Goal: Task Accomplishment & Management: Complete application form

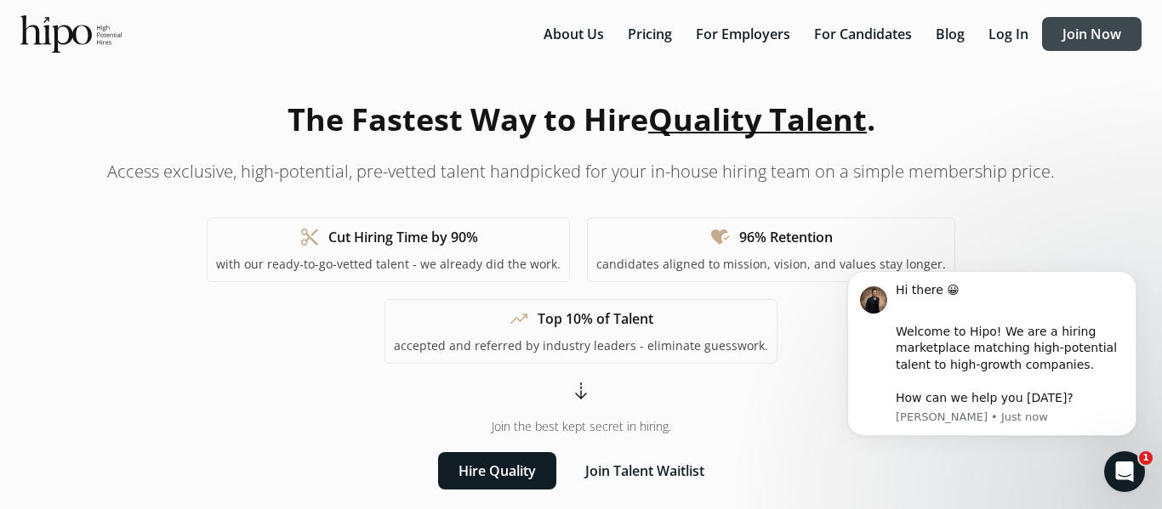
click at [1042, 51] on button "Join Now" at bounding box center [1091, 34] width 99 height 34
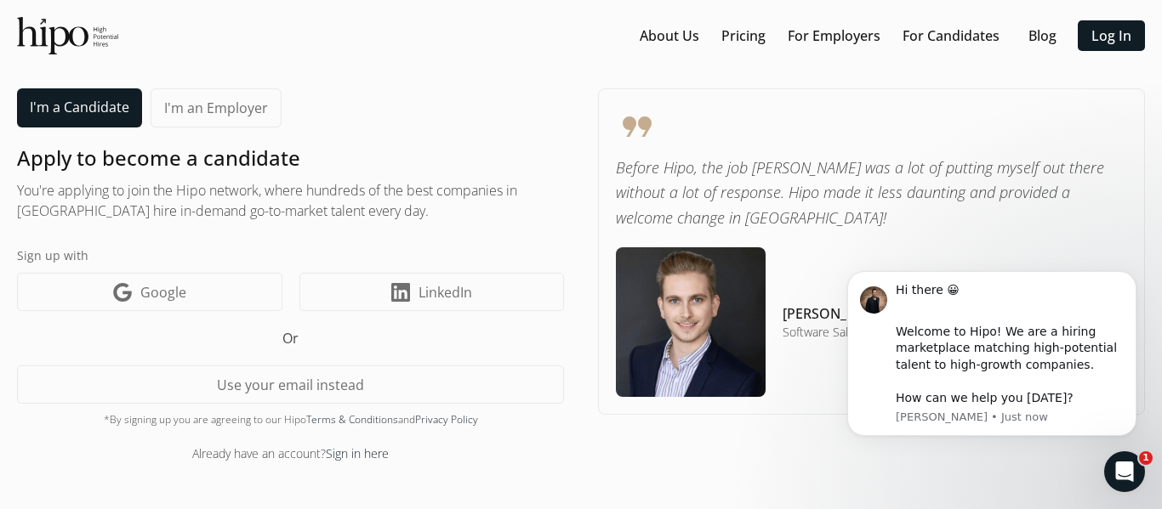
click at [122, 128] on link "I'm a Candidate" at bounding box center [79, 107] width 125 height 39
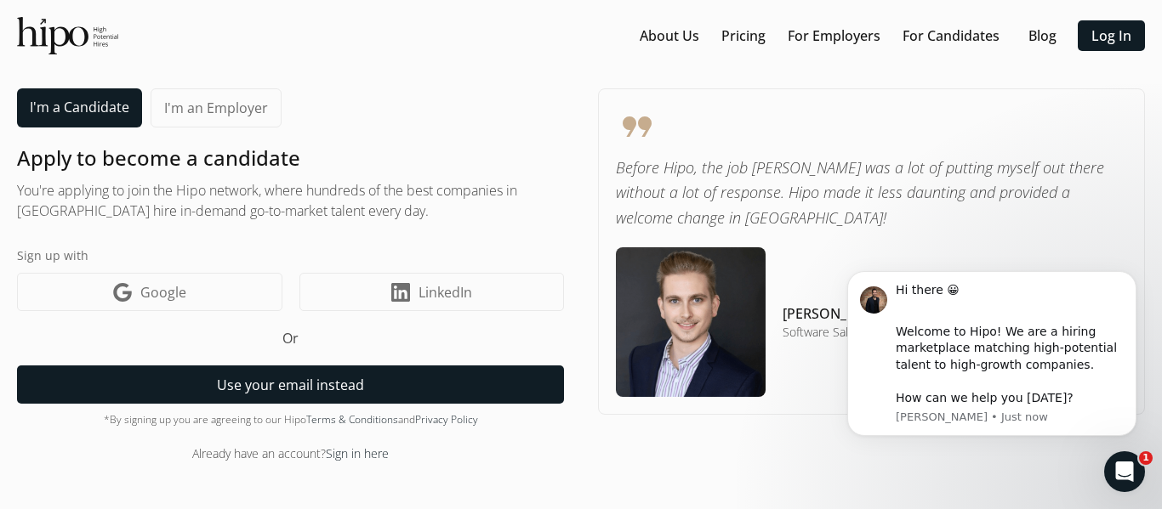
click at [344, 389] on button "Use your email instead" at bounding box center [290, 385] width 547 height 38
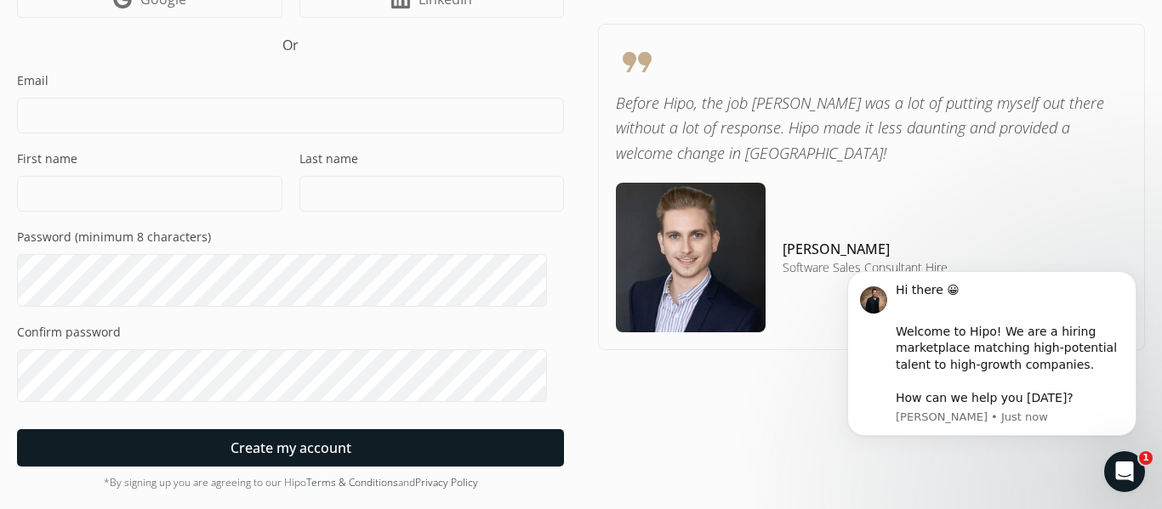
scroll to position [331, 0]
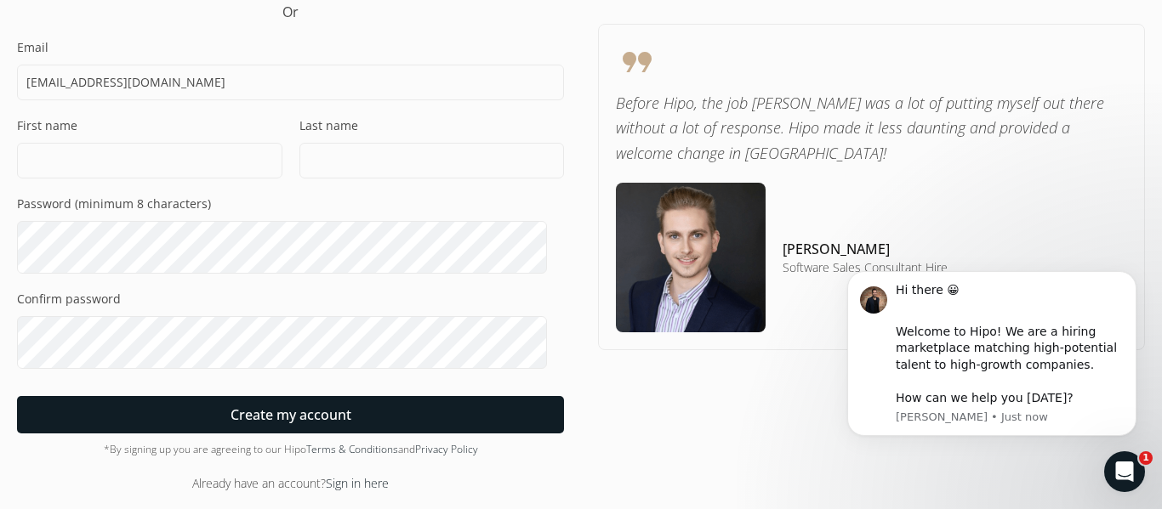
type input "[EMAIL_ADDRESS][DOMAIN_NAME]"
type input "[PERSON_NAME]"
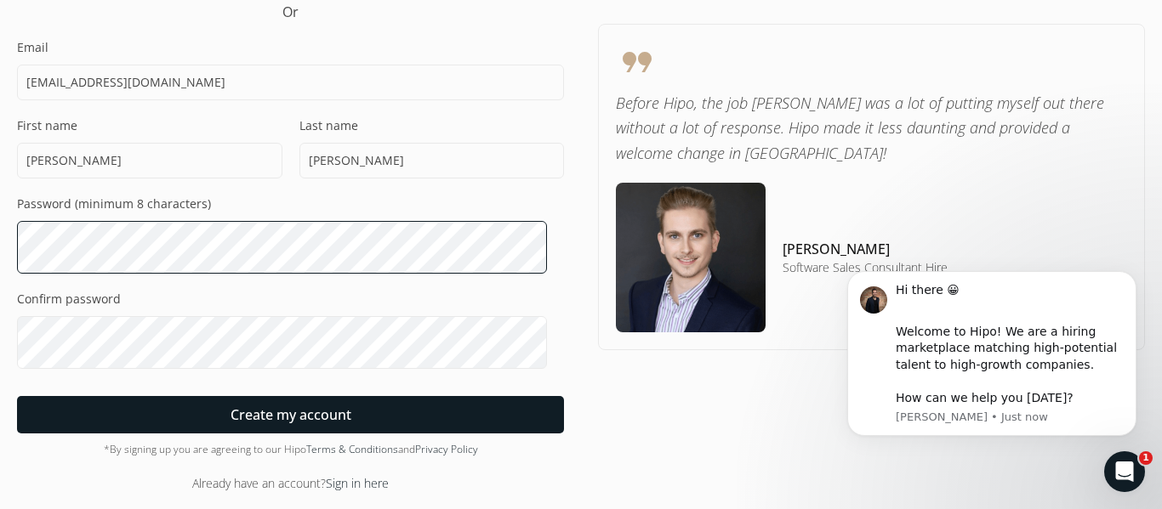
scroll to position [628, 0]
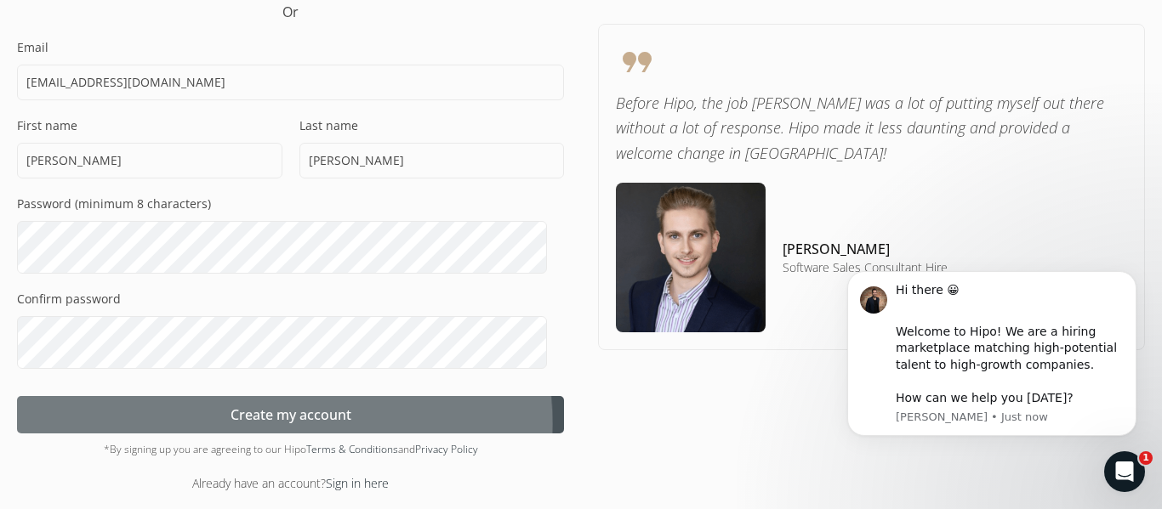
click at [322, 405] on span "Create my account" at bounding box center [290, 415] width 121 height 20
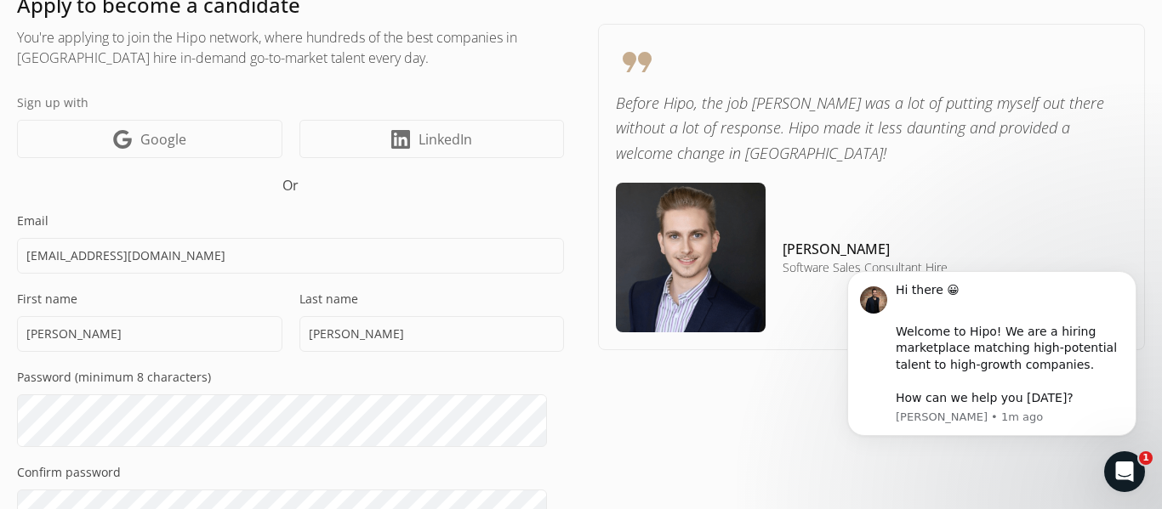
scroll to position [1104, 0]
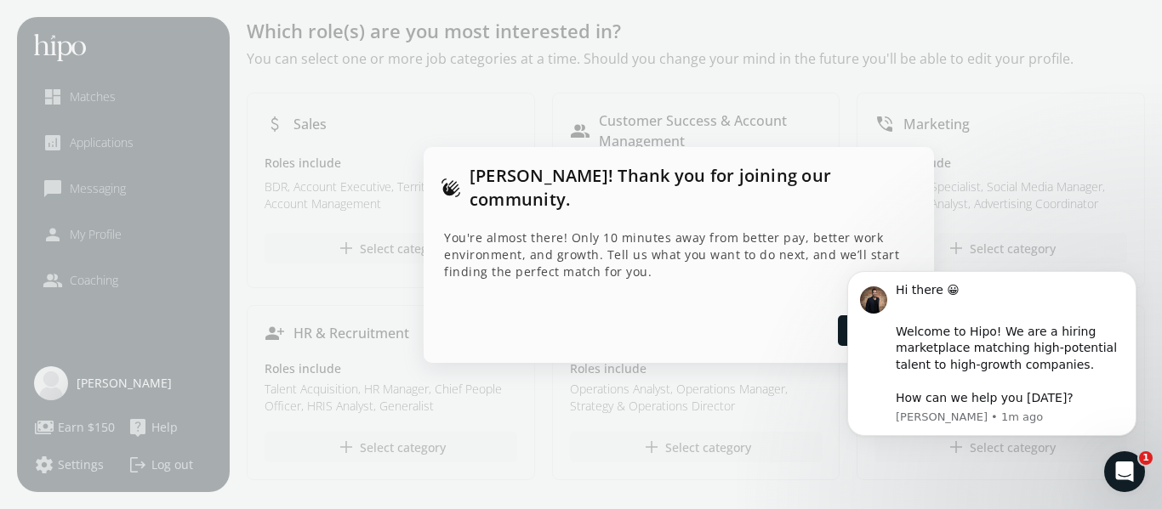
click at [606, 438] on div at bounding box center [581, 254] width 1162 height 509
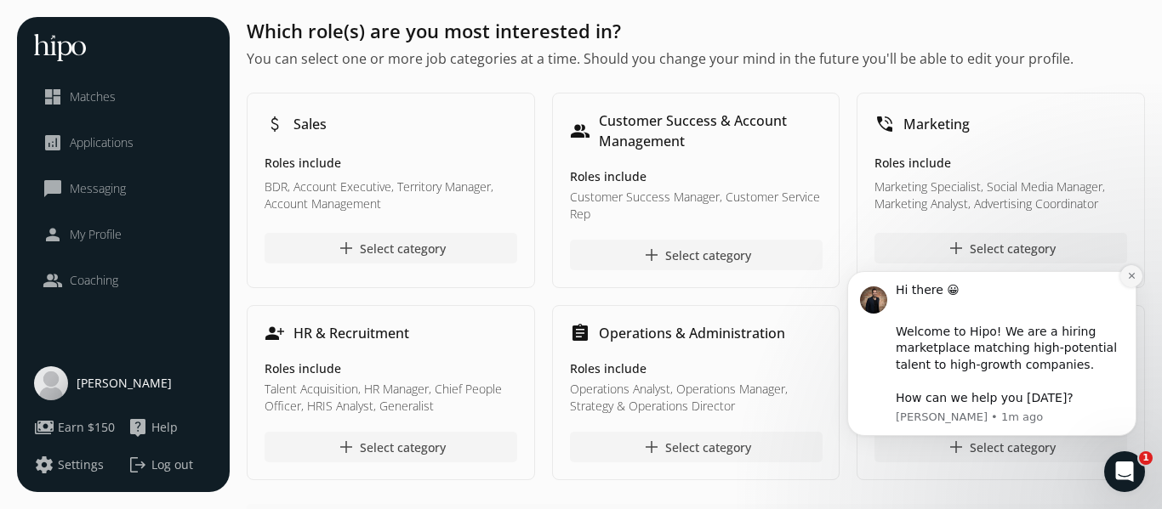
click at [1128, 281] on button "Dismiss notification" at bounding box center [1131, 276] width 22 height 22
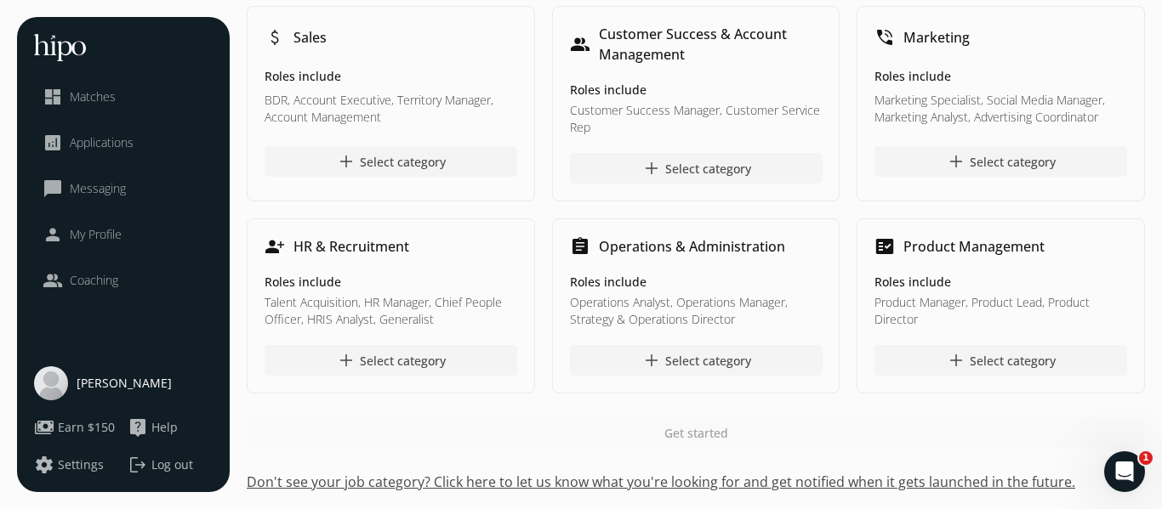
scroll to position [568, 0]
click at [1128, 481] on div "Open Intercom Messenger" at bounding box center [1122, 469] width 56 height 56
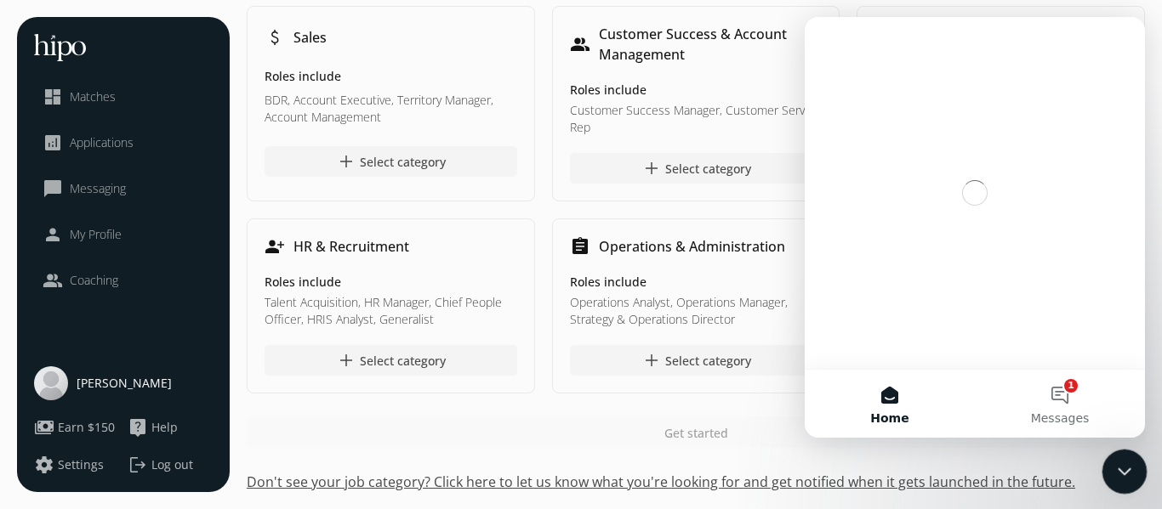
scroll to position [0, 0]
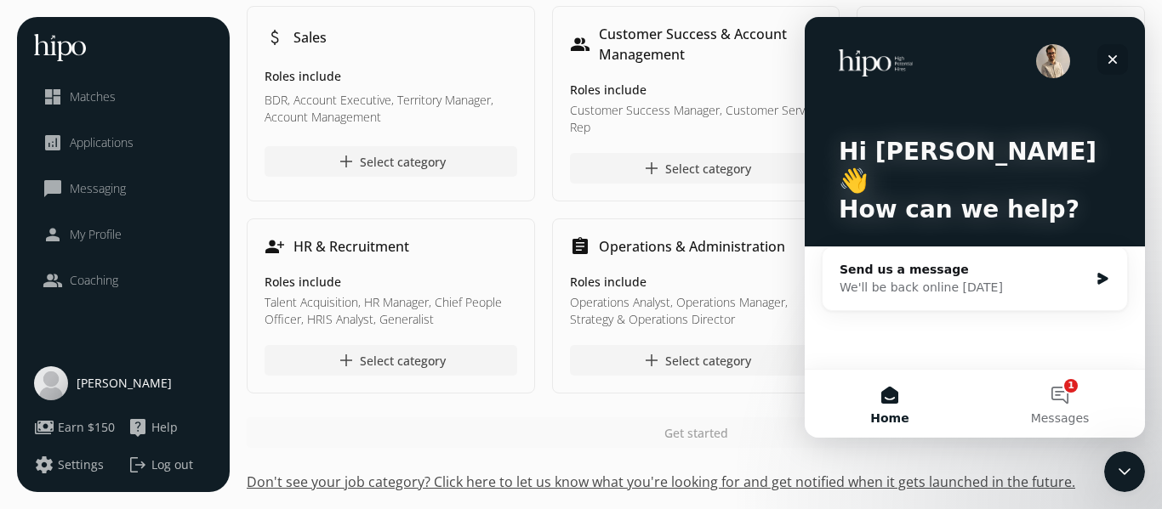
click at [1108, 60] on icon "Close" at bounding box center [1112, 60] width 14 height 14
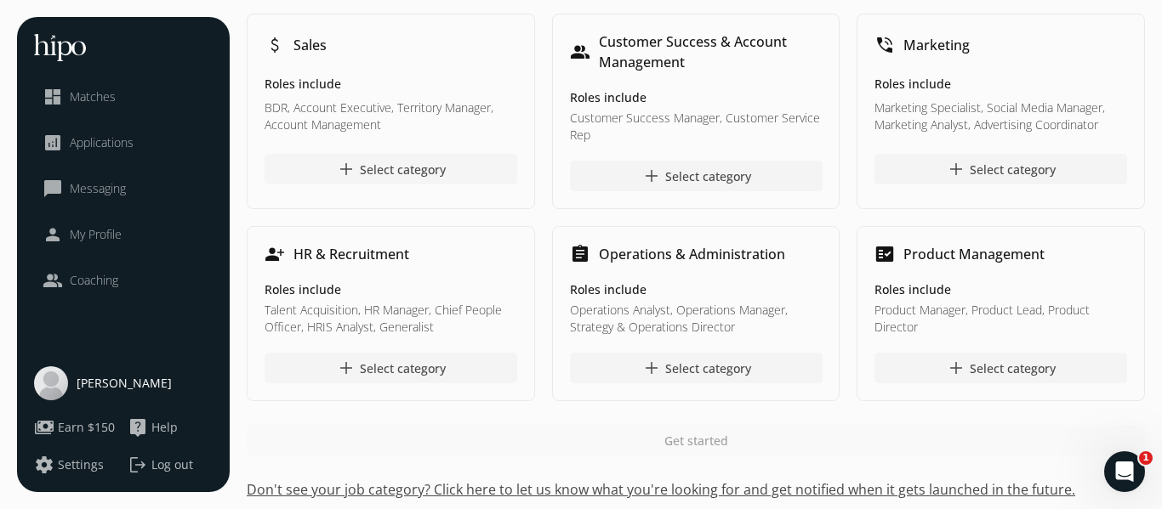
scroll to position [80, 0]
click at [660, 185] on span "add" at bounding box center [650, 175] width 20 height 20
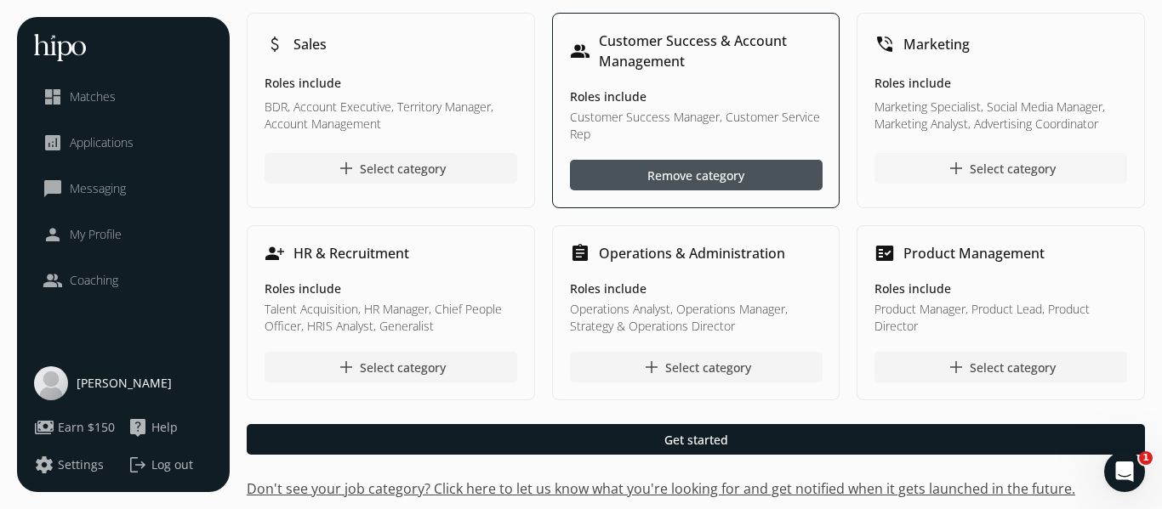
click at [990, 179] on div "add Select category" at bounding box center [1001, 168] width 110 height 20
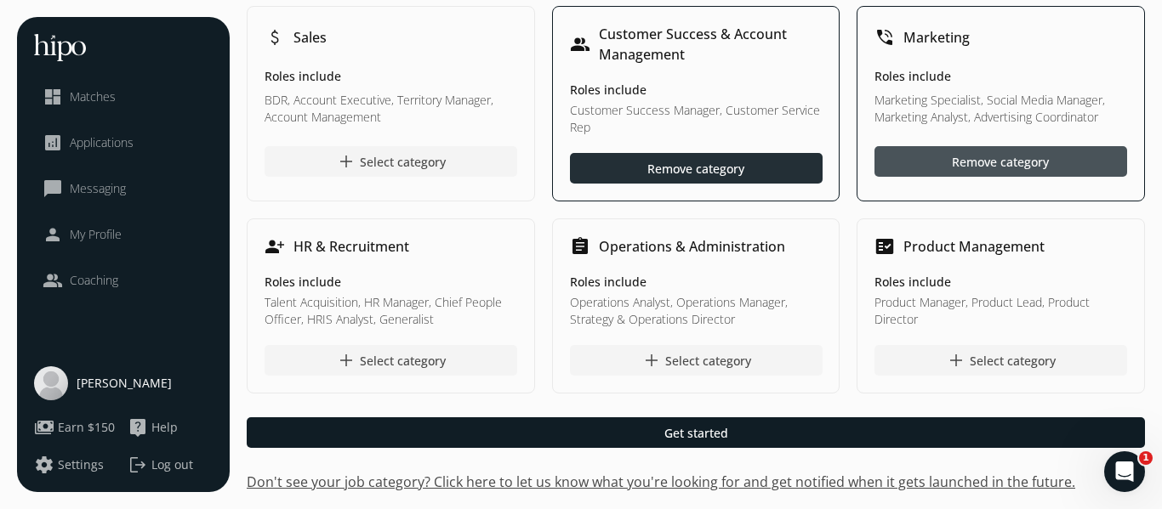
scroll to position [232, 0]
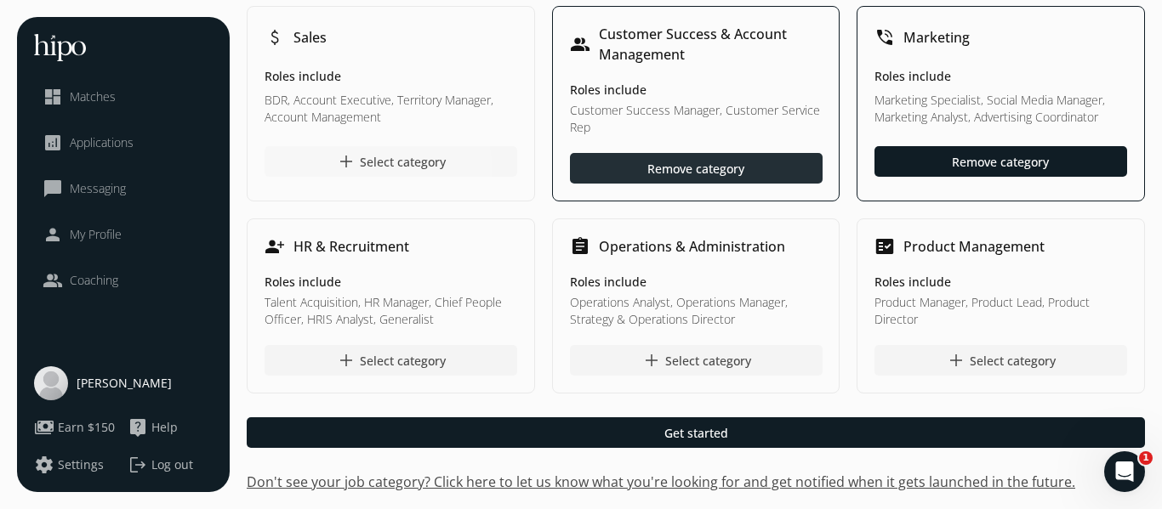
click at [384, 172] on div "add Select category" at bounding box center [391, 161] width 110 height 20
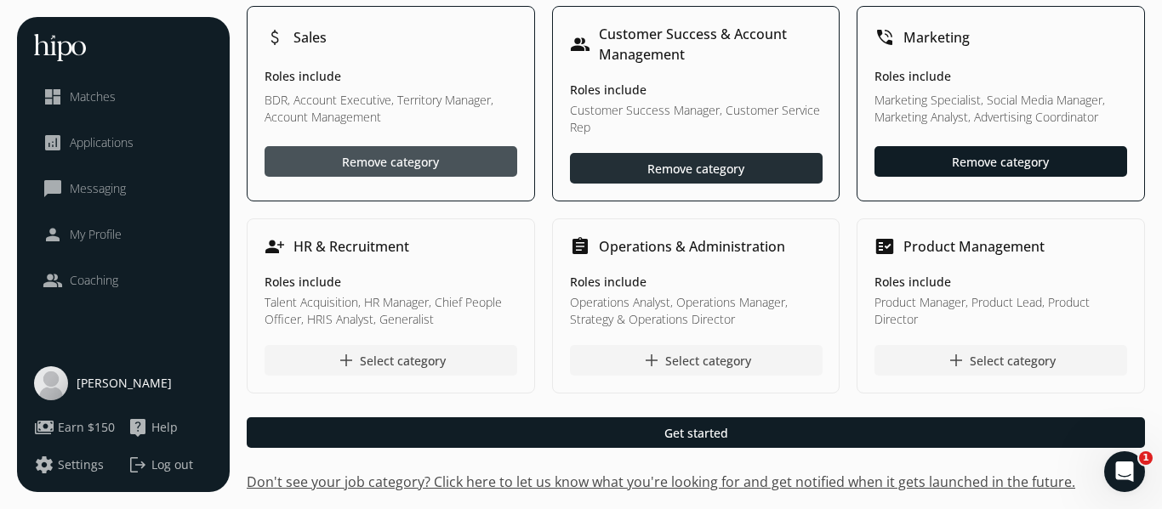
scroll to position [568, 0]
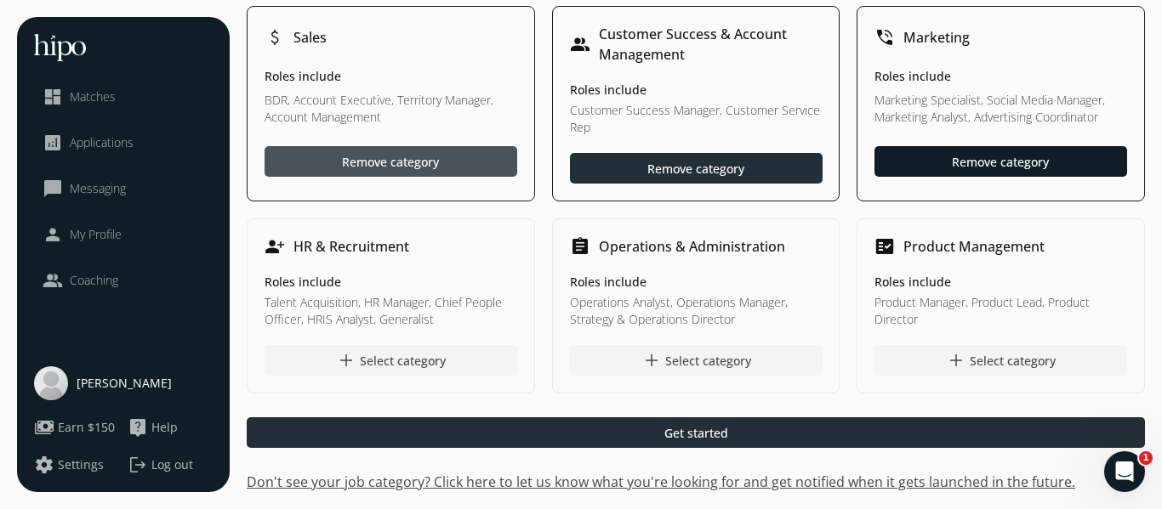
click at [547, 418] on div at bounding box center [696, 433] width 898 height 31
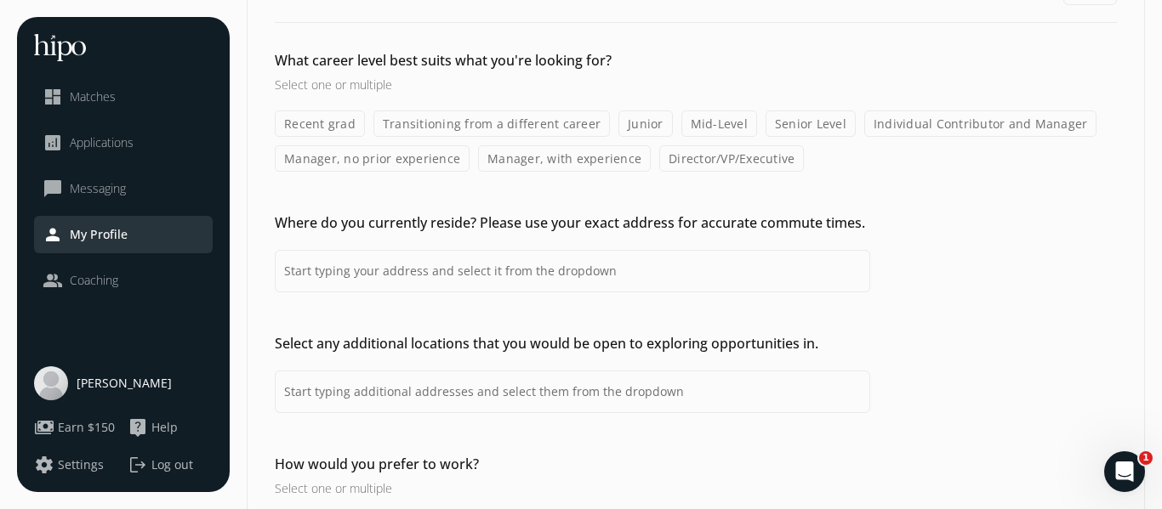
scroll to position [111, 0]
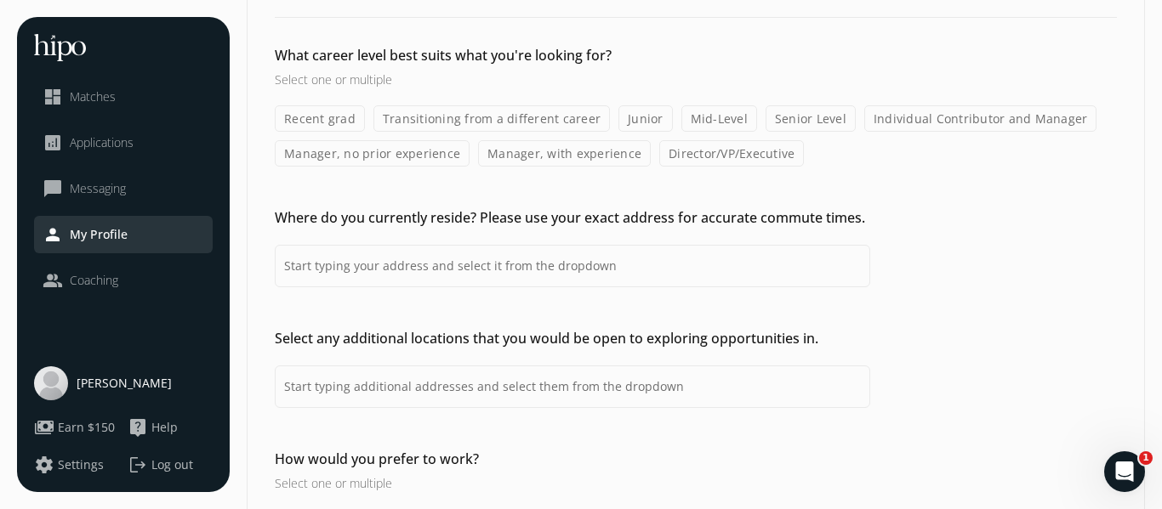
click at [765, 132] on label "Senior Level" at bounding box center [810, 118] width 90 height 26
click at [0, 0] on input "Senior Level" at bounding box center [0, 0] width 0 height 0
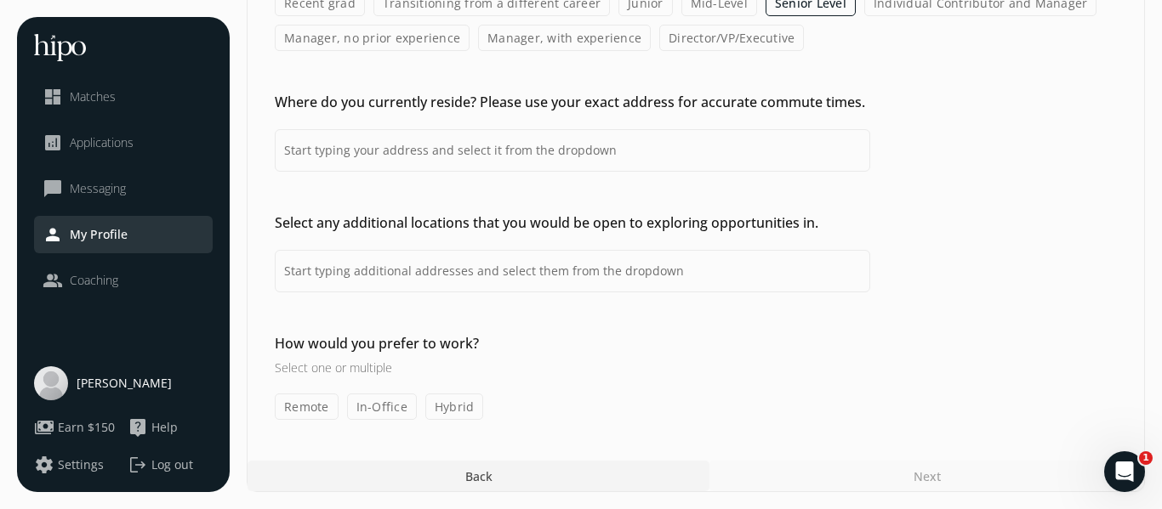
scroll to position [331, 0]
click at [476, 172] on input at bounding box center [572, 150] width 595 height 43
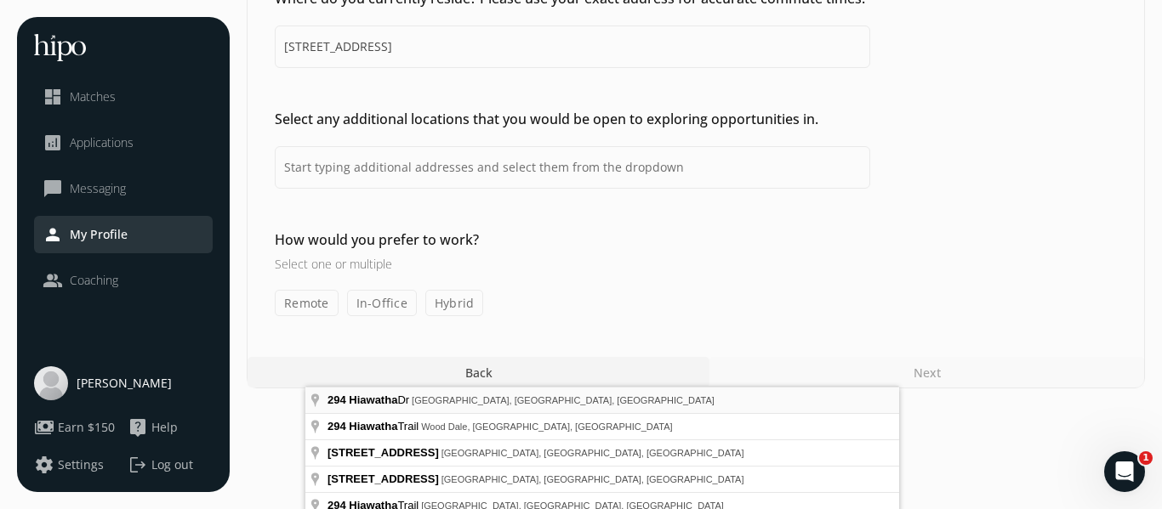
type input "[STREET_ADDRESS]"
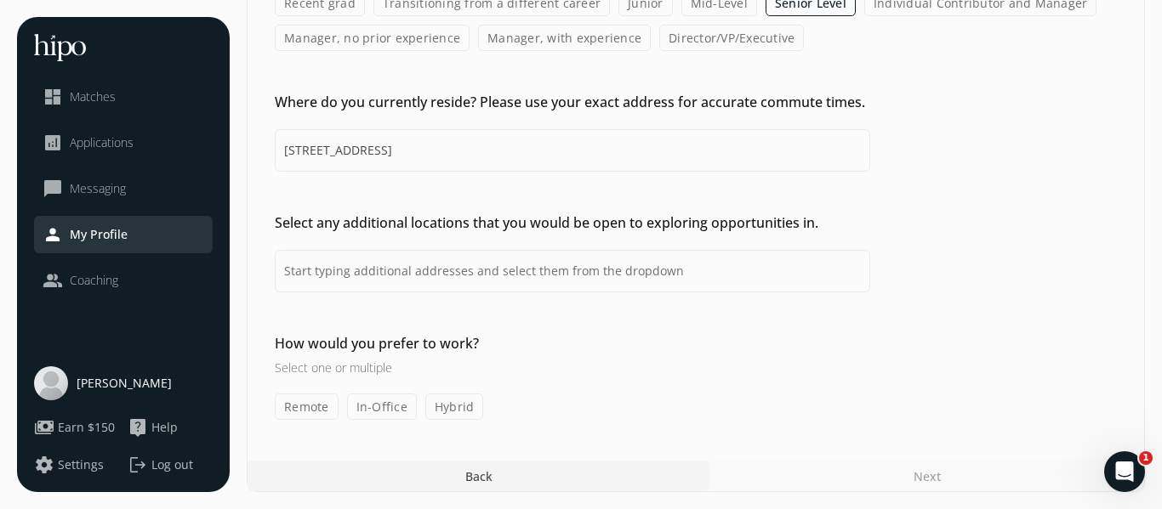
scroll to position [471, 0]
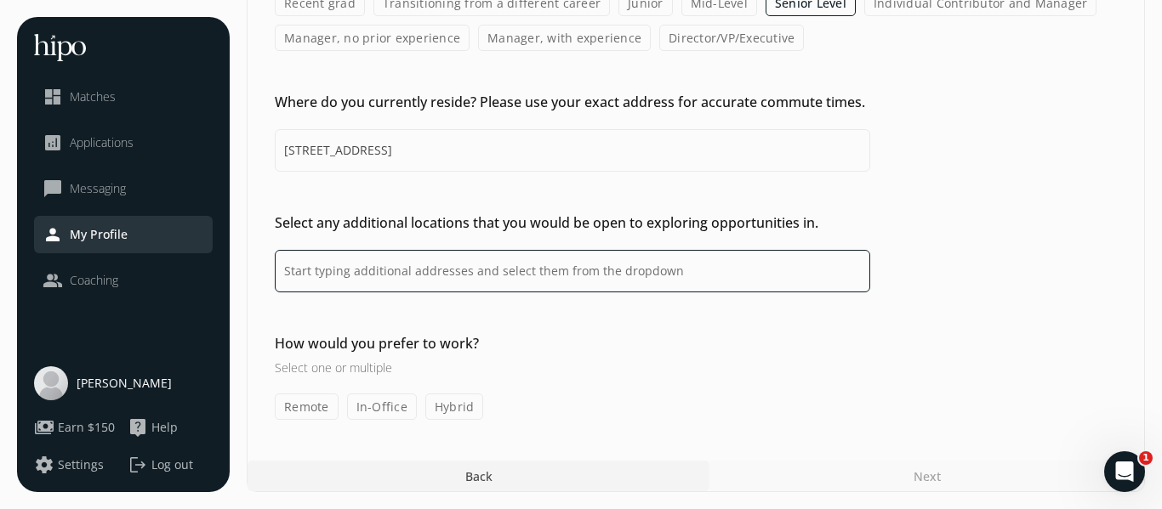
click at [537, 293] on input at bounding box center [572, 271] width 595 height 43
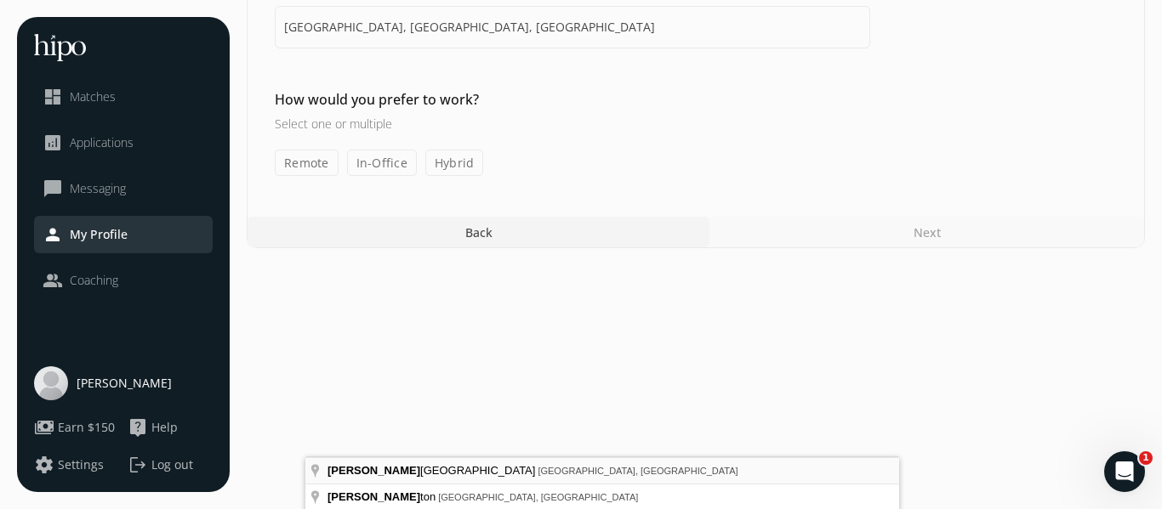
type input "[GEOGRAPHIC_DATA], [GEOGRAPHIC_DATA], [GEOGRAPHIC_DATA]"
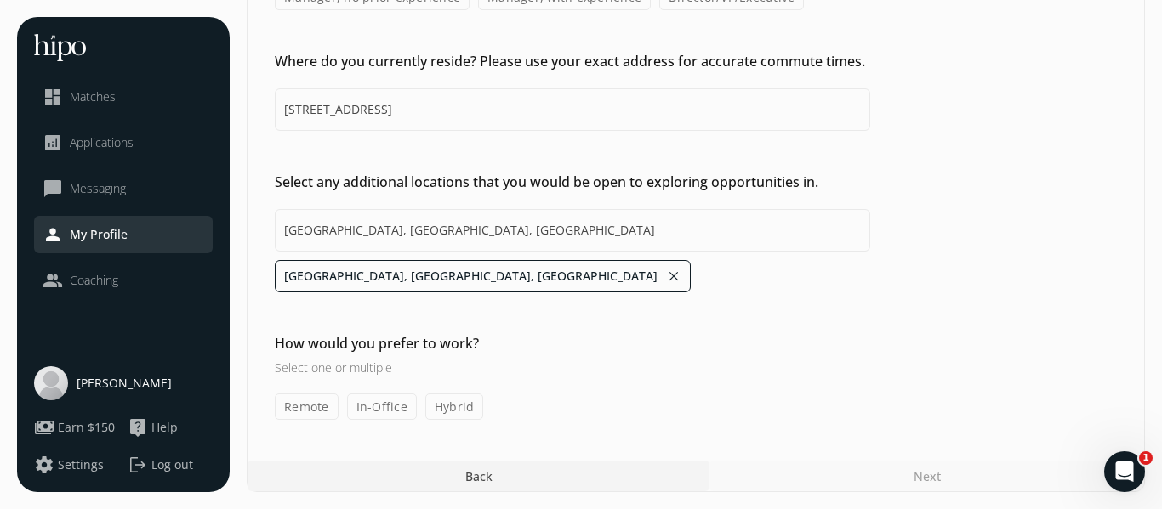
scroll to position [746, 0]
click at [338, 417] on label "Remote" at bounding box center [307, 407] width 64 height 26
click at [0, 0] on input "Remote" at bounding box center [0, 0] width 0 height 0
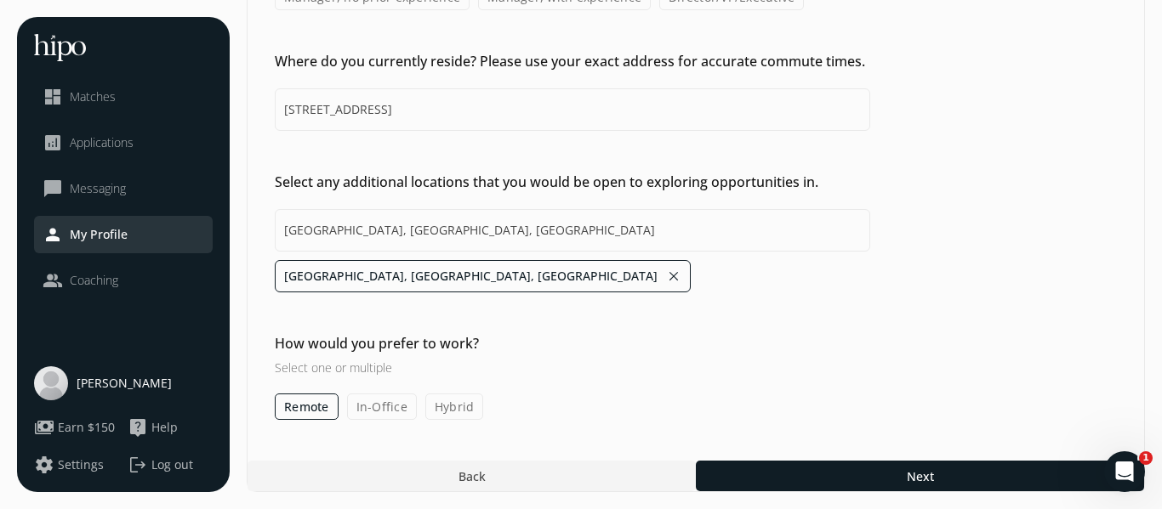
scroll to position [799, 0]
click at [417, 394] on label "In-Office" at bounding box center [382, 407] width 70 height 26
click at [0, 0] on input "In-Office" at bounding box center [0, 0] width 0 height 0
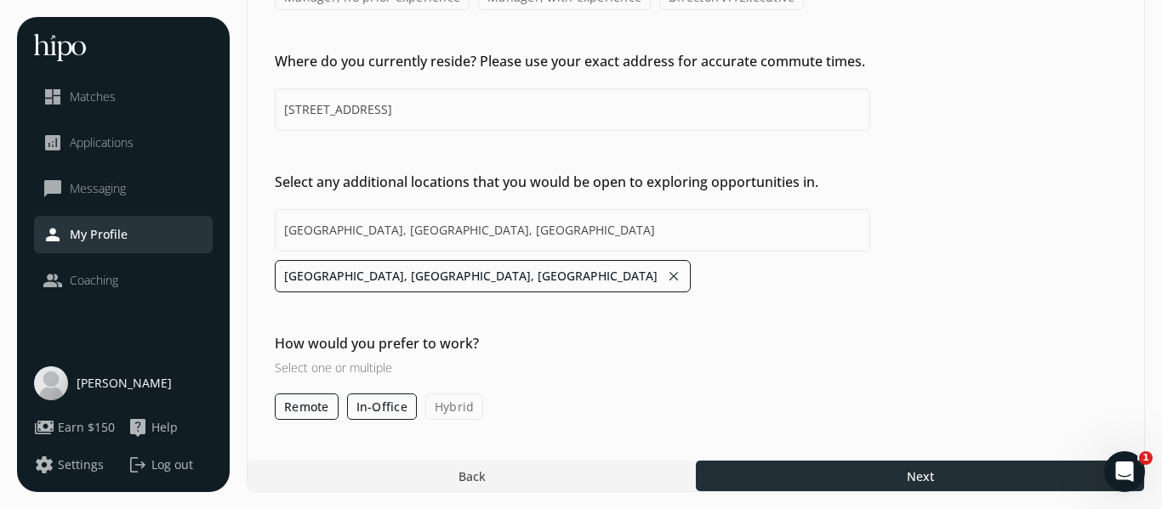
click at [838, 462] on div at bounding box center [920, 476] width 448 height 31
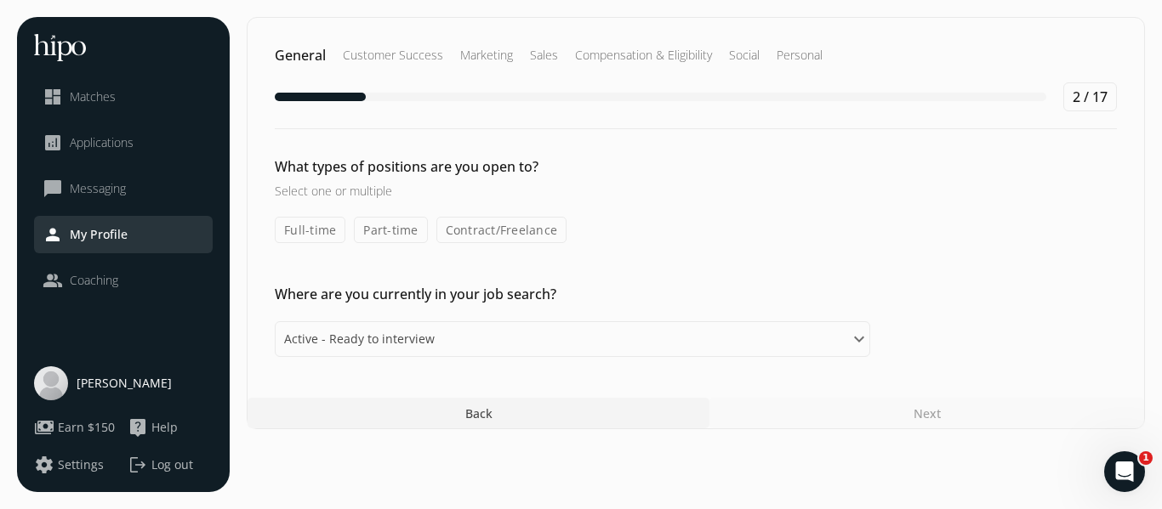
scroll to position [53, 0]
click at [345, 243] on label "Full-time" at bounding box center [310, 230] width 71 height 26
click at [0, 0] on input "Full-time" at bounding box center [0, 0] width 0 height 0
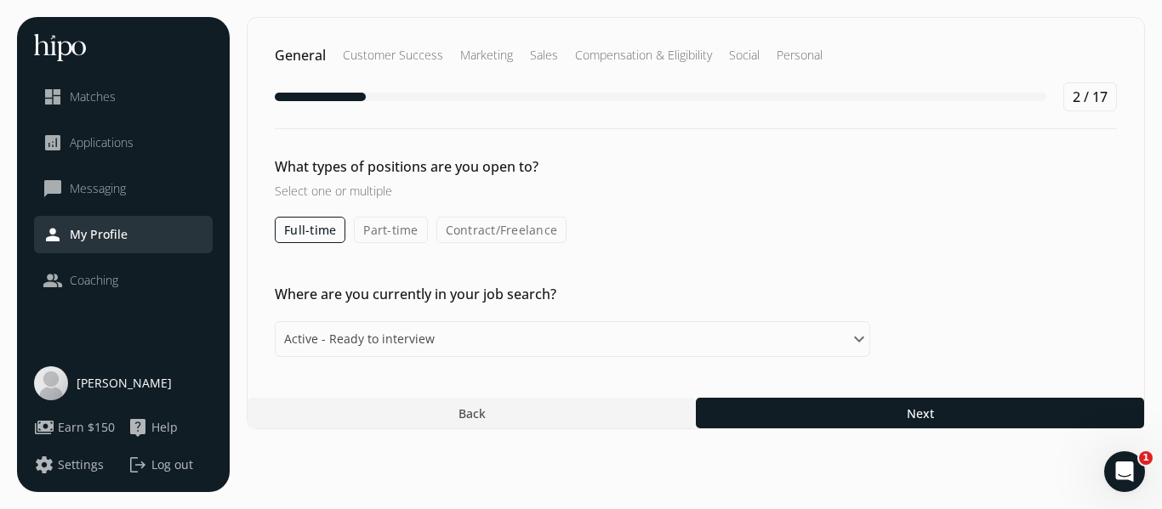
scroll to position [204, 0]
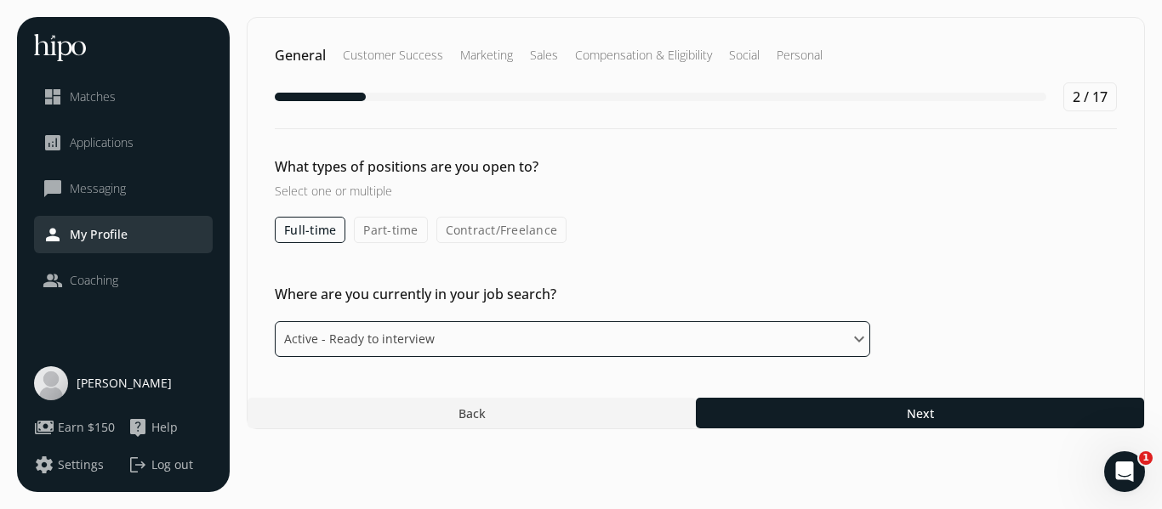
click at [486, 357] on select "Please select an option Active - Ready to interview Passive - Open to exploring…" at bounding box center [572, 339] width 595 height 36
click at [305, 323] on select "Please select an option Active - Ready to interview Passive - Open to exploring…" at bounding box center [572, 339] width 595 height 36
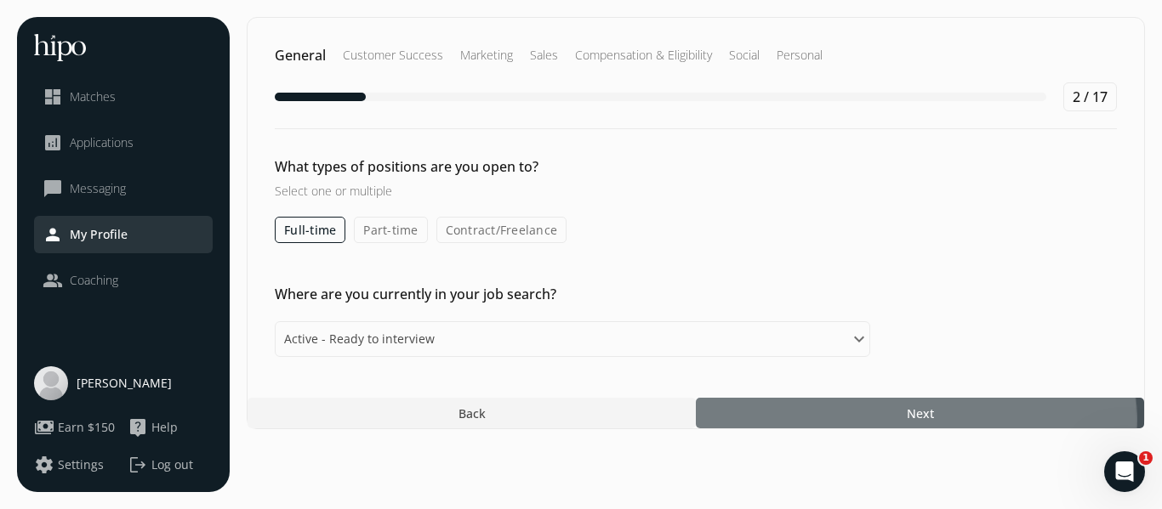
click at [830, 429] on div at bounding box center [920, 413] width 448 height 31
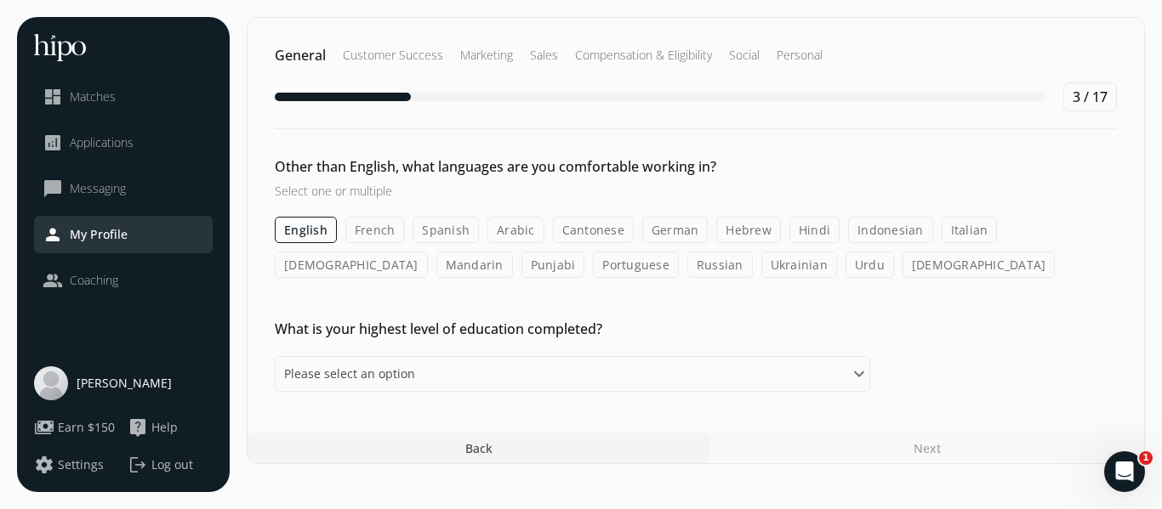
scroll to position [49, 0]
click at [328, 243] on label "English" at bounding box center [306, 230] width 62 height 26
click at [0, 0] on input "English" at bounding box center [0, 0] width 0 height 0
click at [337, 243] on label "English" at bounding box center [306, 230] width 62 height 26
click at [0, 0] on input "English" at bounding box center [0, 0] width 0 height 0
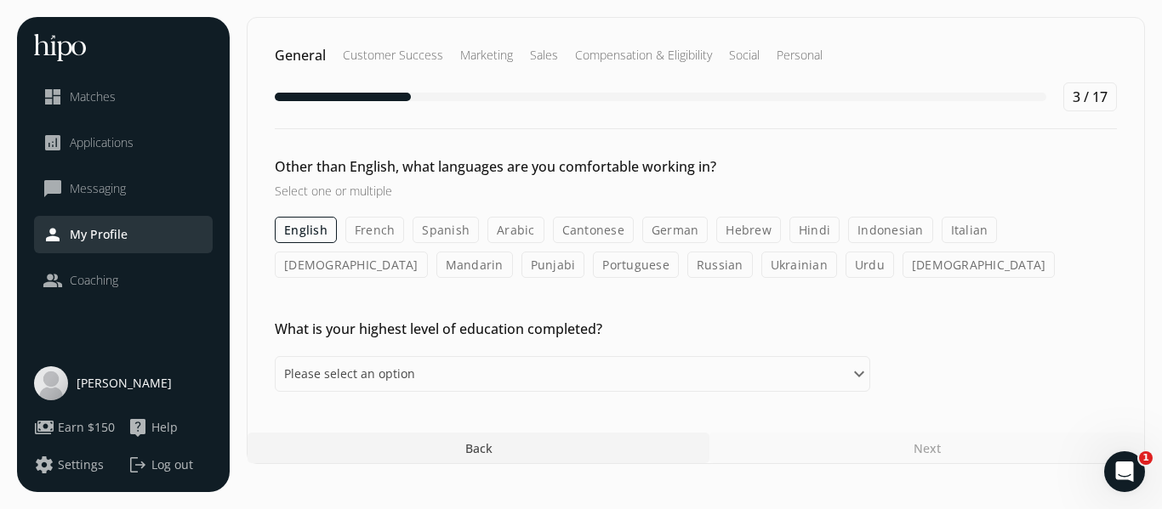
scroll to position [331, 0]
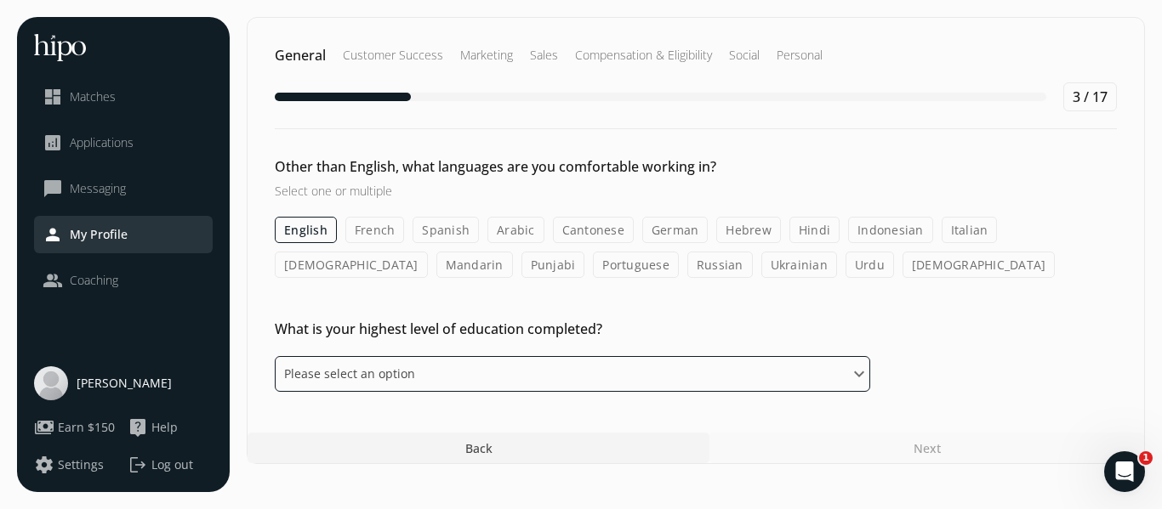
click at [870, 356] on select "Please select an option Some High School High School Diploma Some University or…" at bounding box center [572, 374] width 595 height 36
select select "associate"
click at [305, 356] on select "Please select an option Some High School High School Diploma Some University or…" at bounding box center [572, 374] width 595 height 36
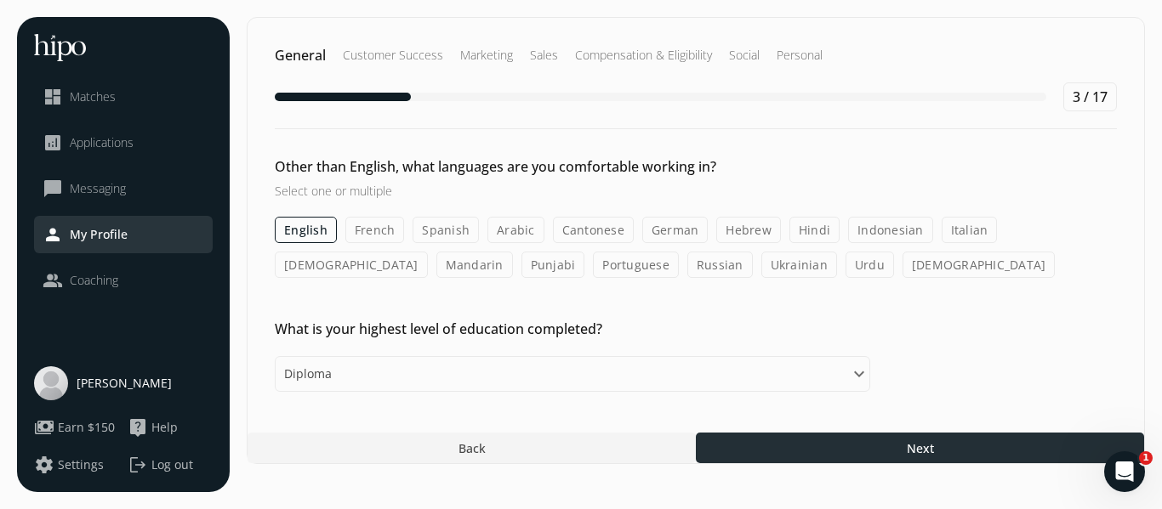
click at [924, 457] on span "Next" at bounding box center [919, 449] width 27 height 18
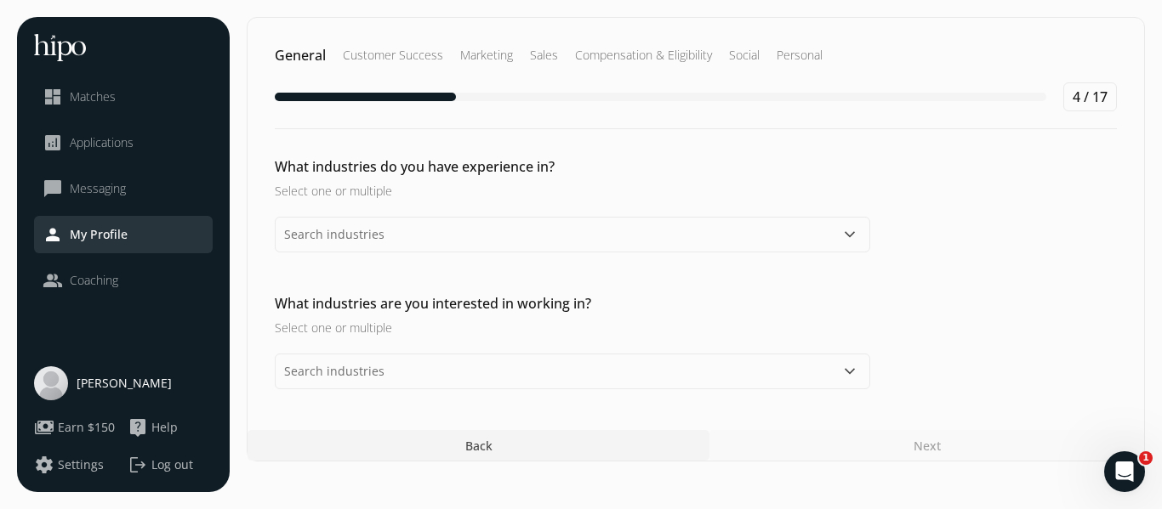
scroll to position [77, 0]
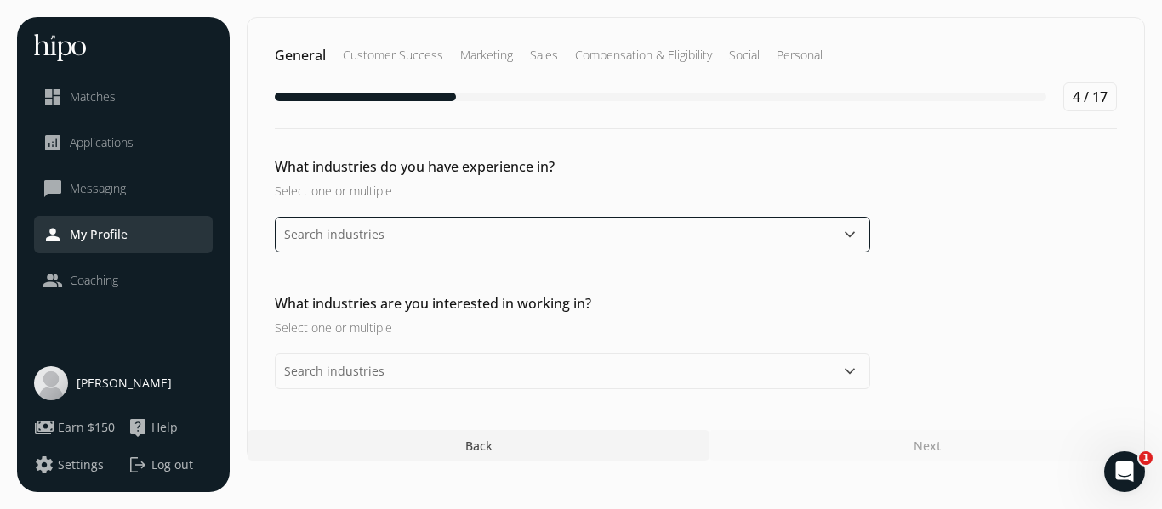
click at [591, 253] on input "text" at bounding box center [572, 235] width 595 height 36
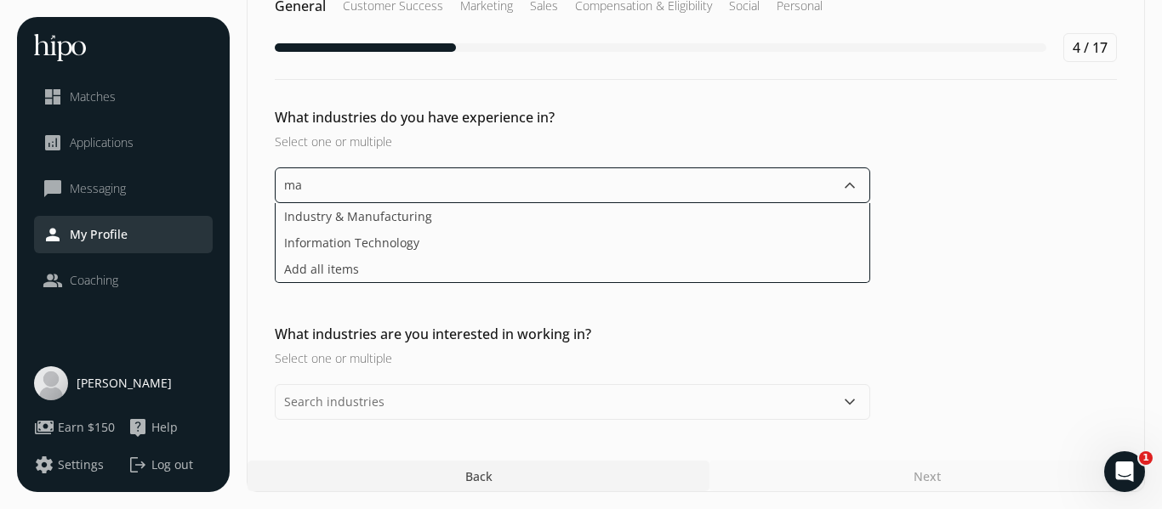
type input "m"
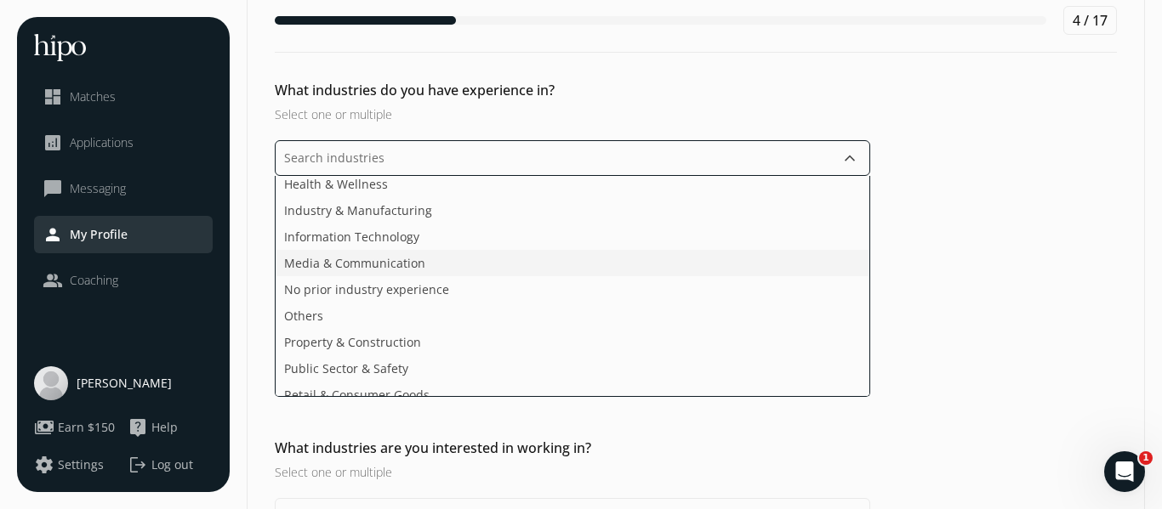
scroll to position [229, 0]
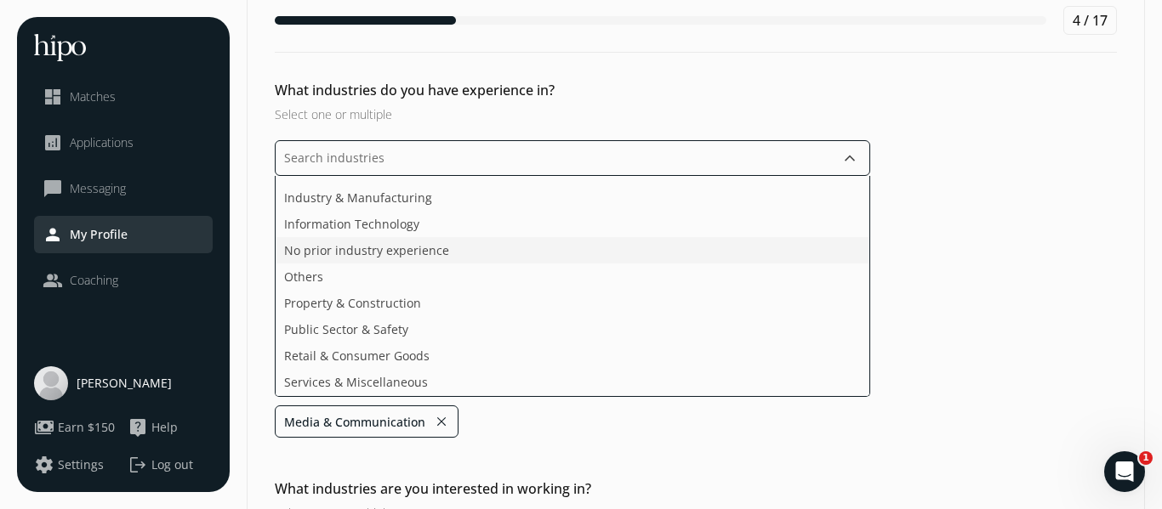
click at [636, 264] on li "No prior industry experience" at bounding box center [573, 250] width 594 height 26
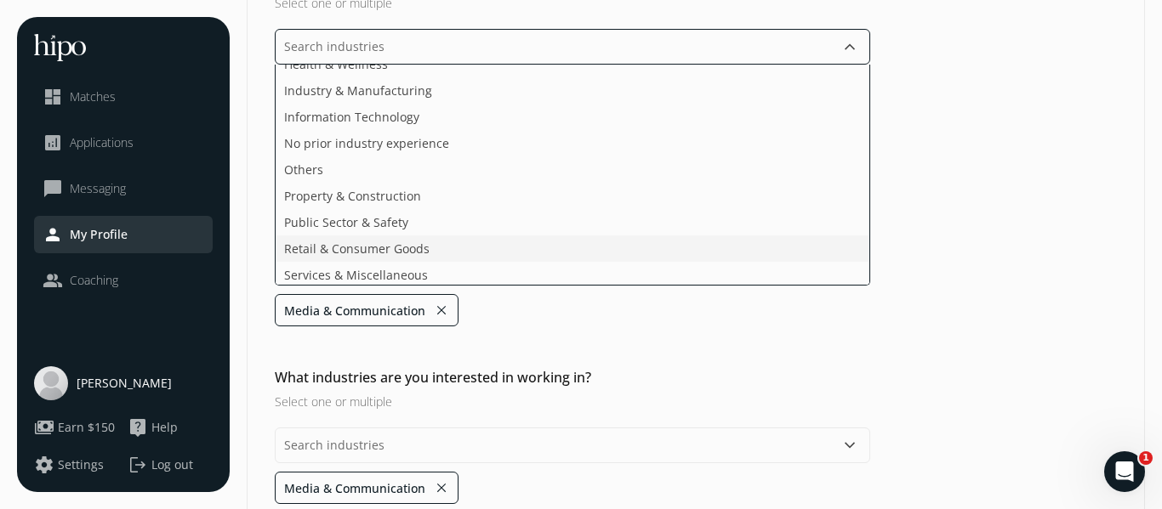
scroll to position [219, 0]
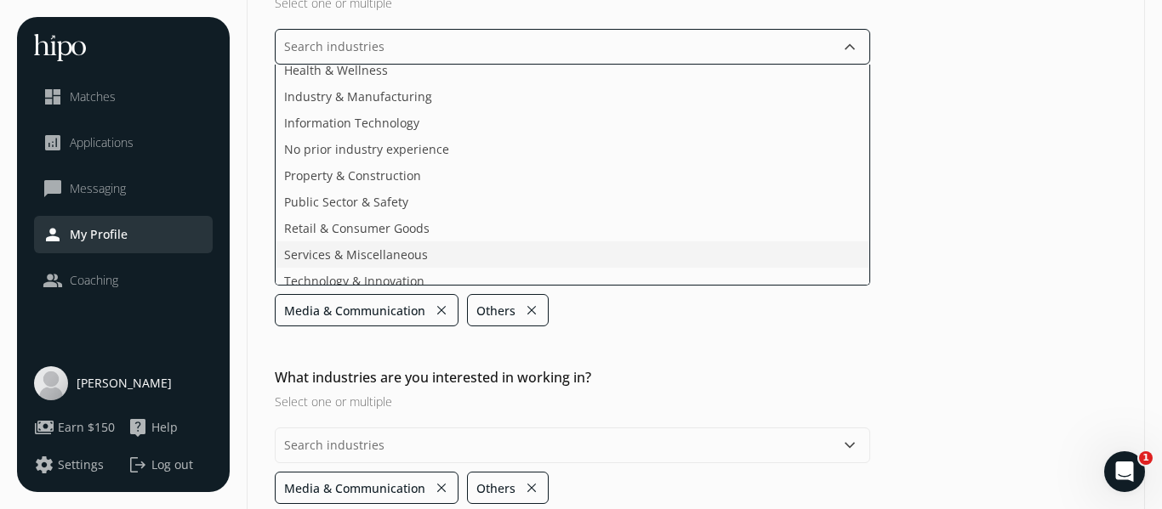
click at [461, 189] on li "Property & Construction" at bounding box center [573, 175] width 594 height 26
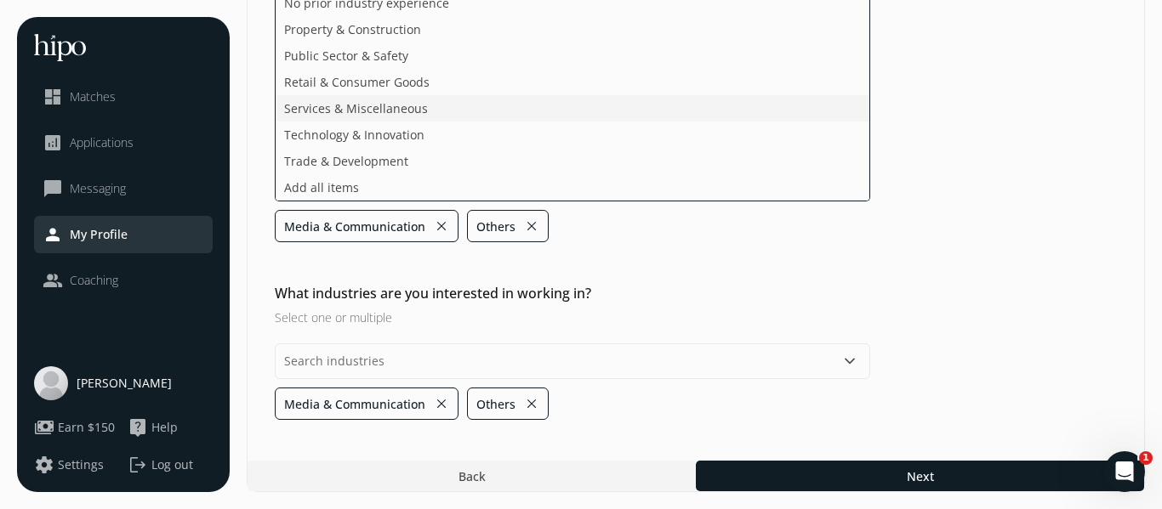
scroll to position [0, 0]
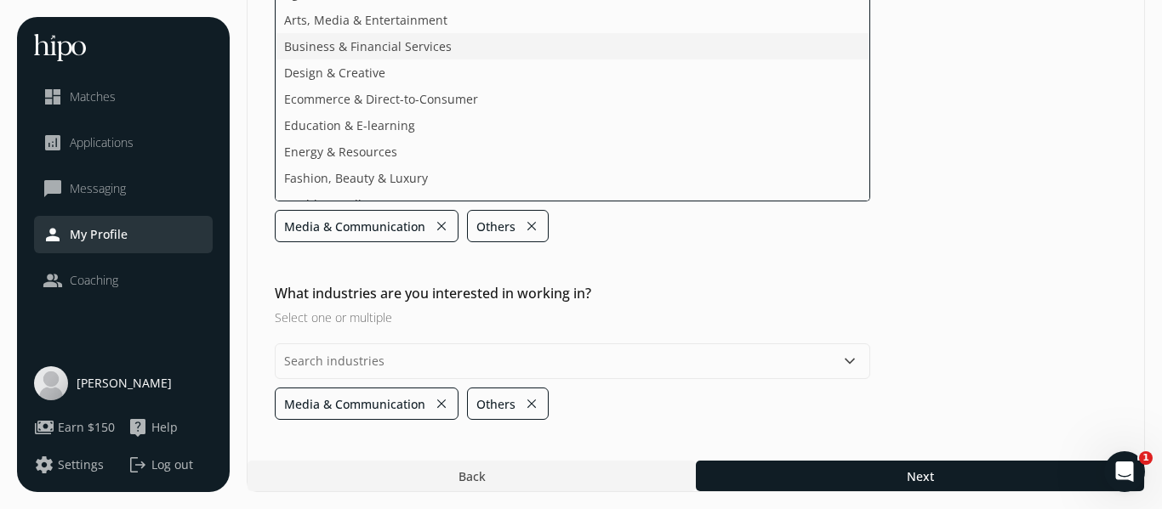
click at [632, 60] on li "Business & Financial Services" at bounding box center [573, 46] width 594 height 26
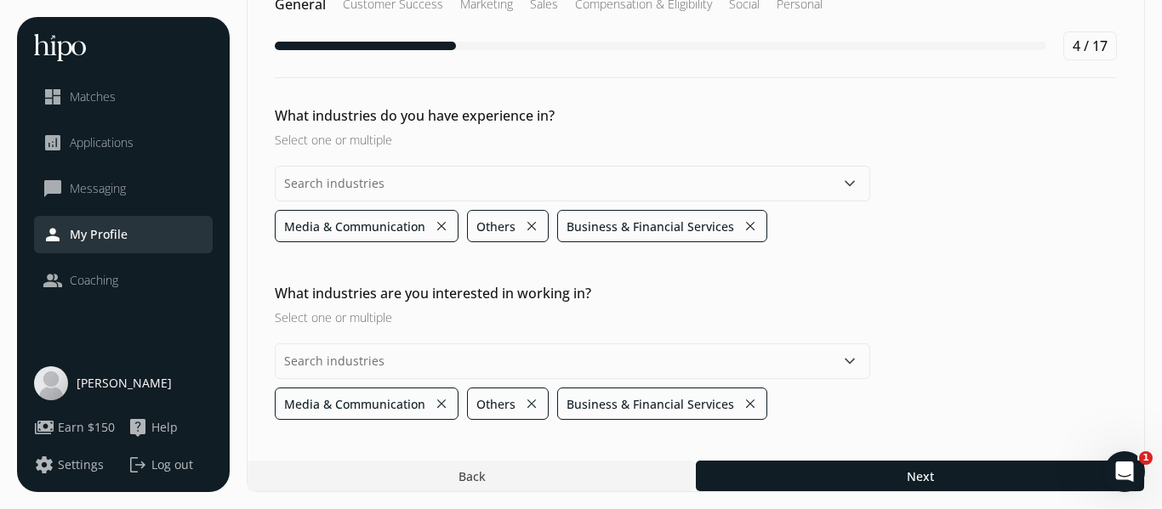
scroll to position [497, 0]
click at [605, 283] on div "What industries are you interested in working in? Select one or multiple keyboa…" at bounding box center [695, 351] width 896 height 137
click at [860, 351] on button "keyboard_arrow_down" at bounding box center [849, 361] width 20 height 20
click at [1048, 332] on div "What industries are you interested in working in? Select one or multiple keyboa…" at bounding box center [695, 351] width 896 height 137
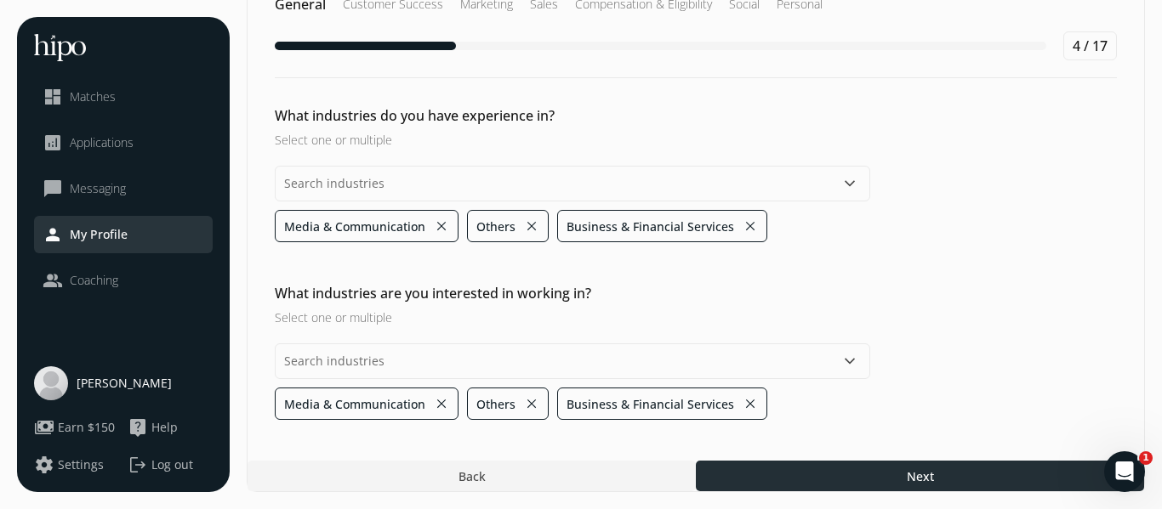
click at [813, 461] on div at bounding box center [920, 476] width 448 height 31
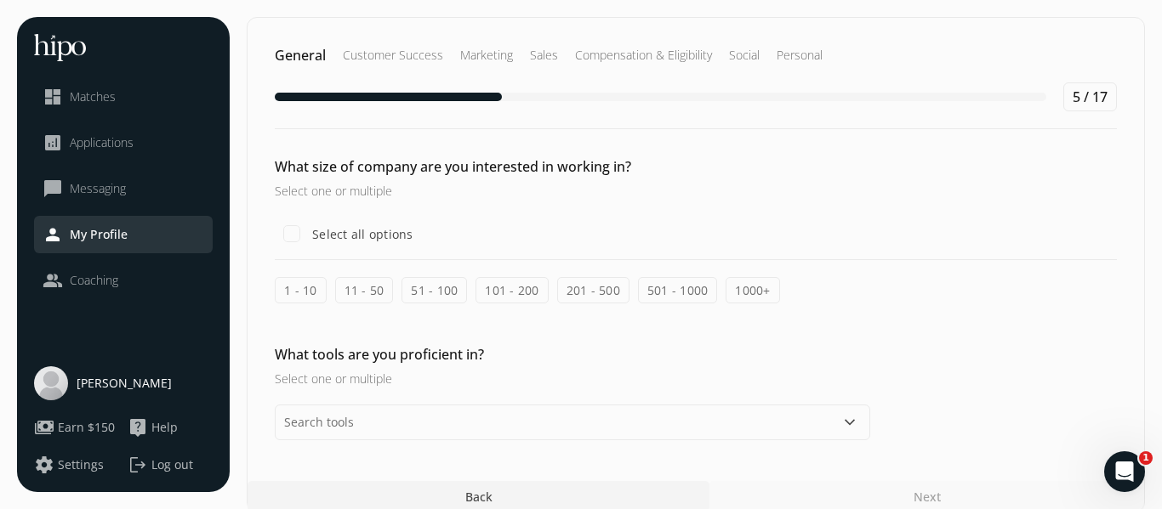
click at [394, 304] on label "11 - 50" at bounding box center [364, 290] width 59 height 26
click at [0, 0] on input "11 - 50" at bounding box center [0, 0] width 0 height 0
click at [467, 304] on label "51 - 100" at bounding box center [433, 290] width 65 height 26
click at [0, 0] on input "51 - 100" at bounding box center [0, 0] width 0 height 0
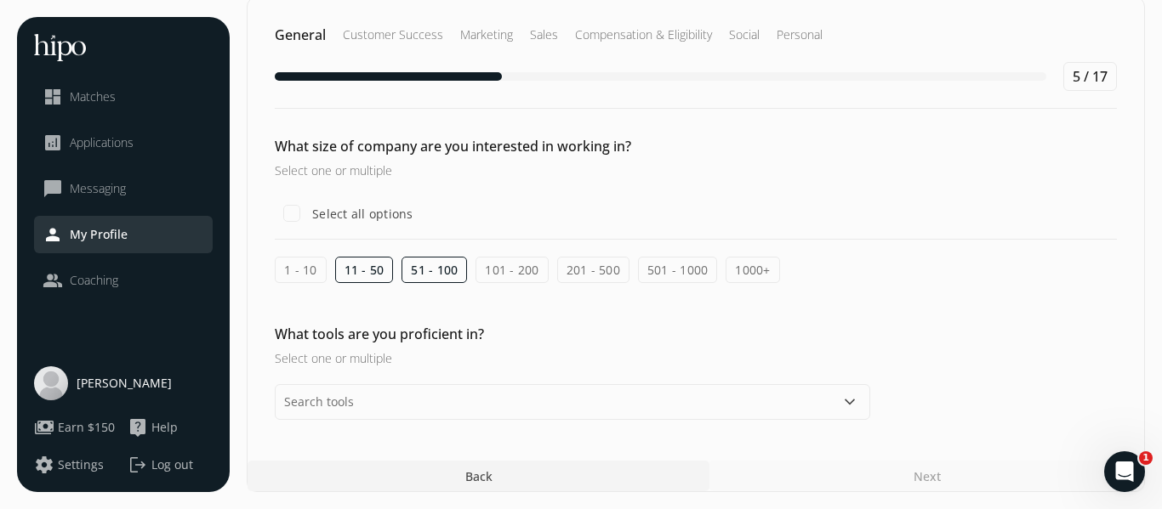
scroll to position [312, 0]
click at [860, 392] on button "keyboard_arrow_down" at bounding box center [849, 402] width 20 height 20
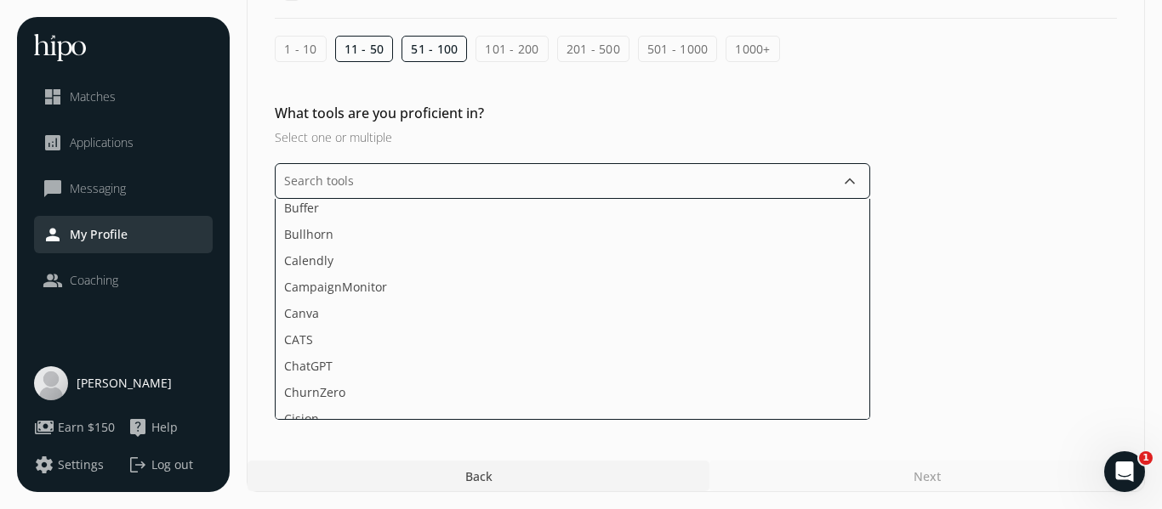
scroll to position [374, 0]
click at [470, 273] on li "Calendly" at bounding box center [573, 260] width 594 height 26
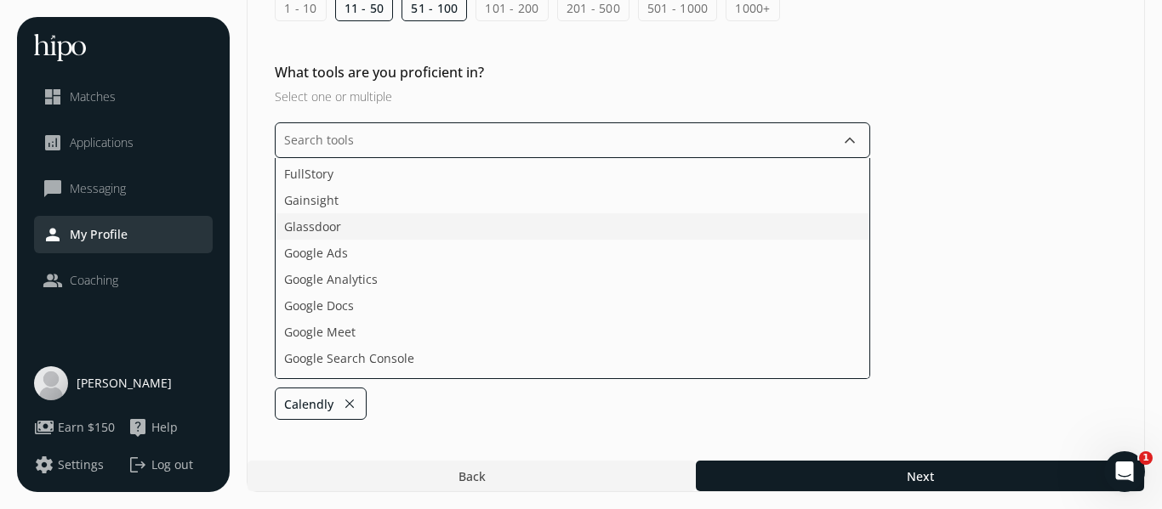
scroll to position [1060, 0]
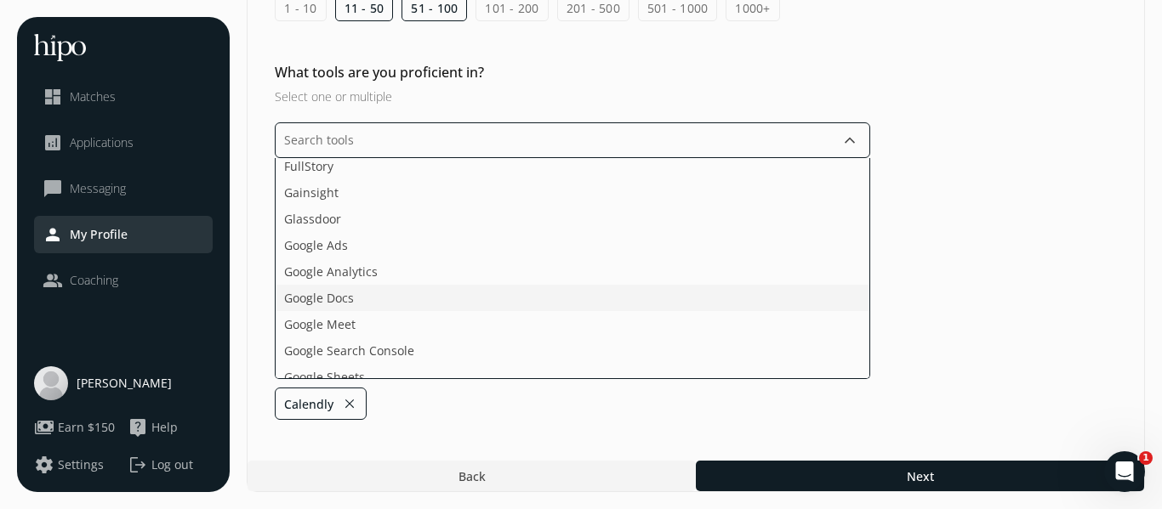
click at [454, 311] on li "Google Docs" at bounding box center [573, 298] width 594 height 26
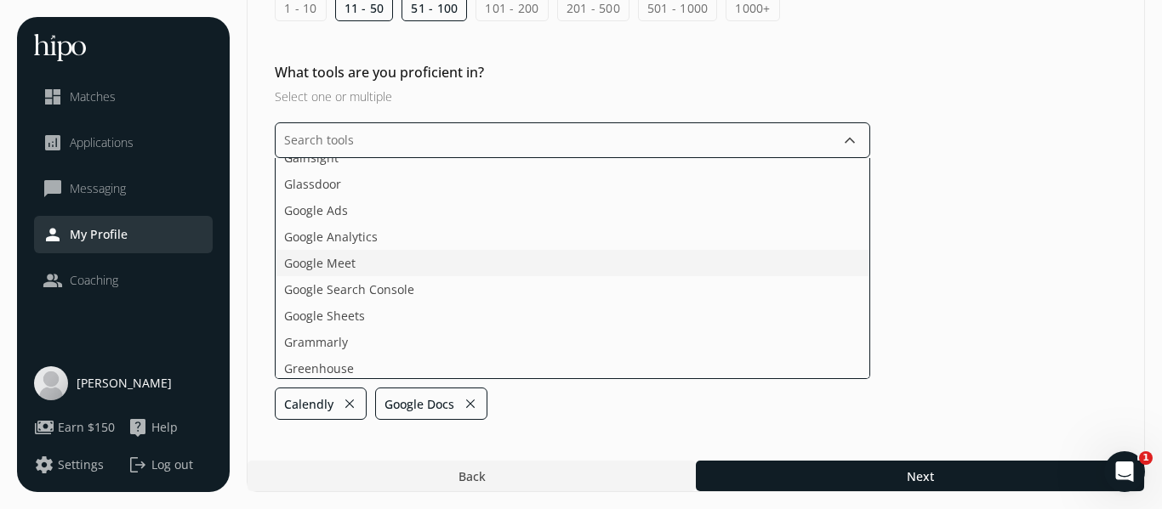
scroll to position [1099, 0]
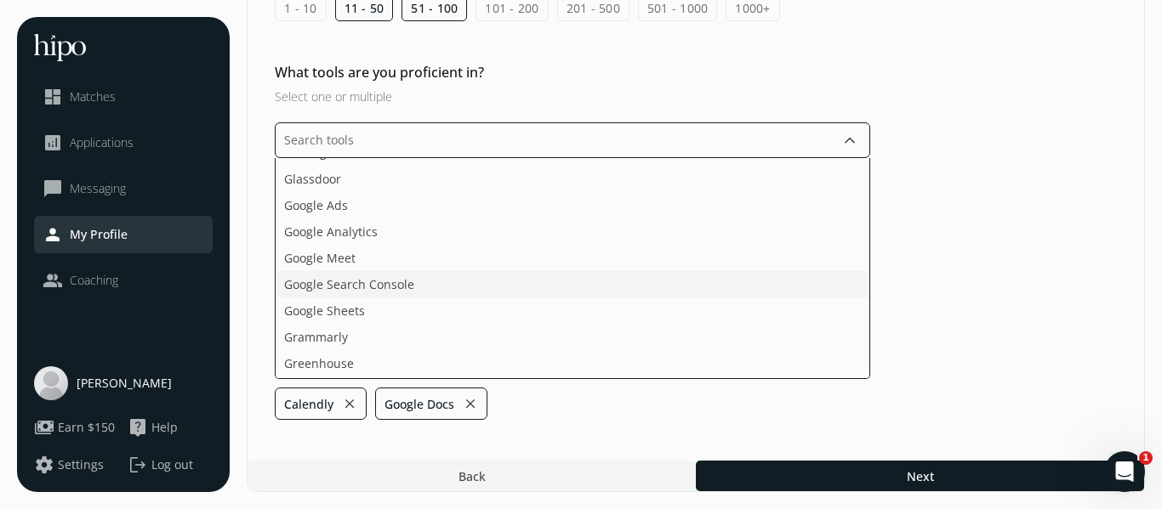
click at [463, 298] on li "Google Search Console" at bounding box center [573, 284] width 594 height 26
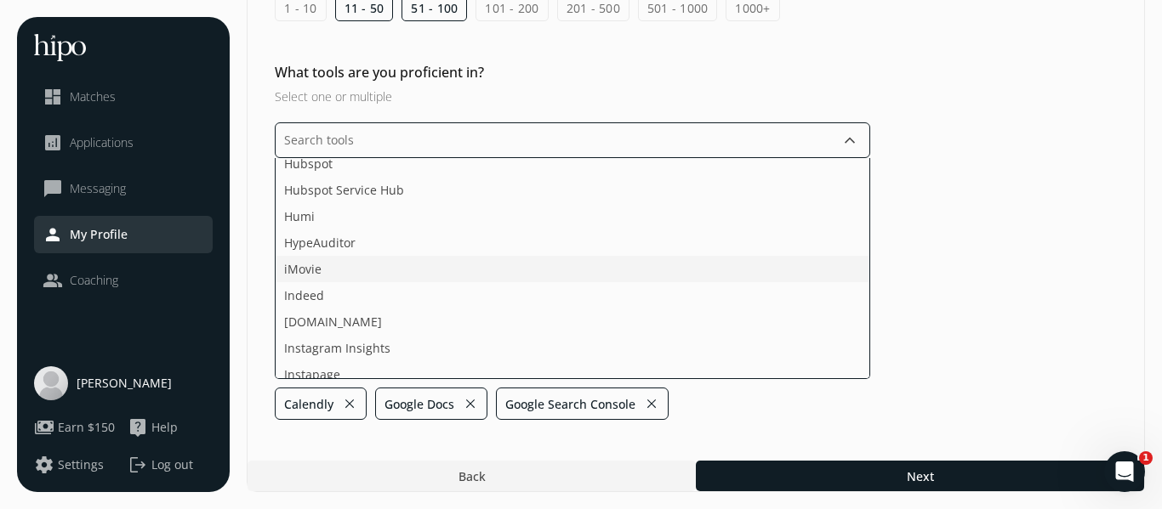
scroll to position [1538, 0]
click at [460, 307] on li "[DOMAIN_NAME]" at bounding box center [573, 294] width 594 height 26
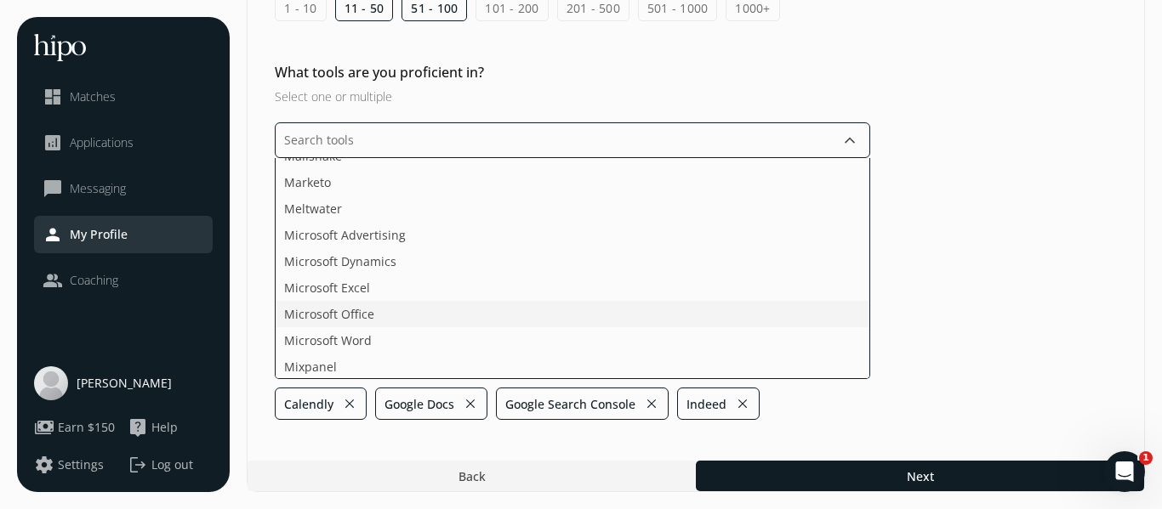
scroll to position [2153, 0]
click at [465, 325] on li "Microsoft Office" at bounding box center [573, 311] width 594 height 26
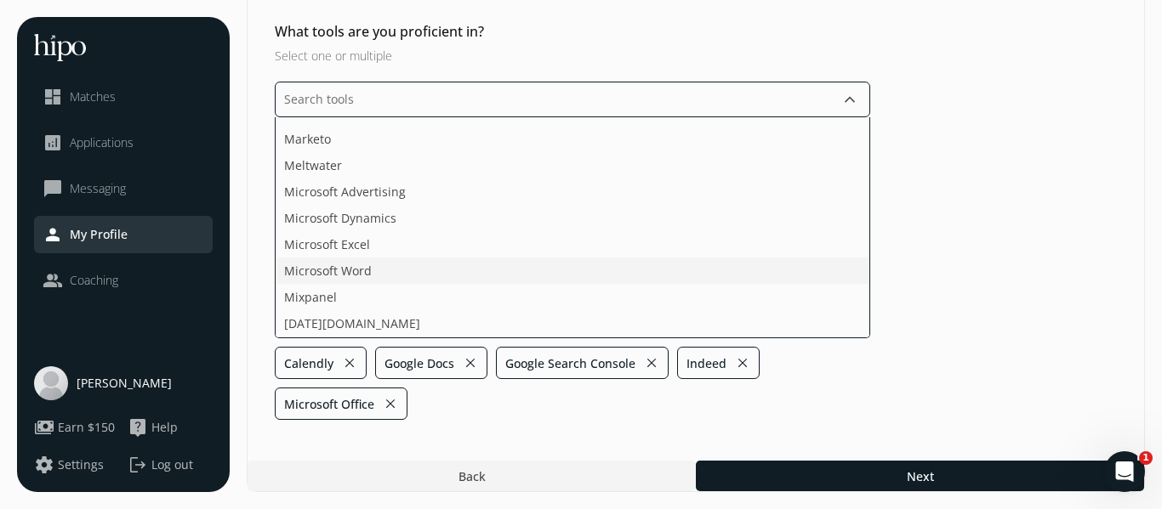
click at [465, 284] on li "Microsoft Word" at bounding box center [573, 271] width 594 height 26
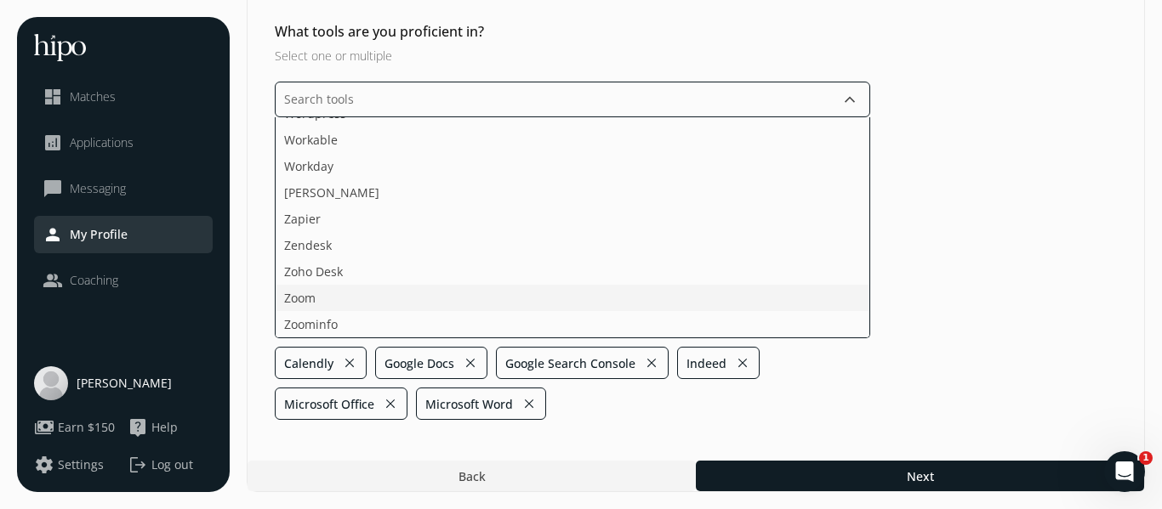
scroll to position [505, 0]
click at [478, 338] on ul "Acquire ActiveCampaign Adobe Creative Cloud Adobe Sign Agorapulse Ahrefs [DOMAI…" at bounding box center [572, 227] width 595 height 221
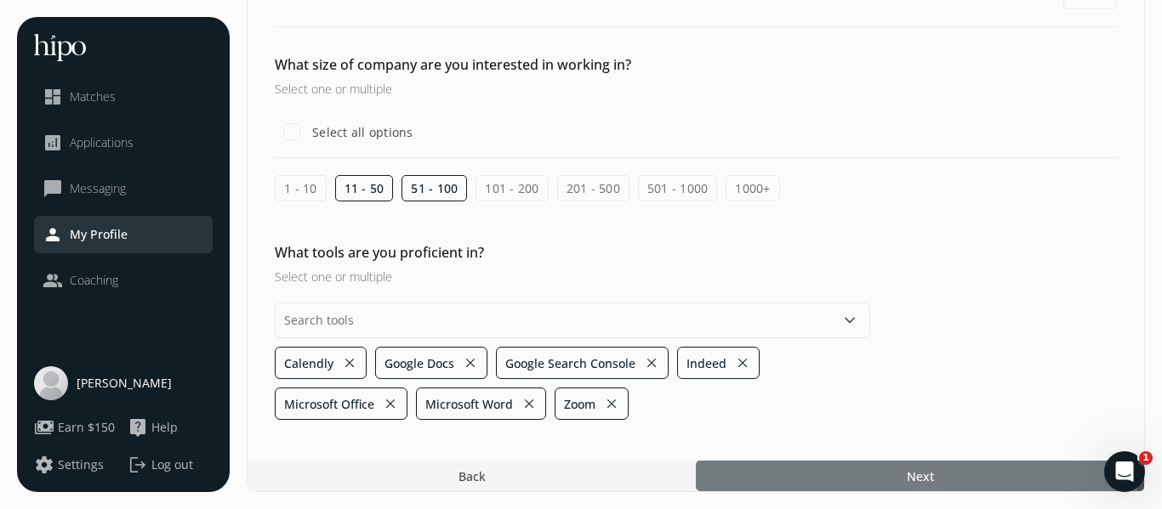
drag, startPoint x: 808, startPoint y: 447, endPoint x: 789, endPoint y: 451, distance: 19.0
click at [809, 461] on div at bounding box center [920, 476] width 448 height 31
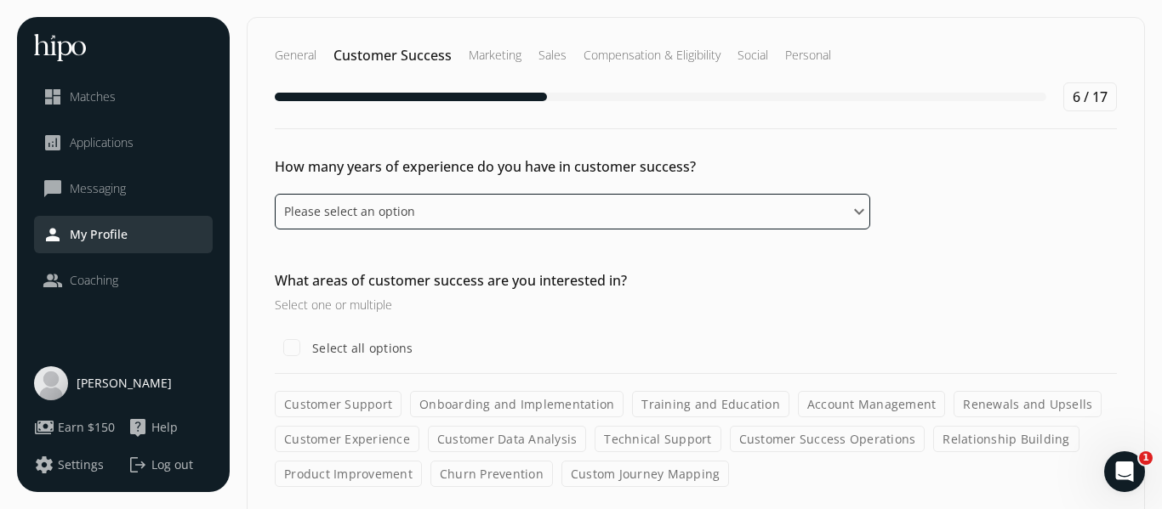
click at [870, 230] on select "Please select an option 0 - 1 years 2 - 3 years 4 - 5 years 6 - 8 years 9+ years" at bounding box center [572, 212] width 595 height 36
select select "nine_plus_years"
click at [305, 230] on select "Please select an option 0 - 1 years 2 - 3 years 4 - 5 years 6 - 8 years 9+ years" at bounding box center [572, 212] width 595 height 36
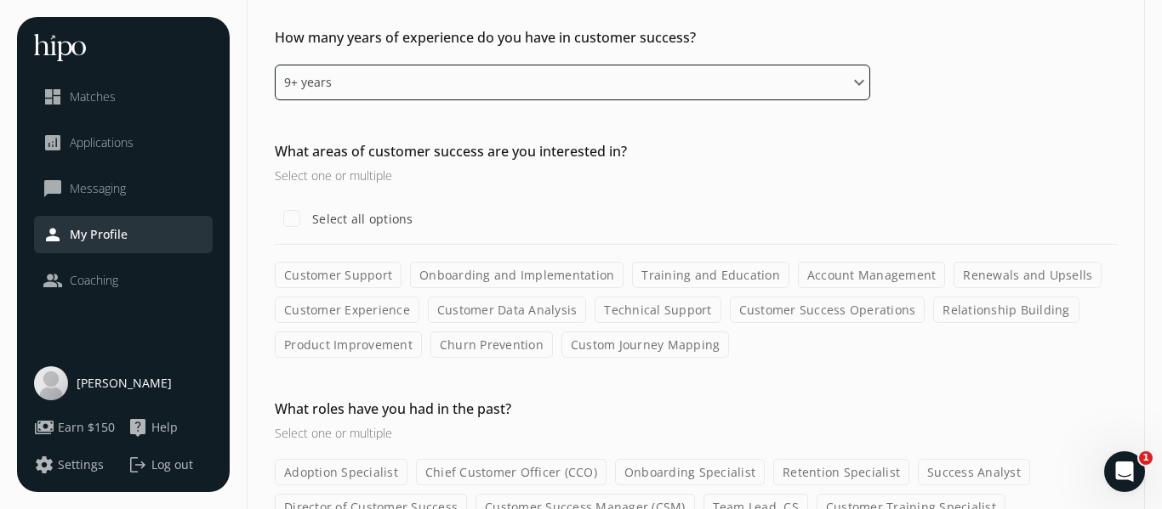
scroll to position [146, 0]
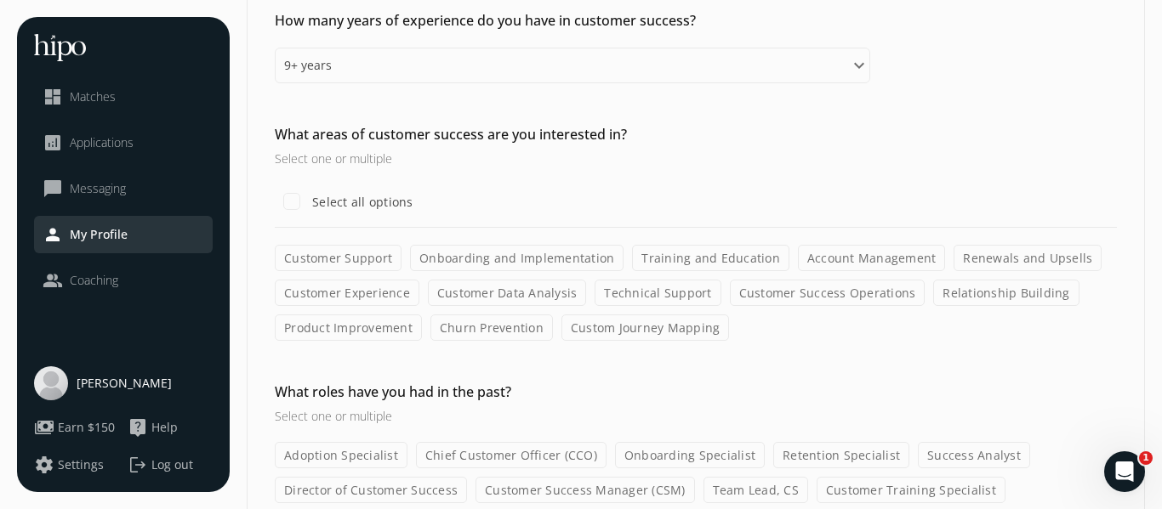
click at [642, 168] on h3 "Select one or multiple" at bounding box center [572, 159] width 595 height 18
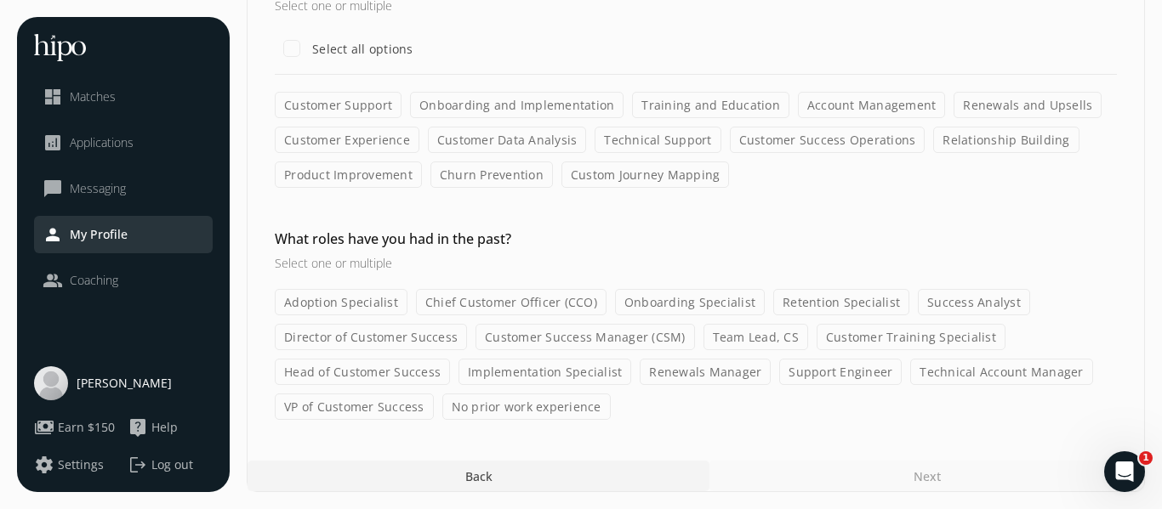
scroll to position [388, 0]
click at [401, 118] on label "Customer Support" at bounding box center [338, 105] width 127 height 26
click at [0, 0] on input "Customer Support" at bounding box center [0, 0] width 0 height 0
click at [611, 118] on label "Onboarding and Implementation" at bounding box center [516, 105] width 213 height 26
click at [0, 0] on input "Onboarding and Implementation" at bounding box center [0, 0] width 0 height 0
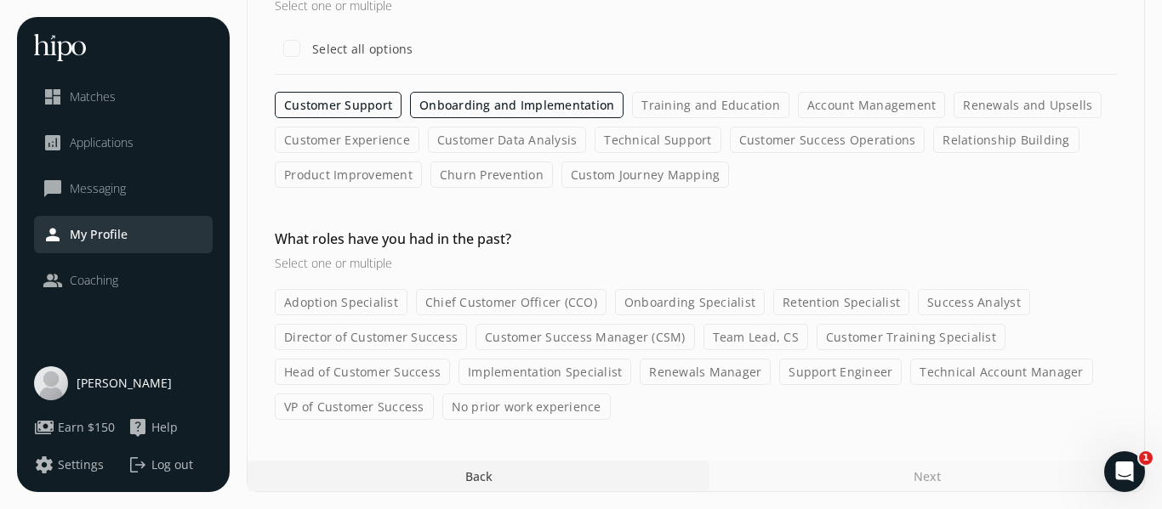
click at [789, 118] on label "Training and Education" at bounding box center [710, 105] width 157 height 26
click at [0, 0] on input "Training and Education" at bounding box center [0, 0] width 0 height 0
click at [798, 118] on label "Account Management" at bounding box center [872, 105] width 148 height 26
click at [0, 0] on input "Account Management" at bounding box center [0, 0] width 0 height 0
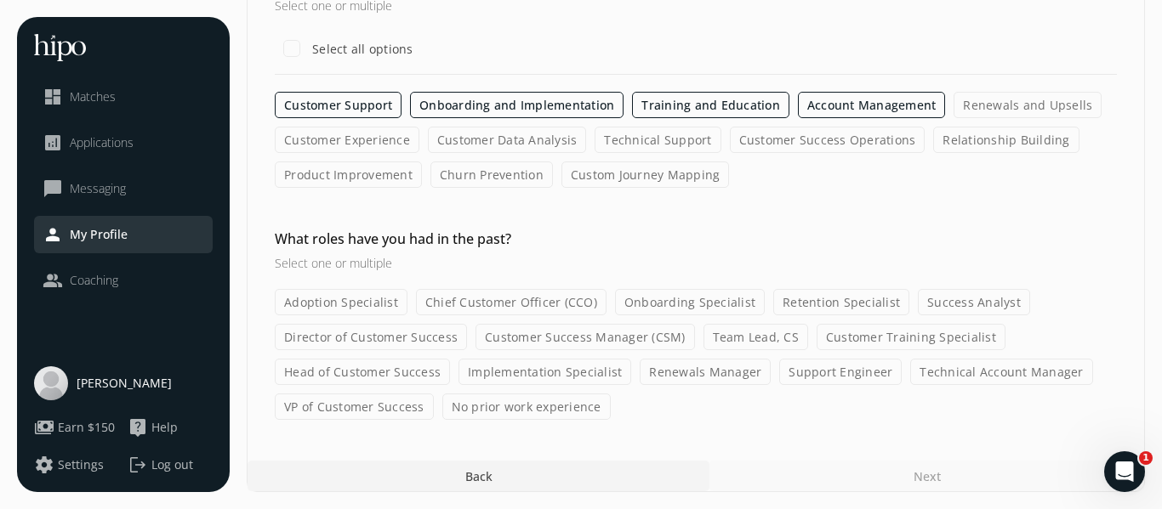
click at [953, 118] on label "Renewals and Upsells" at bounding box center [1027, 105] width 148 height 26
click at [0, 0] on input "Renewals and Upsells" at bounding box center [0, 0] width 0 height 0
click at [419, 153] on label "Customer Experience" at bounding box center [347, 140] width 145 height 26
click at [0, 0] on input "Customer Experience" at bounding box center [0, 0] width 0 height 0
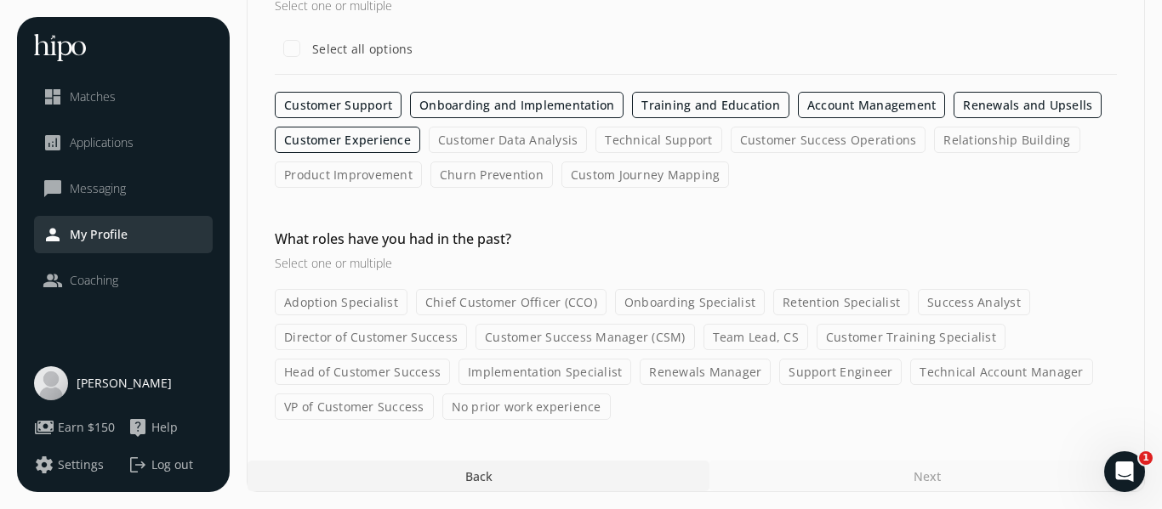
scroll to position [483, 0]
click at [934, 153] on label "Relationship Building" at bounding box center [1006, 140] width 145 height 26
click at [0, 0] on input "Relationship Building" at bounding box center [0, 0] width 0 height 0
click at [561, 188] on label "Custom Journey Mapping" at bounding box center [645, 175] width 168 height 26
click at [0, 0] on input "Custom Journey Mapping" at bounding box center [0, 0] width 0 height 0
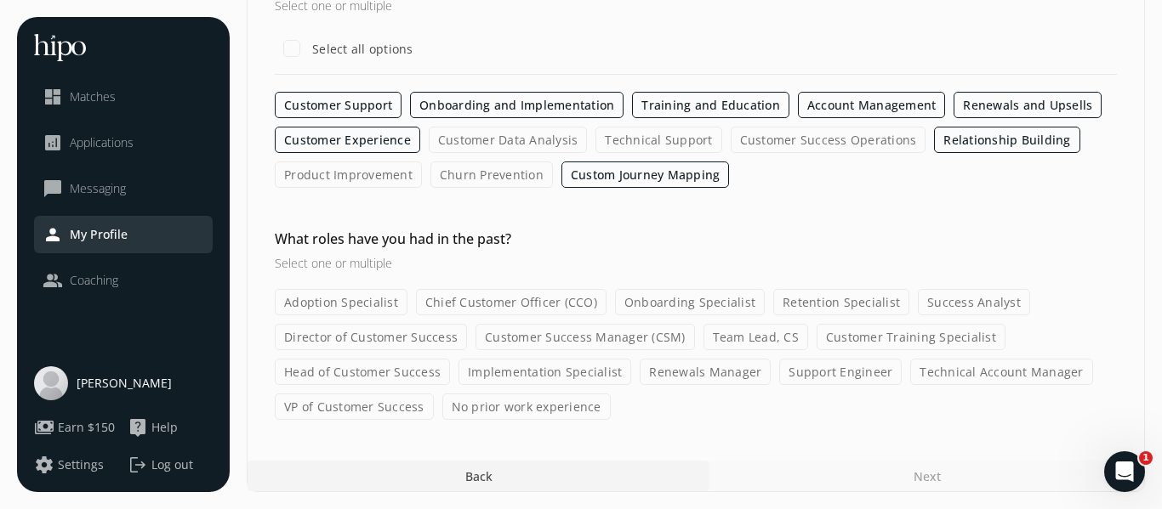
click at [474, 153] on label "Customer Data Analysis" at bounding box center [508, 140] width 159 height 26
click at [0, 0] on input "Customer Data Analysis" at bounding box center [0, 0] width 0 height 0
click at [773, 291] on label "Retention Specialist" at bounding box center [841, 302] width 136 height 26
click at [0, 0] on input "Retention Specialist" at bounding box center [0, 0] width 0 height 0
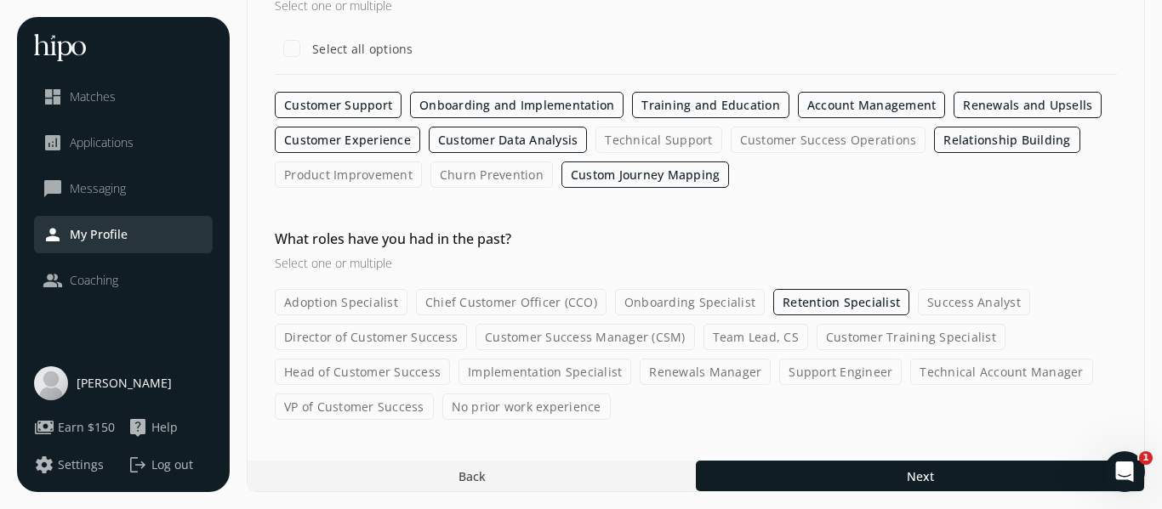
click at [703, 342] on label "Team Lead, CS" at bounding box center [755, 337] width 105 height 26
click at [0, 0] on input "Team Lead, CS" at bounding box center [0, 0] width 0 height 0
click at [450, 359] on label "Head of Customer Success" at bounding box center [362, 372] width 175 height 26
click at [0, 0] on input "Head of Customer Success" at bounding box center [0, 0] width 0 height 0
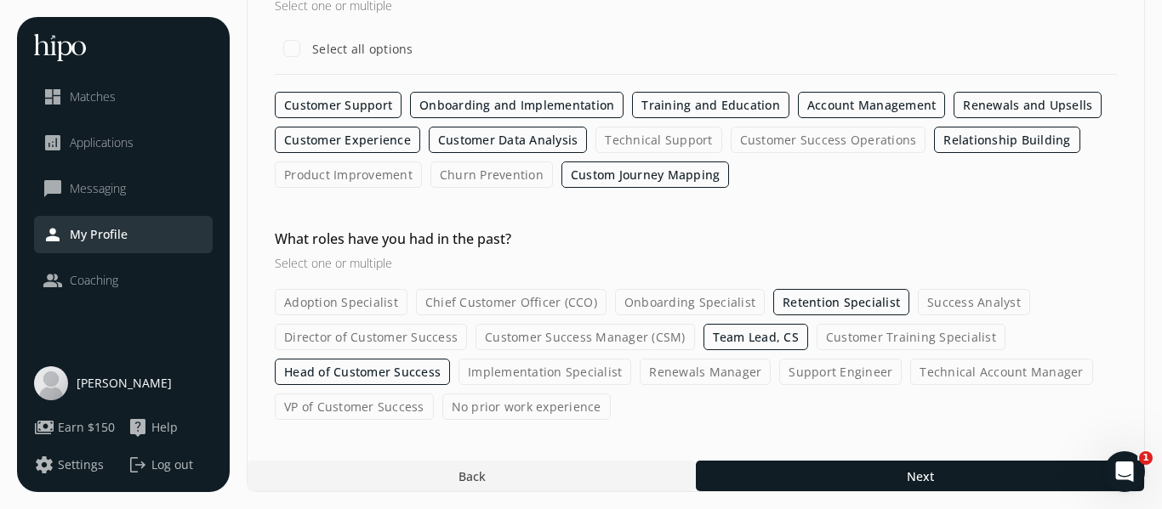
scroll to position [928, 0]
click at [606, 289] on label "Chief Customer Officer (CCO)" at bounding box center [511, 302] width 190 height 26
click at [0, 0] on input "Chief Customer Officer (CCO)" at bounding box center [0, 0] width 0 height 0
click at [764, 289] on label "Onboarding Specialist" at bounding box center [690, 302] width 150 height 26
click at [0, 0] on input "Onboarding Specialist" at bounding box center [0, 0] width 0 height 0
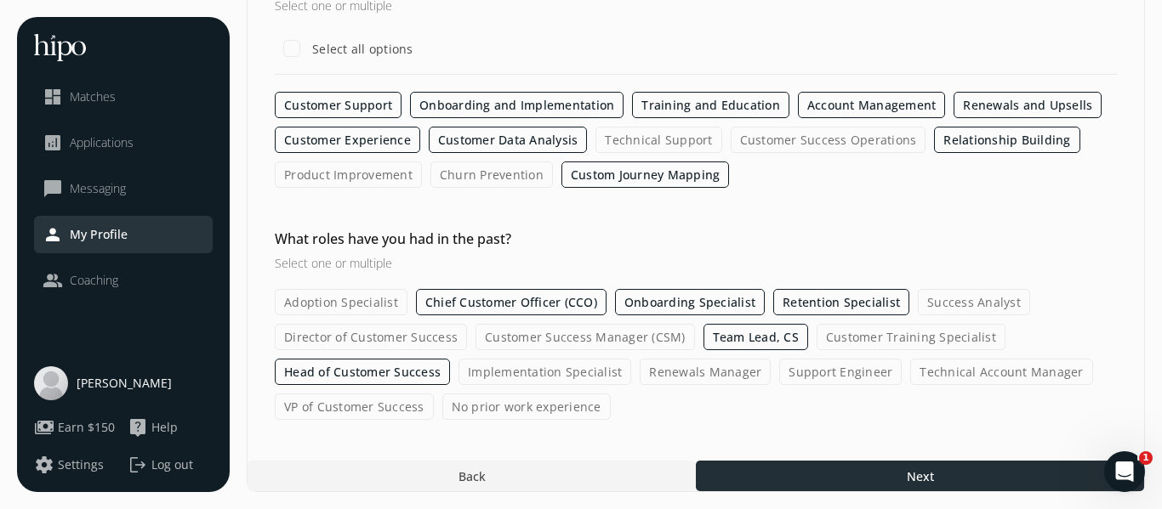
click at [810, 476] on div at bounding box center [920, 476] width 448 height 31
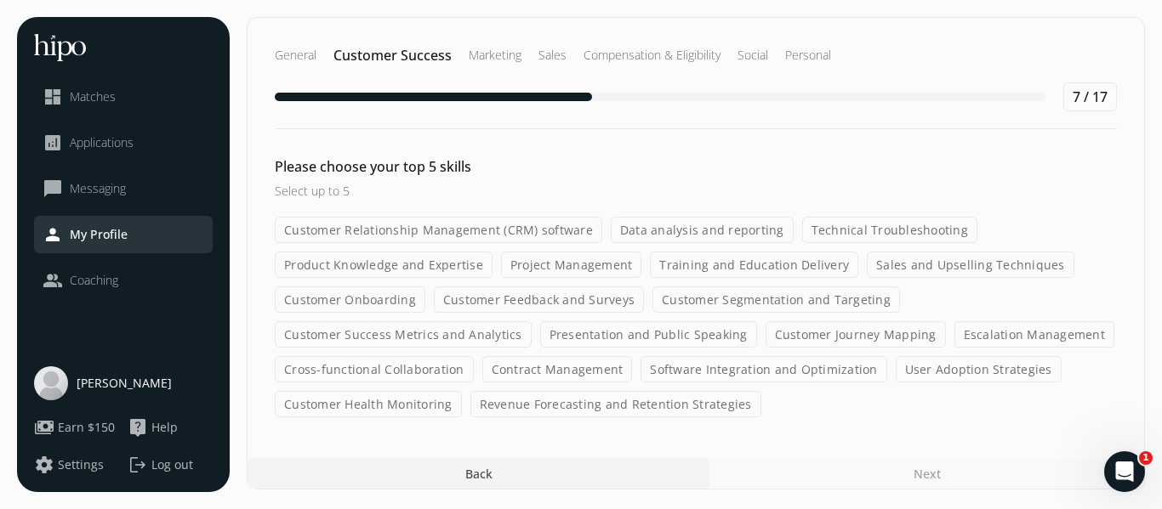
scroll to position [289, 0]
click at [591, 217] on label "Customer Relationship Management (CRM) software" at bounding box center [438, 230] width 327 height 26
click at [0, 0] on input "Customer Relationship Management (CRM) software" at bounding box center [0, 0] width 0 height 0
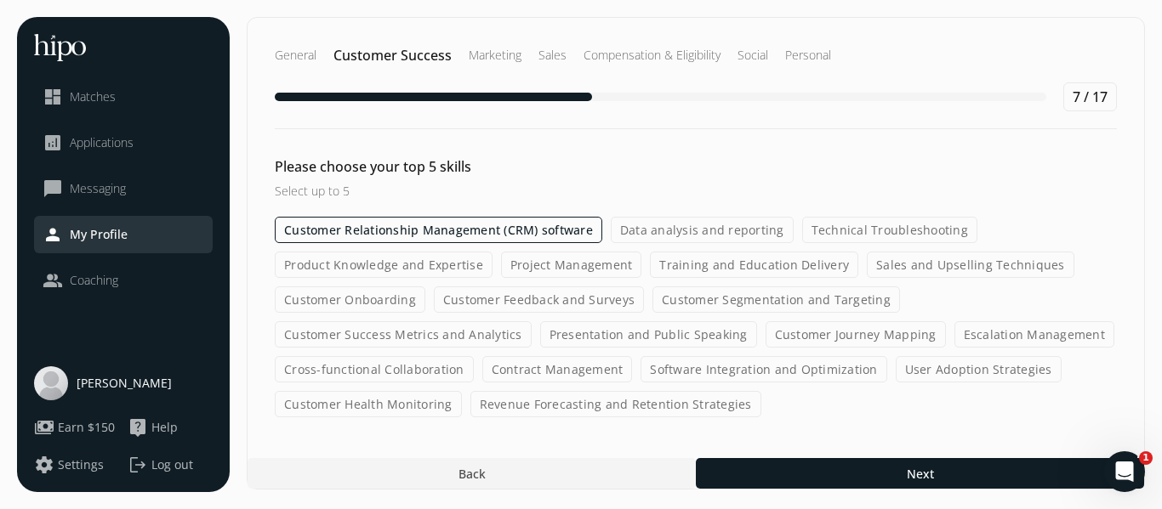
click at [588, 217] on label "Customer Relationship Management (CRM) software" at bounding box center [438, 230] width 327 height 26
click at [0, 0] on input "Customer Relationship Management (CRM) software" at bounding box center [0, 0] width 0 height 0
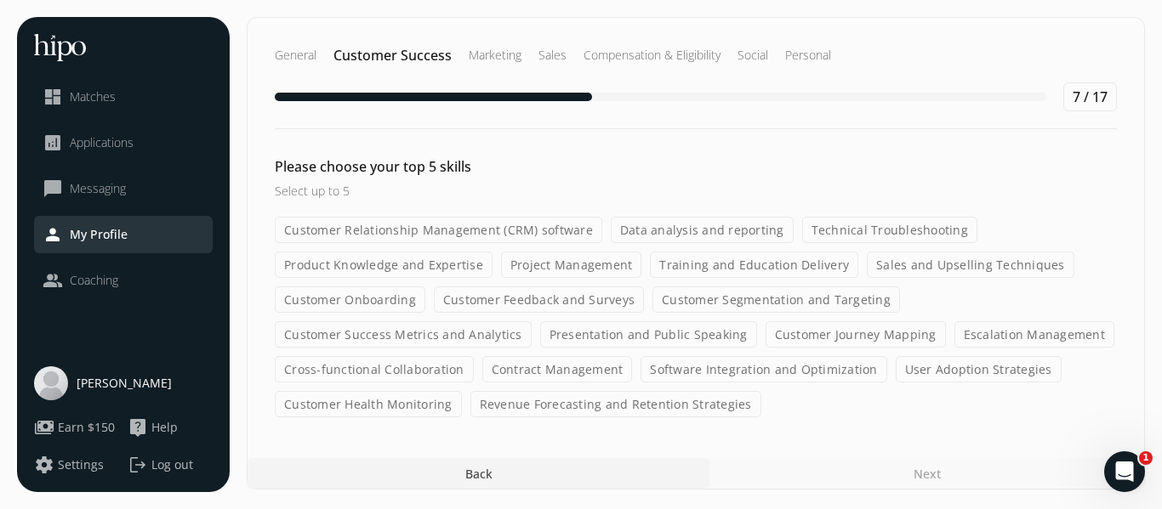
click at [793, 217] on label "Data analysis and reporting" at bounding box center [702, 230] width 183 height 26
click at [0, 0] on input "Data analysis and reporting" at bounding box center [0, 0] width 0 height 0
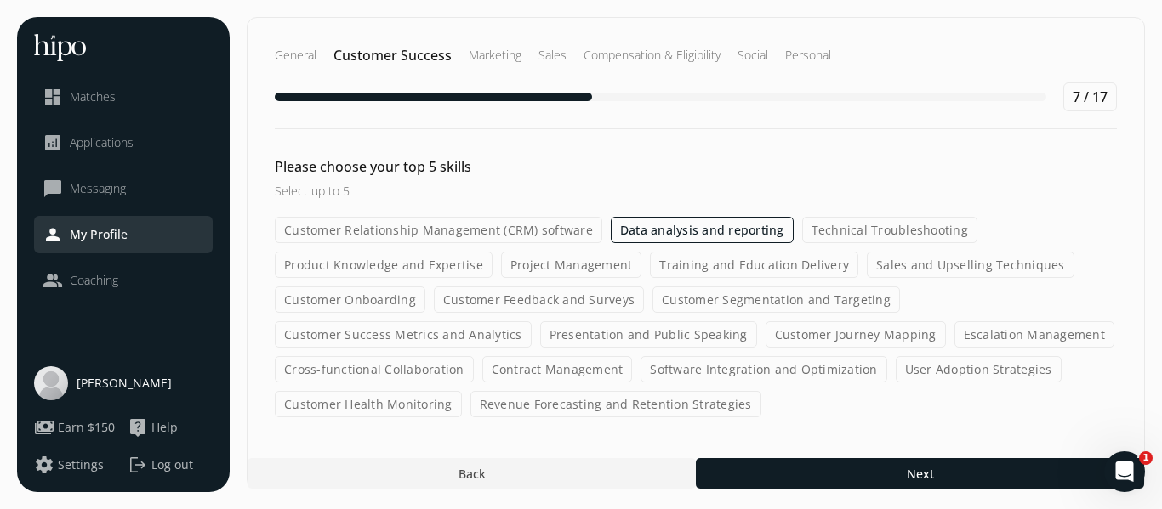
scroll to position [381, 0]
click at [866, 252] on label "Sales and Upselling Techniques" at bounding box center [969, 265] width 207 height 26
click at [0, 0] on input "Sales and Upselling Techniques" at bounding box center [0, 0] width 0 height 0
click at [644, 287] on label "Customer Feedback and Surveys" at bounding box center [539, 300] width 210 height 26
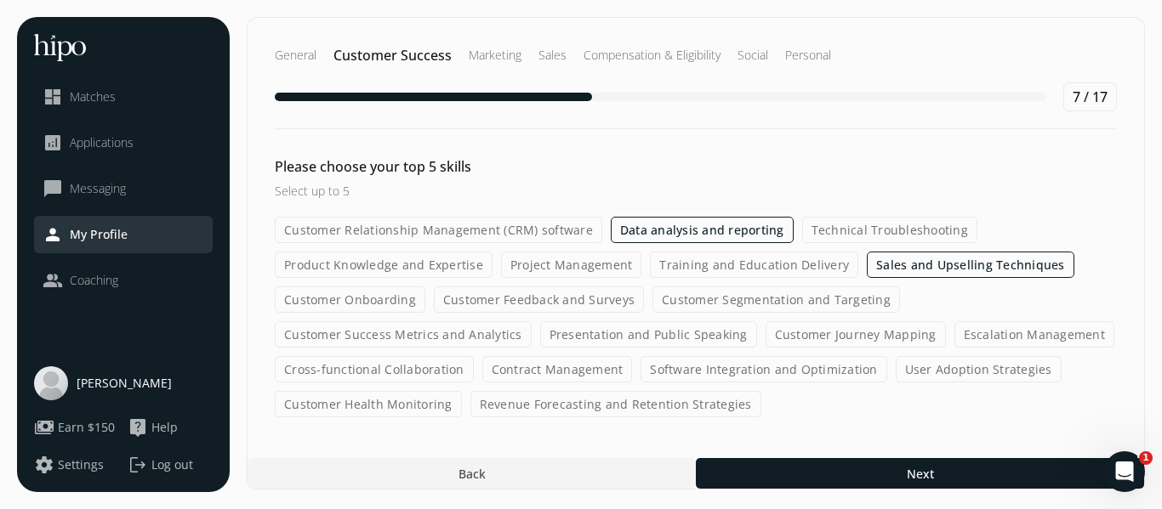
click at [0, 0] on input "Customer Feedback and Surveys" at bounding box center [0, 0] width 0 height 0
click at [765, 321] on label "Customer Journey Mapping" at bounding box center [855, 334] width 180 height 26
click at [0, 0] on input "Customer Journey Mapping" at bounding box center [0, 0] width 0 height 0
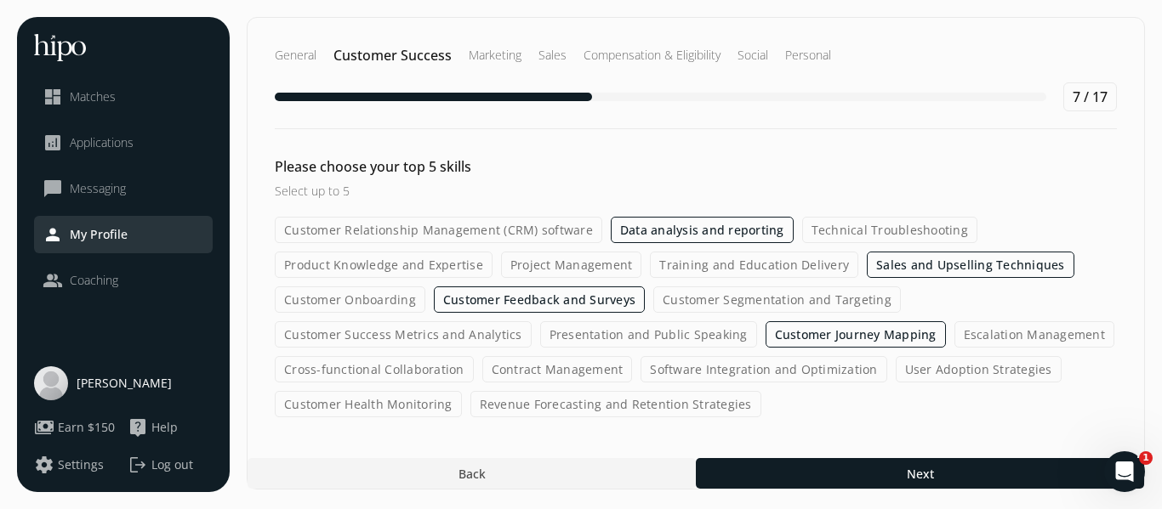
click at [633, 356] on label "Contract Management" at bounding box center [557, 369] width 151 height 26
click at [0, 0] on input "Contract Management" at bounding box center [0, 0] width 0 height 0
click at [793, 217] on label "Data analysis and reporting" at bounding box center [702, 230] width 183 height 26
click at [0, 0] on input "Data analysis and reporting" at bounding box center [0, 0] width 0 height 0
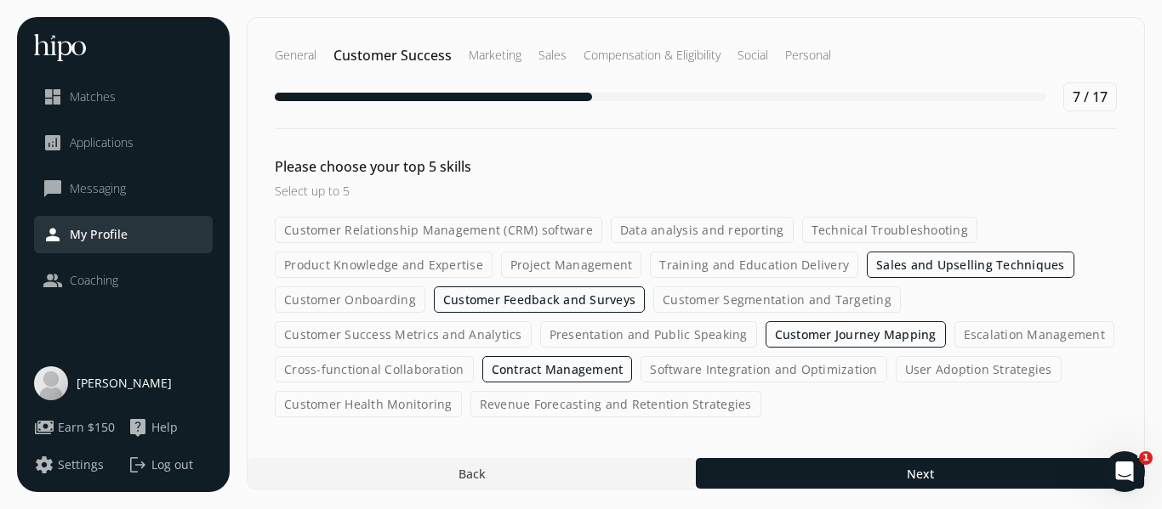
scroll to position [392, 0]
click at [757, 394] on label "Revenue Forecasting and Retention Strategies" at bounding box center [615, 404] width 291 height 26
click at [0, 0] on input "Revenue Forecasting and Retention Strategies" at bounding box center [0, 0] width 0 height 0
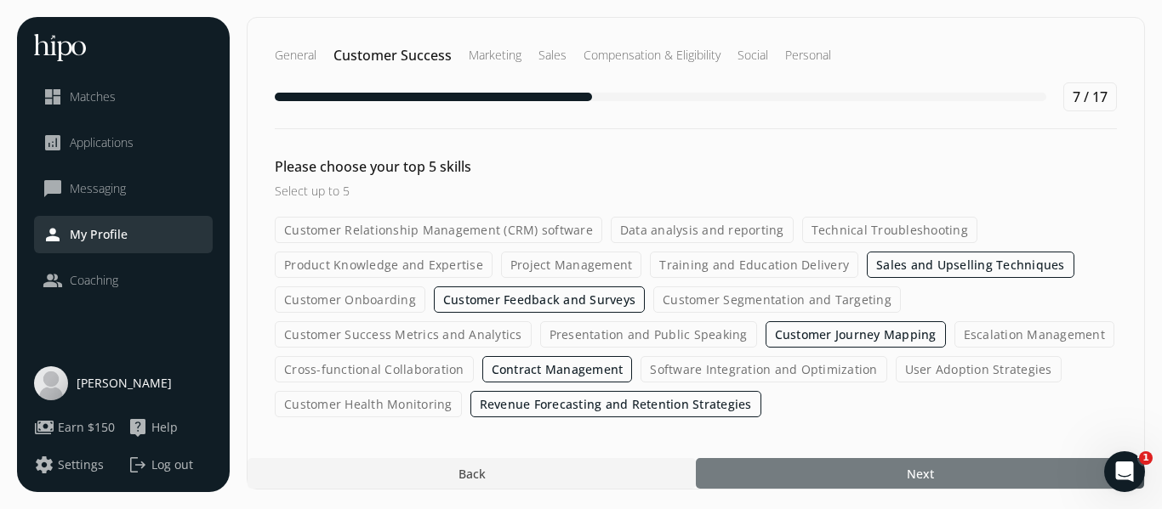
click at [773, 489] on div at bounding box center [920, 473] width 448 height 31
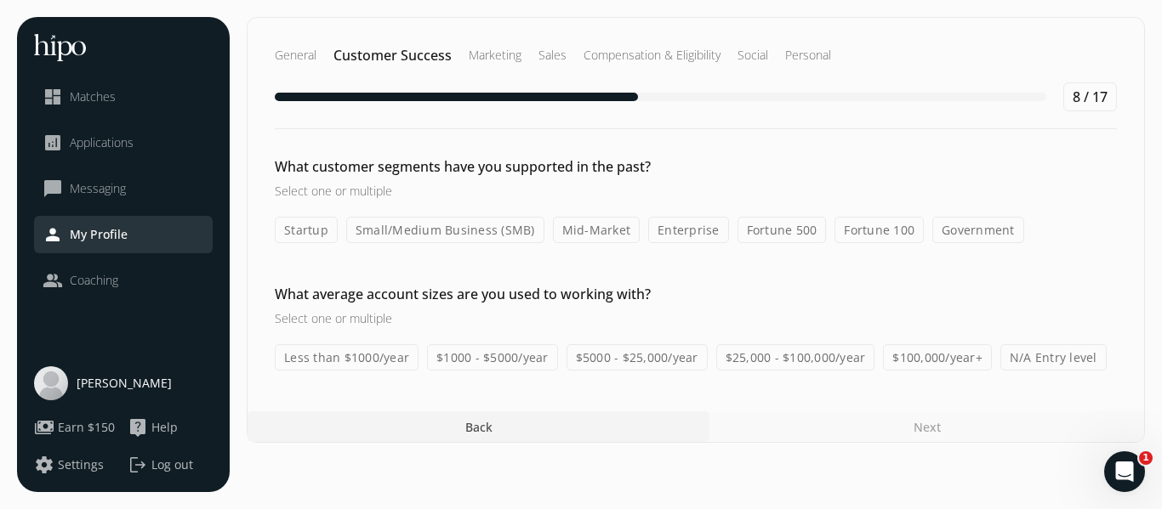
scroll to position [118, 0]
click at [338, 243] on label "Startup" at bounding box center [306, 230] width 63 height 26
click at [0, 0] on input "Startup" at bounding box center [0, 0] width 0 height 0
click at [475, 243] on label "Small/Medium Business (SMB)" at bounding box center [445, 230] width 198 height 26
click at [544, 243] on label "Small/Medium Business (SMB)" at bounding box center [445, 230] width 198 height 26
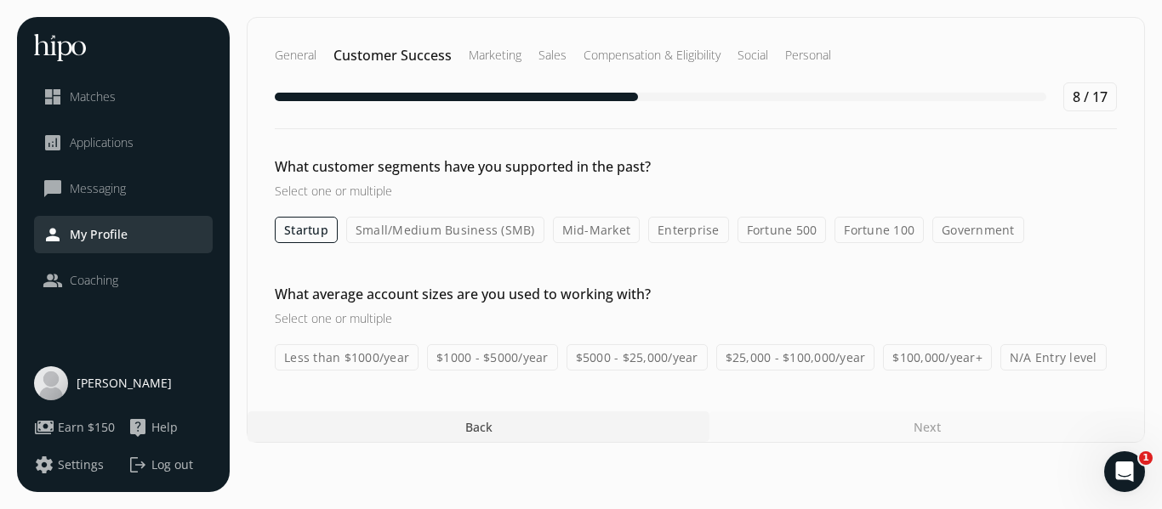
click at [0, 0] on input "Small/Medium Business (SMB)" at bounding box center [0, 0] width 0 height 0
click at [640, 243] on label "Mid-Market" at bounding box center [597, 230] width 88 height 26
click at [0, 0] on input "Mid-Market" at bounding box center [0, 0] width 0 height 0
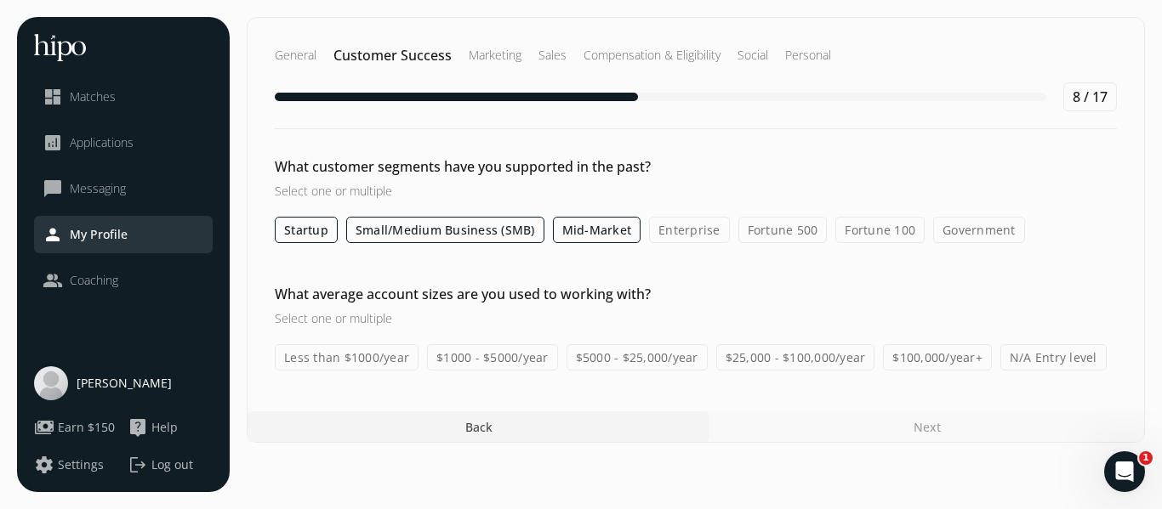
scroll to position [317, 0]
click at [716, 370] on label "$25,000 - $100,000/year" at bounding box center [795, 357] width 159 height 26
click at [0, 0] on input "$25,000 - $100,000/year" at bounding box center [0, 0] width 0 height 0
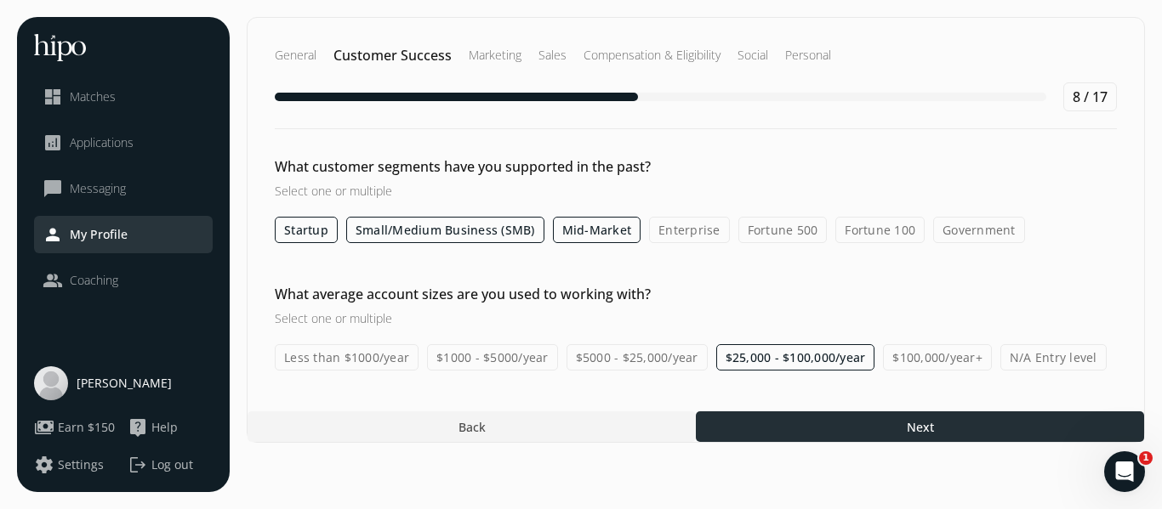
click at [835, 442] on div at bounding box center [920, 427] width 448 height 31
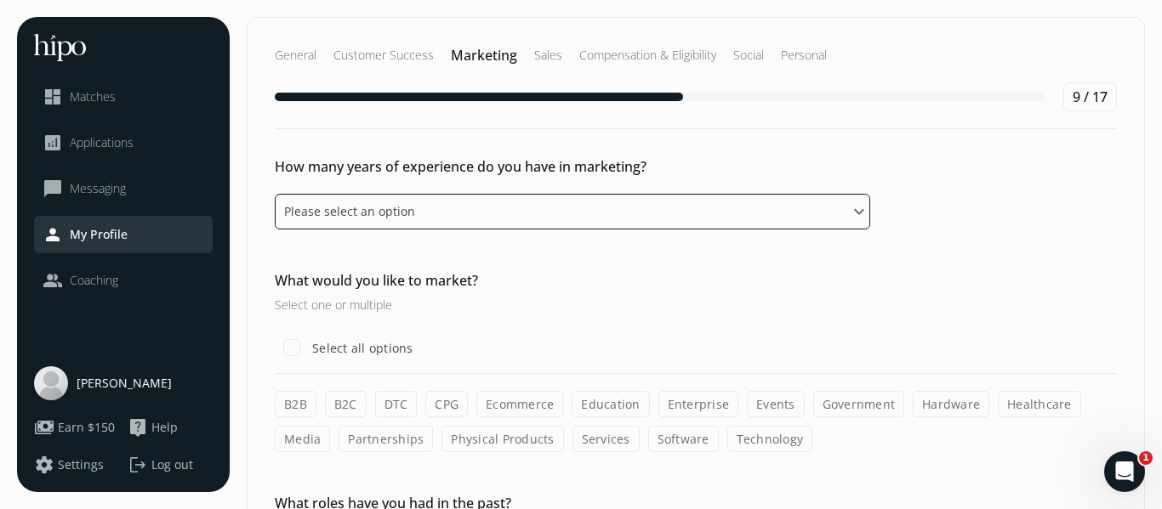
click at [870, 230] on select "Please select an option 0 - 1 years 2 - 3 years 4 - 5 years 6 - 8 years 9+ years" at bounding box center [572, 212] width 595 height 36
select select "nine_plus_years"
click at [305, 230] on select "Please select an option 0 - 1 years 2 - 3 years 4 - 5 years 6 - 8 years 9+ years" at bounding box center [572, 212] width 595 height 36
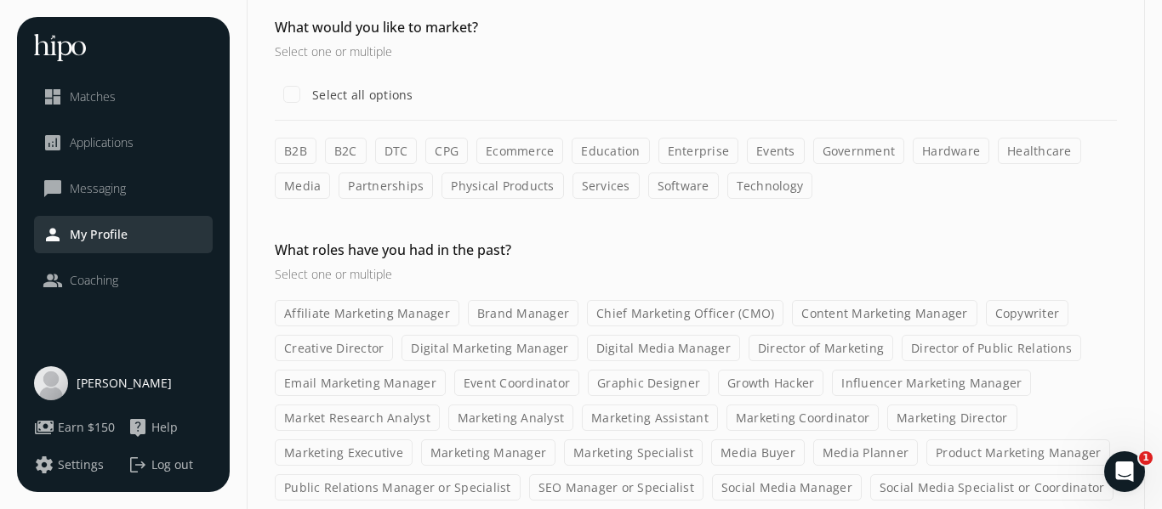
scroll to position [260, 0]
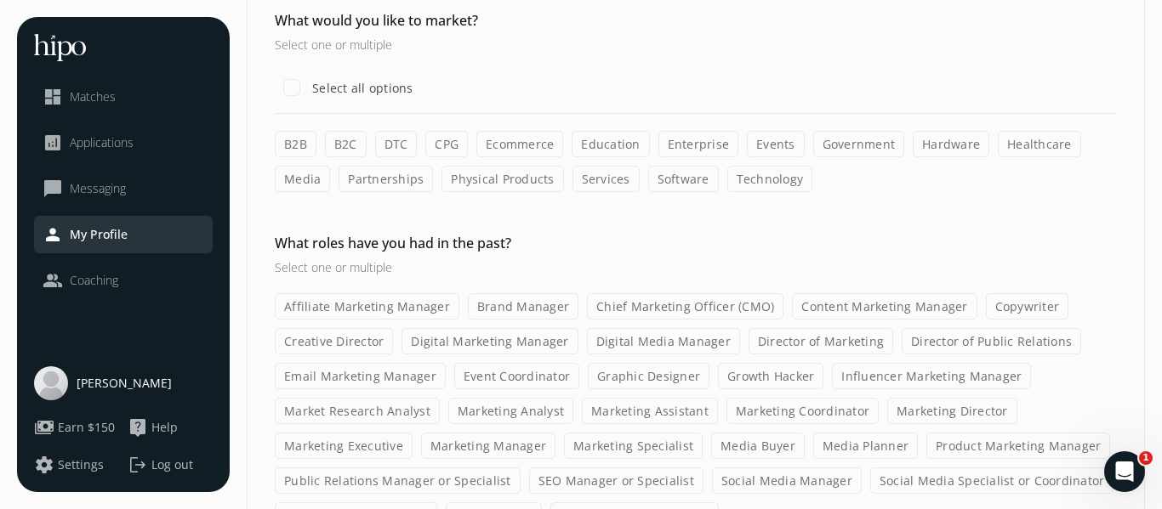
click at [316, 157] on label "B2B" at bounding box center [296, 144] width 42 height 26
click at [0, 0] on input "B2B" at bounding box center [0, 0] width 0 height 0
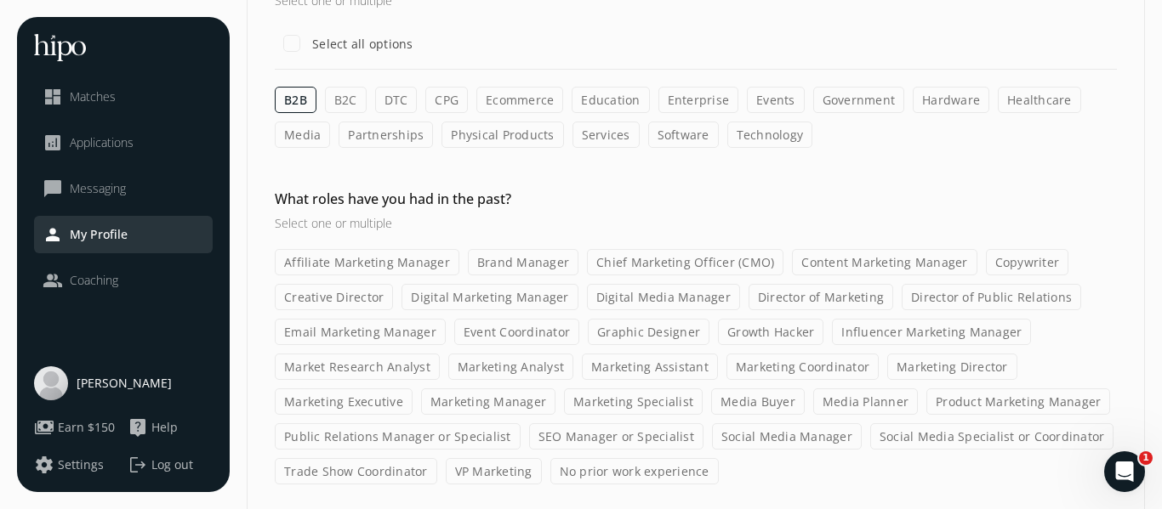
scroll to position [343, 0]
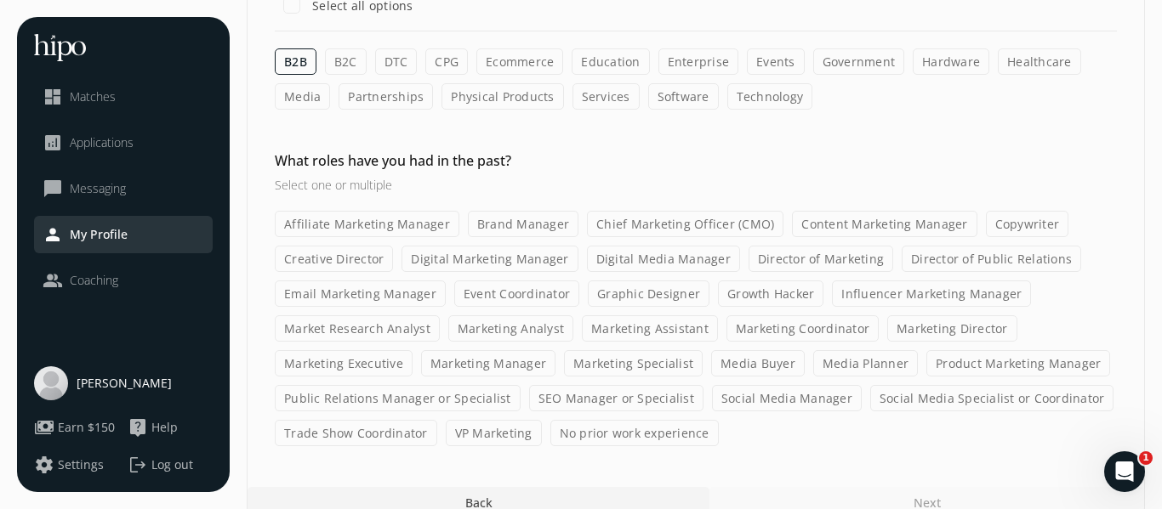
click at [572, 110] on label "Services" at bounding box center [605, 96] width 67 height 26
click at [0, 0] on input "Services" at bounding box center [0, 0] width 0 height 0
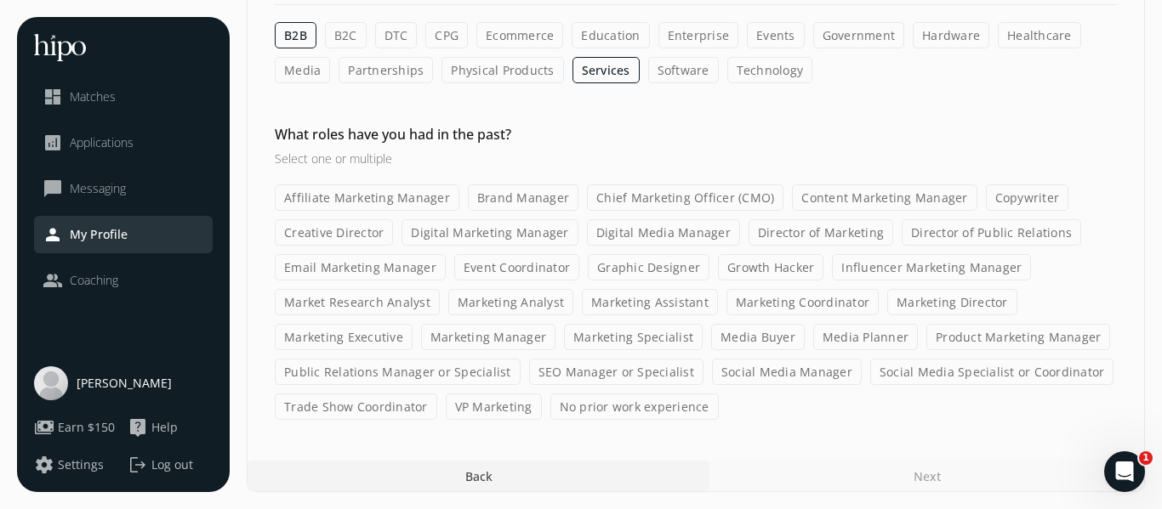
scroll to position [399, 0]
click at [804, 48] on label "Events" at bounding box center [776, 35] width 58 height 26
click at [0, 0] on input "Events" at bounding box center [0, 0] width 0 height 0
click at [459, 185] on label "Affiliate Marketing Manager" at bounding box center [367, 198] width 185 height 26
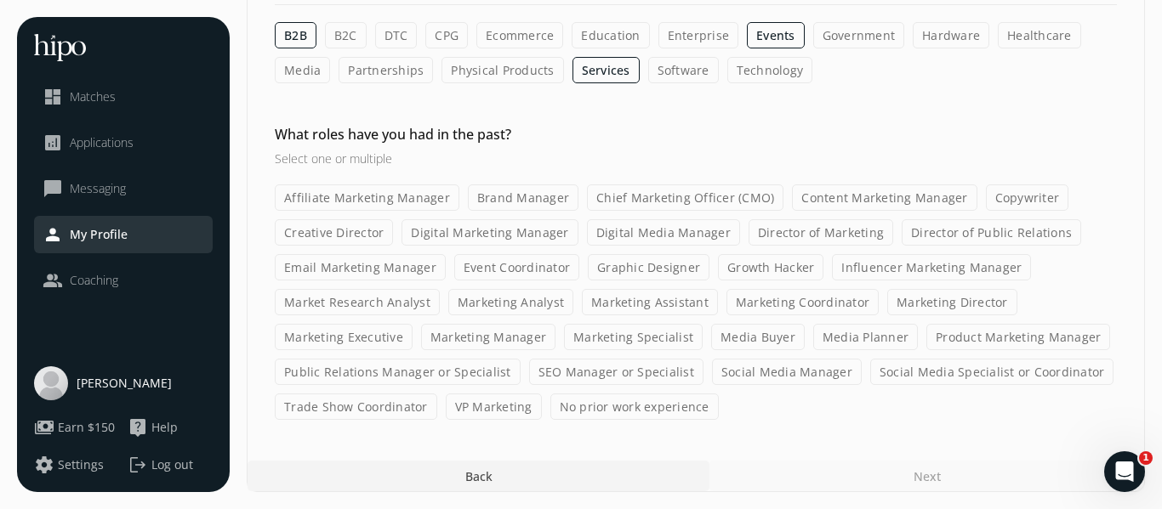
click at [0, 0] on input "Affiliate Marketing Manager" at bounding box center [0, 0] width 0 height 0
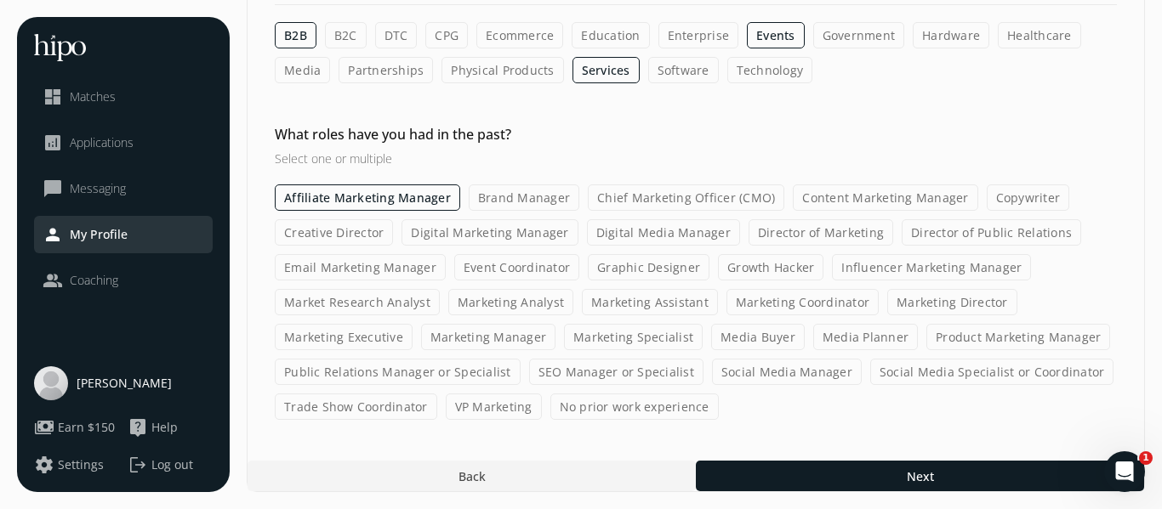
scroll to position [967, 0]
click at [726, 289] on label "Marketing Coordinator" at bounding box center [802, 302] width 152 height 26
click at [0, 0] on input "Marketing Coordinator" at bounding box center [0, 0] width 0 height 0
click at [445, 324] on label "Marketing Manager" at bounding box center [488, 337] width 134 height 26
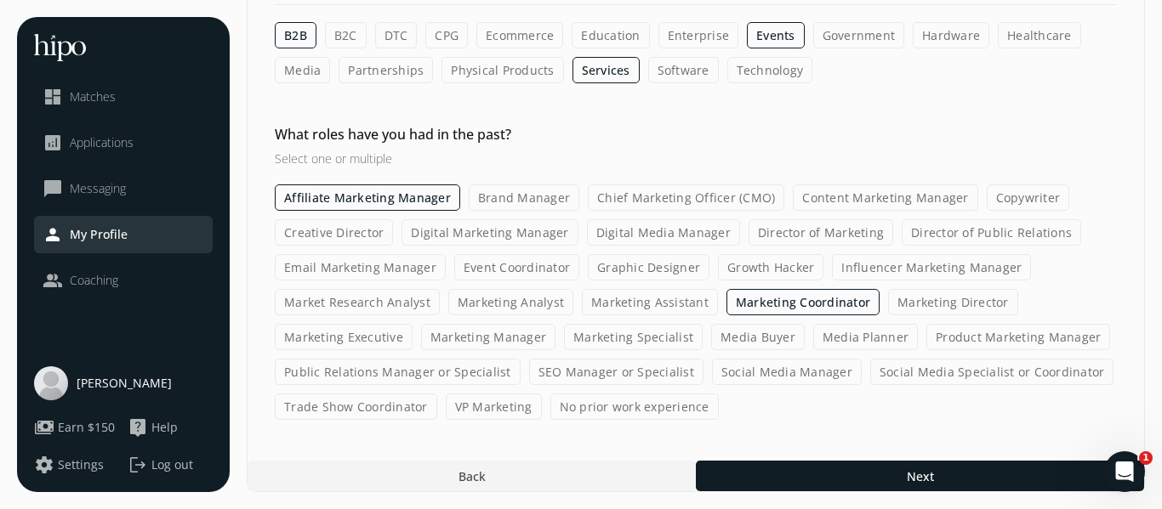
click at [0, 0] on input "Marketing Manager" at bounding box center [0, 0] width 0 height 0
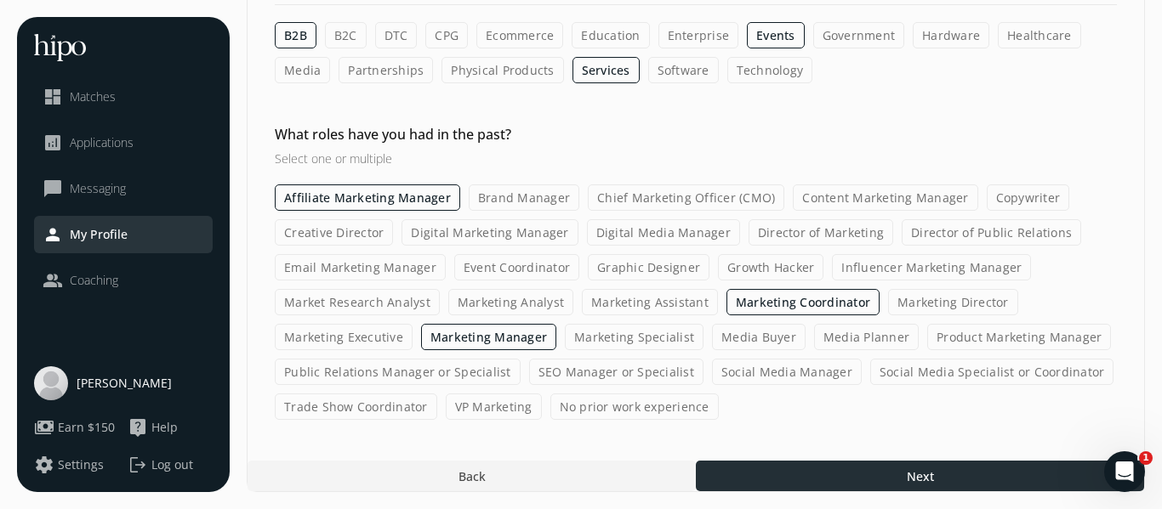
click at [859, 461] on div at bounding box center [920, 476] width 448 height 31
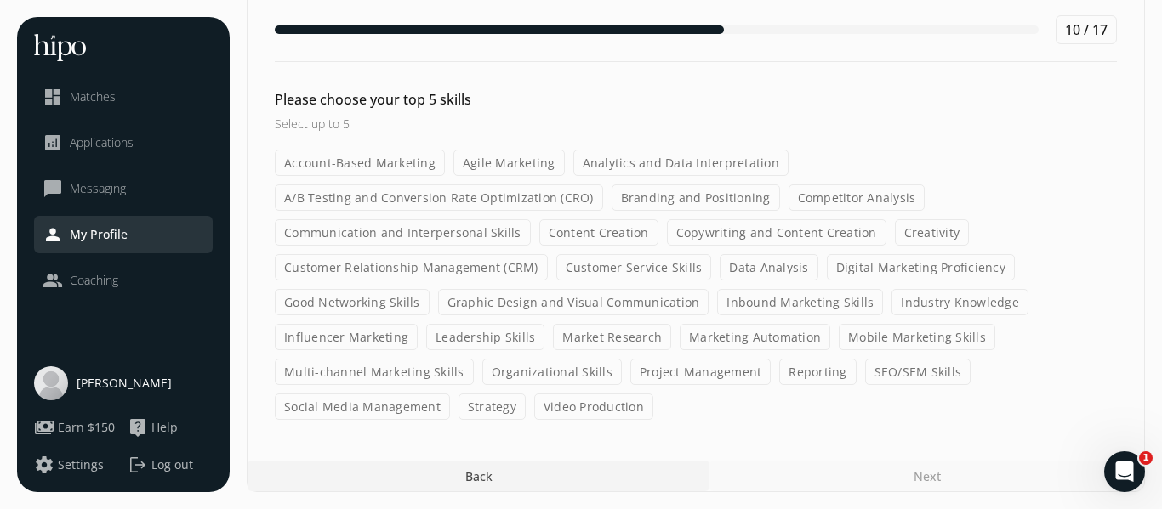
scroll to position [124, 0]
click at [445, 176] on label "Account-Based Marketing" at bounding box center [360, 163] width 170 height 26
click at [0, 0] on input "Account-Based Marketing" at bounding box center [0, 0] width 0 height 0
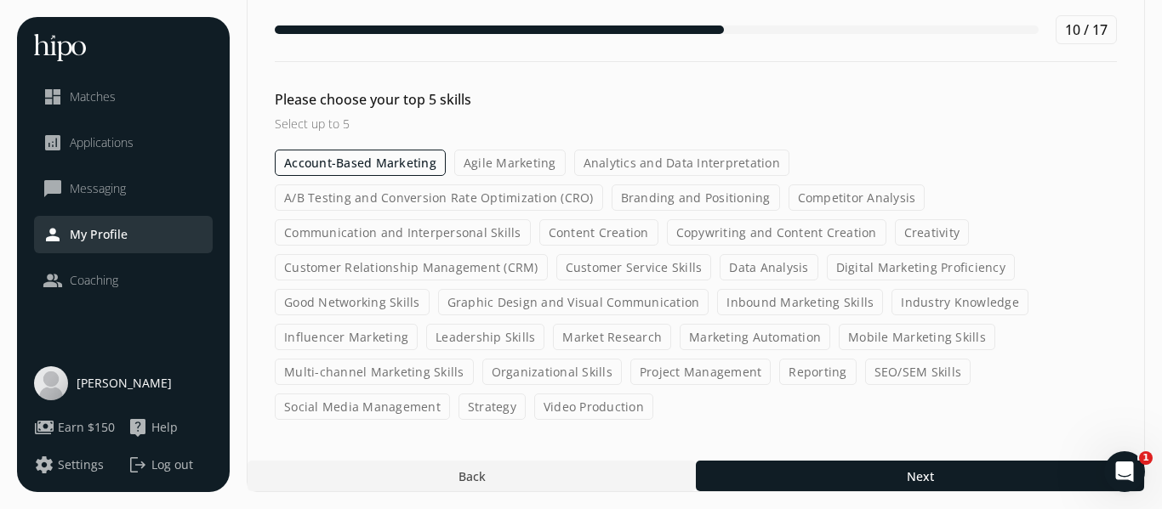
scroll to position [238, 0]
click at [780, 201] on label "Branding and Positioning" at bounding box center [695, 198] width 168 height 26
click at [0, 0] on input "Branding and Positioning" at bounding box center [0, 0] width 0 height 0
click at [789, 185] on label "Competitor Analysis" at bounding box center [857, 198] width 137 height 26
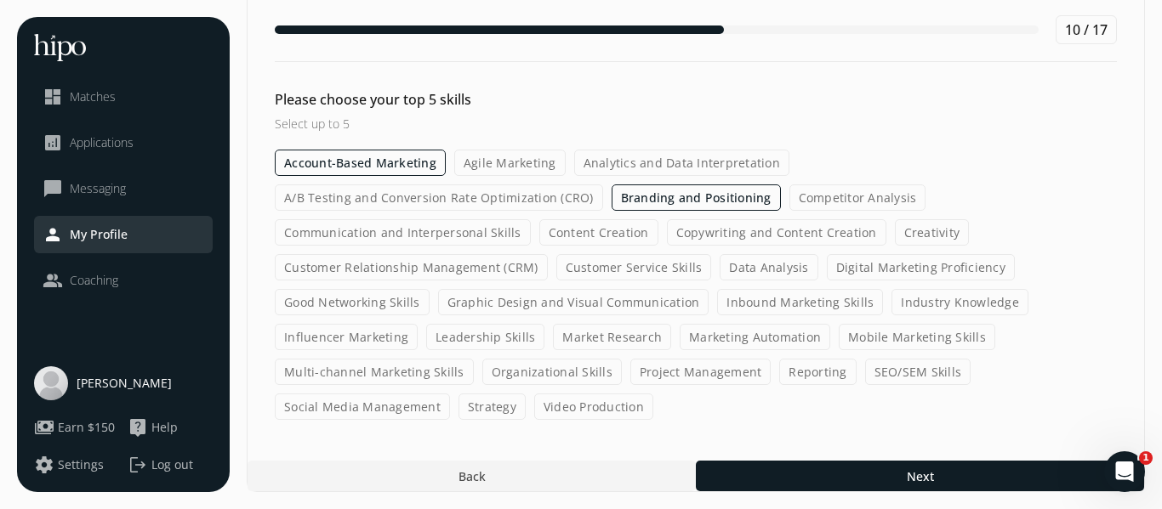
click at [0, 0] on input "Competitor Analysis" at bounding box center [0, 0] width 0 height 0
click at [469, 254] on label "Customer Relationship Management (CRM)" at bounding box center [411, 267] width 273 height 26
click at [0, 0] on input "Customer Relationship Management (CRM)" at bounding box center [0, 0] width 0 height 0
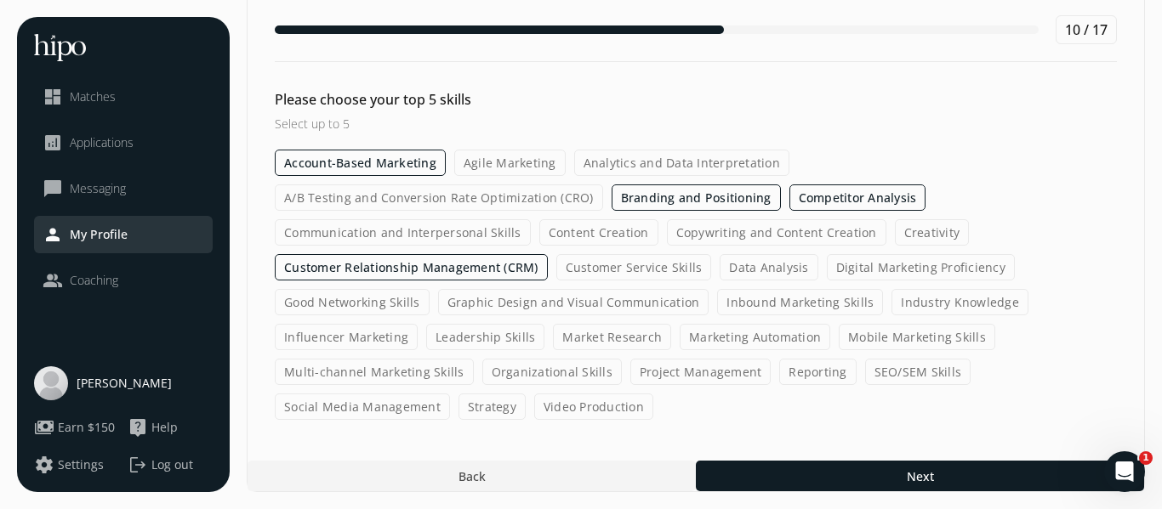
click at [712, 254] on label "Customer Service Skills" at bounding box center [634, 267] width 156 height 26
click at [0, 0] on input "Customer Service Skills" at bounding box center [0, 0] width 0 height 0
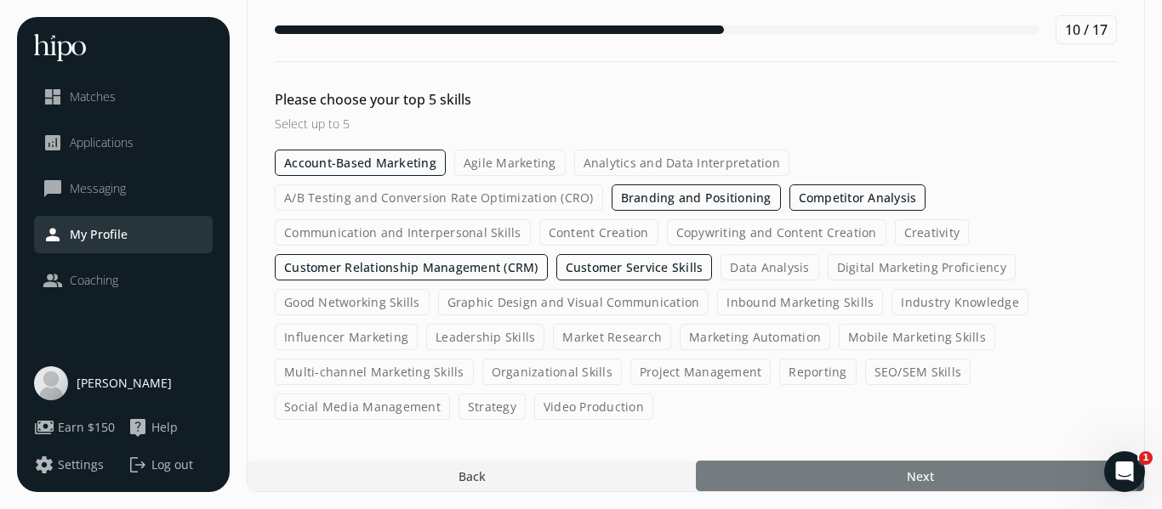
click at [901, 463] on div at bounding box center [920, 476] width 448 height 31
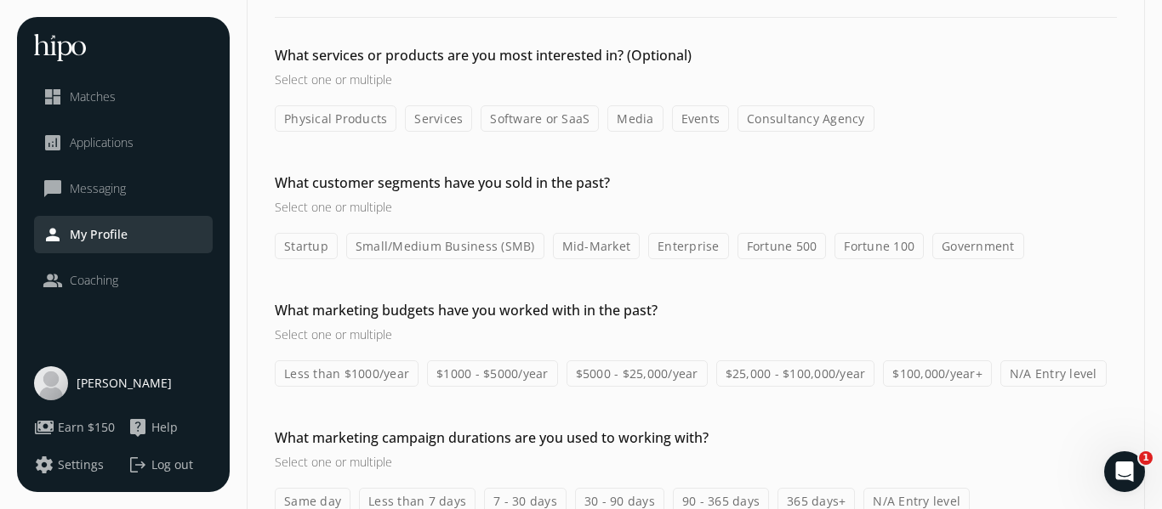
scroll to position [117, 0]
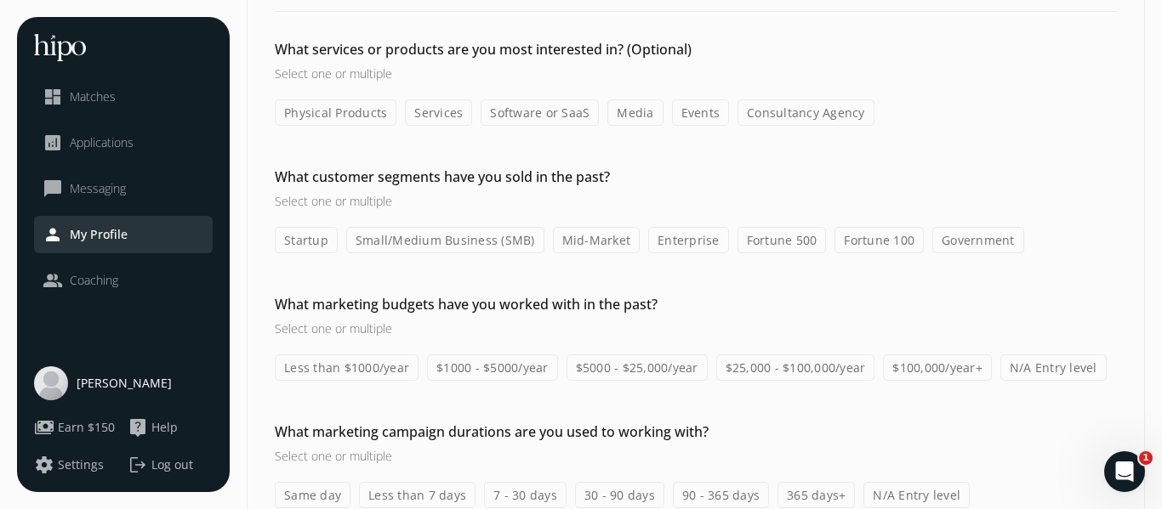
click at [472, 126] on label "Services" at bounding box center [438, 112] width 67 height 26
click at [550, 126] on div "Physical Products Services Software or SaaS Media Events Consultancy Agency" at bounding box center [696, 112] width 842 height 26
click at [472, 126] on label "Services" at bounding box center [438, 112] width 67 height 26
click at [0, 0] on input "Services" at bounding box center [0, 0] width 0 height 0
click at [730, 126] on label "Events" at bounding box center [701, 112] width 58 height 26
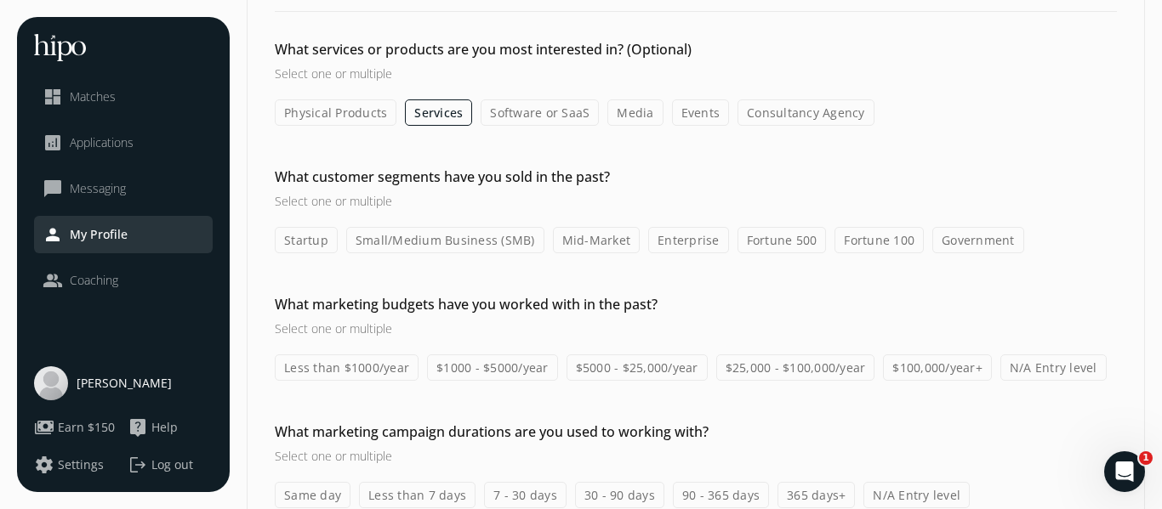
click at [0, 0] on input "Events" at bounding box center [0, 0] width 0 height 0
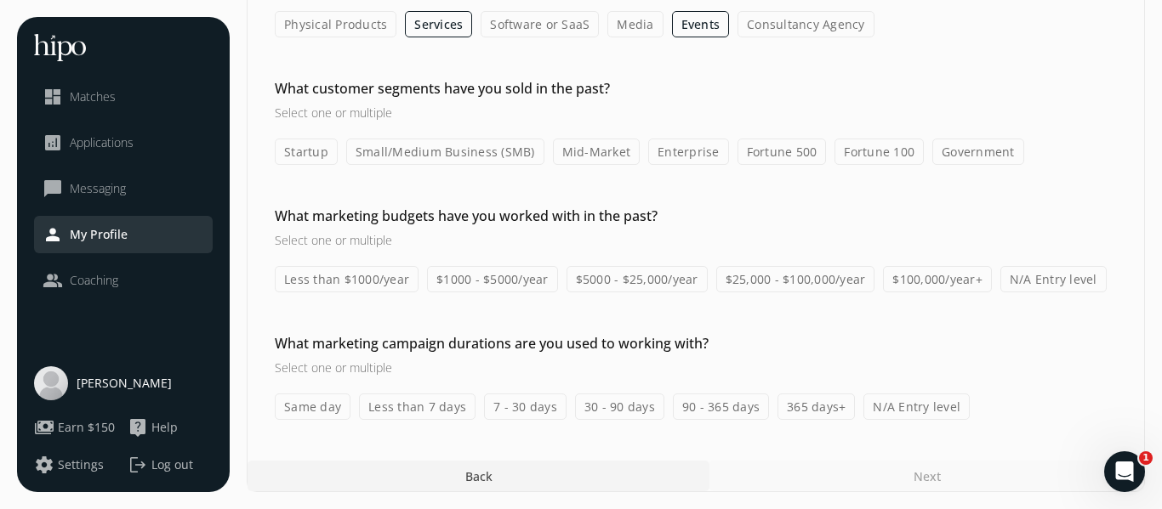
scroll to position [362, 0]
click at [338, 165] on label "Startup" at bounding box center [306, 152] width 63 height 26
click at [0, 0] on input "Startup" at bounding box center [0, 0] width 0 height 0
click at [480, 165] on label "Small/Medium Business (SMB)" at bounding box center [445, 152] width 198 height 26
click at [0, 0] on input "Small/Medium Business (SMB)" at bounding box center [0, 0] width 0 height 0
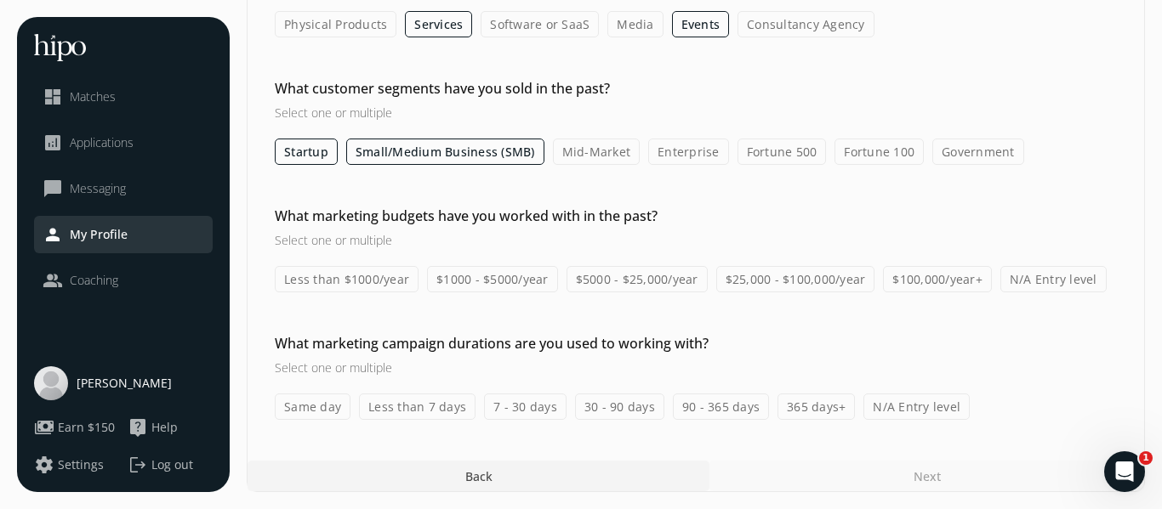
click at [640, 165] on label "Mid-Market" at bounding box center [597, 152] width 88 height 26
click at [0, 0] on input "Mid-Market" at bounding box center [0, 0] width 0 height 0
click at [716, 293] on label "$25,000 - $100,000/year" at bounding box center [795, 279] width 159 height 26
click at [0, 0] on input "$25,000 - $100,000/year" at bounding box center [0, 0] width 0 height 0
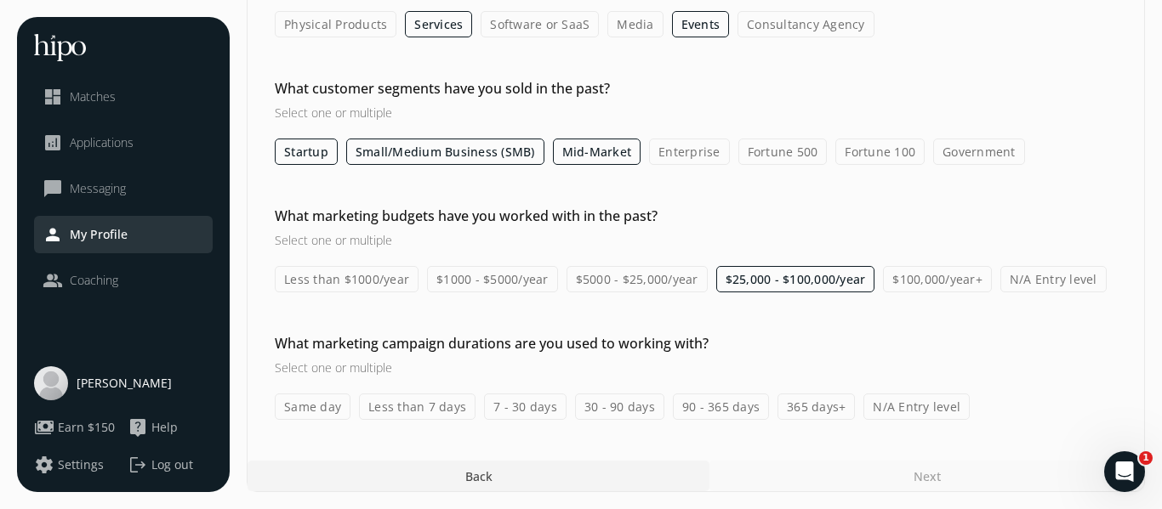
click at [707, 293] on label "$5000 - $25,000/year" at bounding box center [636, 279] width 141 height 26
click at [0, 0] on input "$5000 - $25,000/year" at bounding box center [0, 0] width 0 height 0
click at [769, 394] on label "90 - 365 days" at bounding box center [721, 407] width 96 height 26
click at [0, 0] on input "90 - 365 days" at bounding box center [0, 0] width 0 height 0
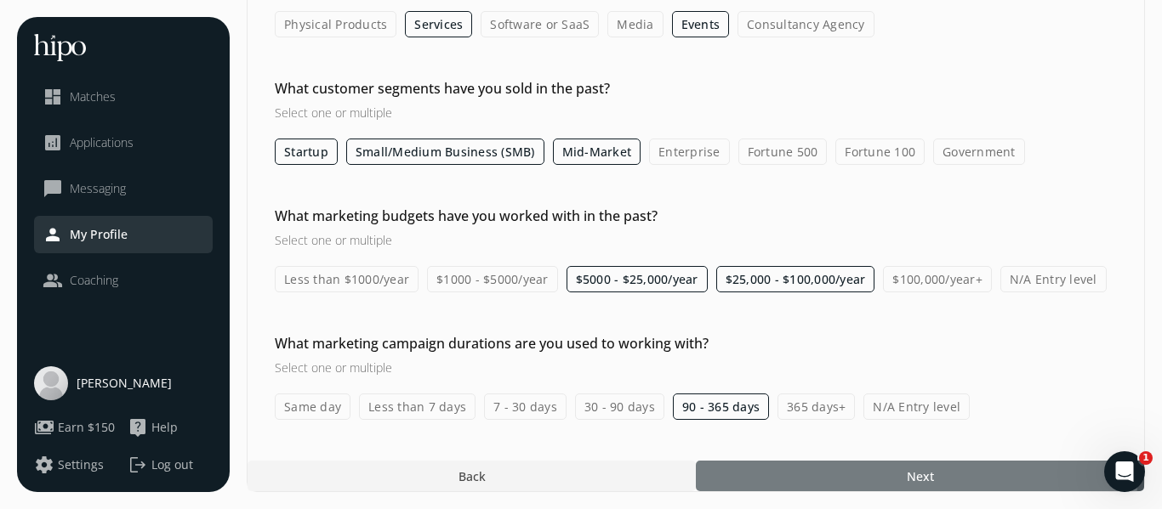
click at [894, 461] on div at bounding box center [920, 476] width 448 height 31
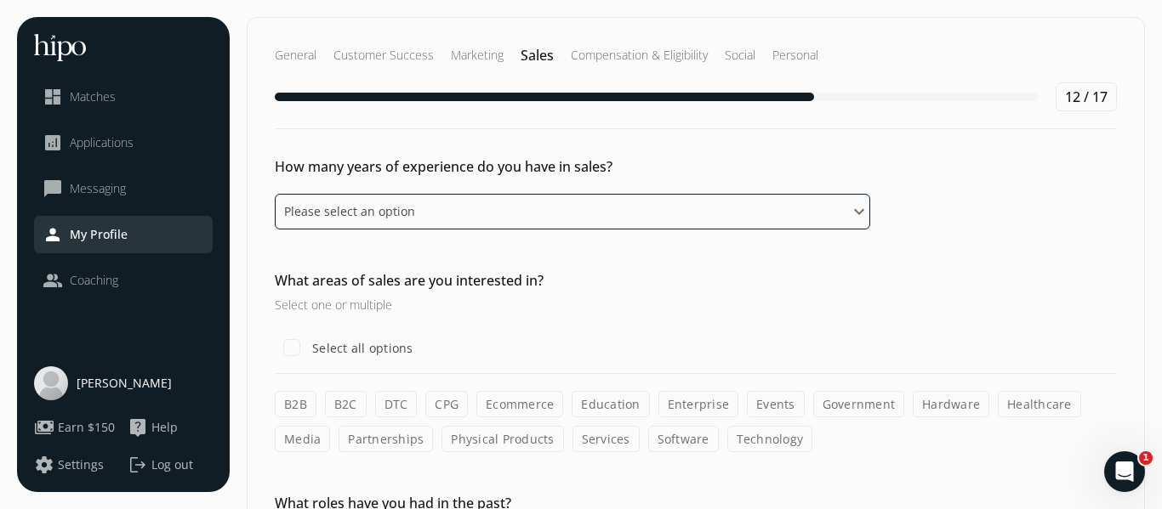
click at [870, 230] on select "Please select an option 0 - 1 years 2 - 3 years 4 - 5 years 6 - 8 years 9+ years" at bounding box center [572, 212] width 595 height 36
select select "nine_plus_years"
click at [305, 230] on select "Please select an option 0 - 1 years 2 - 3 years 4 - 5 years 6 - 8 years 9+ years" at bounding box center [572, 212] width 595 height 36
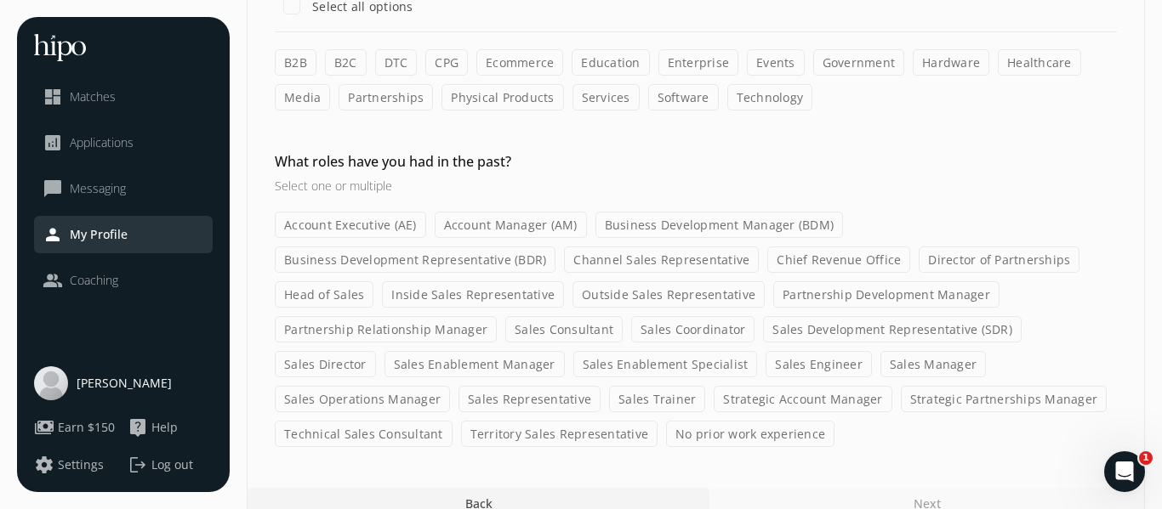
scroll to position [346, 0]
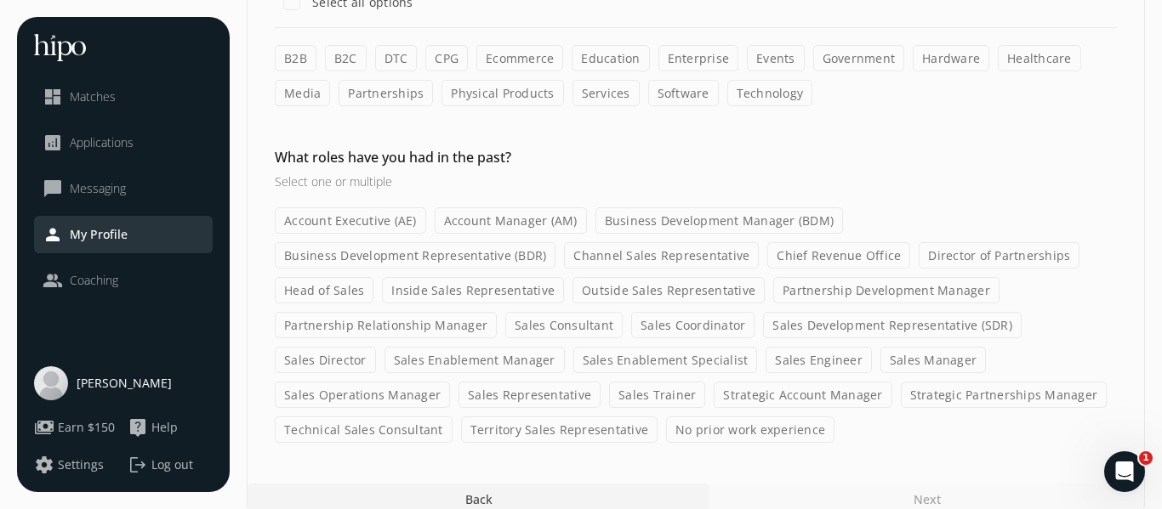
click at [316, 71] on label "B2B" at bounding box center [296, 58] width 42 height 26
click at [0, 0] on input "B2B" at bounding box center [0, 0] width 0 height 0
click at [804, 71] on label "Events" at bounding box center [776, 58] width 58 height 26
click at [0, 0] on input "Events" at bounding box center [0, 0] width 0 height 0
click at [563, 106] on label "Physical Products" at bounding box center [502, 93] width 122 height 26
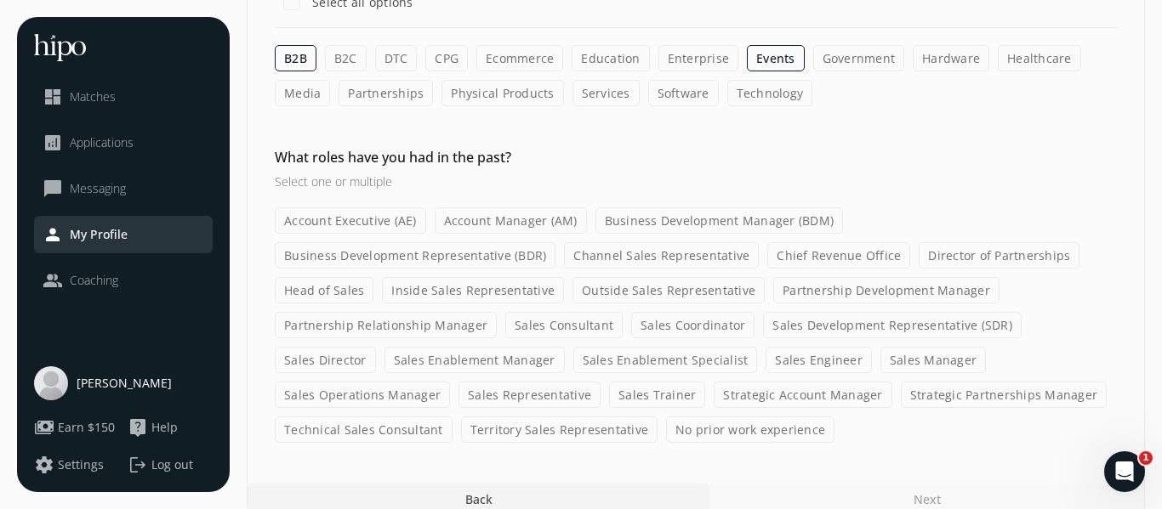
click at [0, 0] on input "Physical Products" at bounding box center [0, 0] width 0 height 0
click at [574, 106] on label "Services" at bounding box center [607, 93] width 67 height 26
click at [0, 0] on input "Services" at bounding box center [0, 0] width 0 height 0
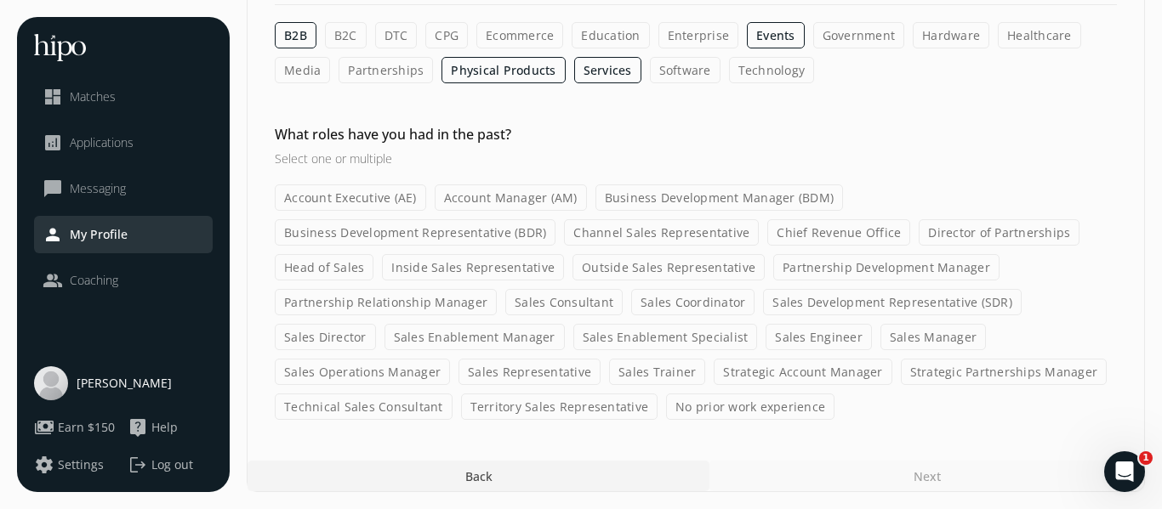
scroll to position [800, 0]
click at [587, 185] on label "Account Manager (AM)" at bounding box center [511, 198] width 152 height 26
click at [0, 0] on input "Account Manager (AM)" at bounding box center [0, 0] width 0 height 0
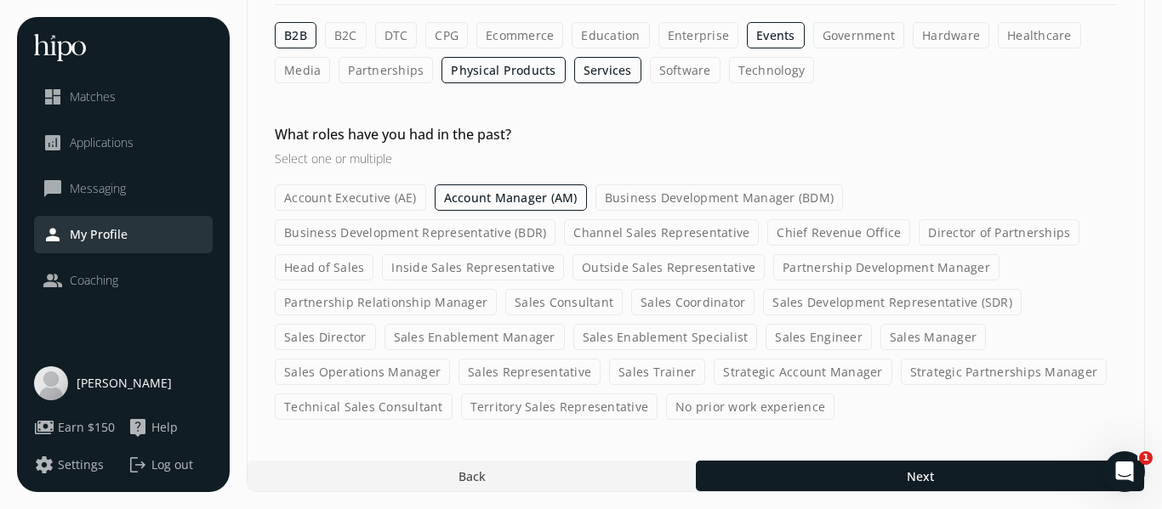
scroll to position [872, 0]
click at [555, 219] on label "Business Development Representative (BDR)" at bounding box center [415, 232] width 281 height 26
click at [0, 0] on input "Business Development Representative (BDR)" at bounding box center [0, 0] width 0 height 0
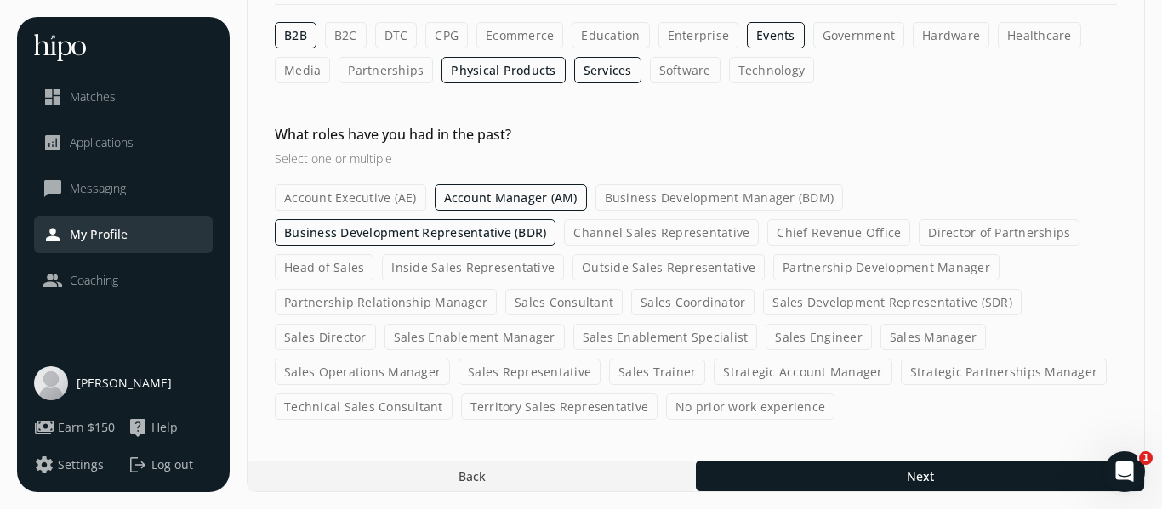
scroll to position [993, 0]
click at [505, 289] on label "Sales Consultant" at bounding box center [563, 302] width 117 height 26
click at [0, 0] on input "Sales Consultant" at bounding box center [0, 0] width 0 height 0
click at [632, 394] on label "Territory Sales Representative" at bounding box center [559, 407] width 197 height 26
click at [0, 0] on input "Territory Sales Representative" at bounding box center [0, 0] width 0 height 0
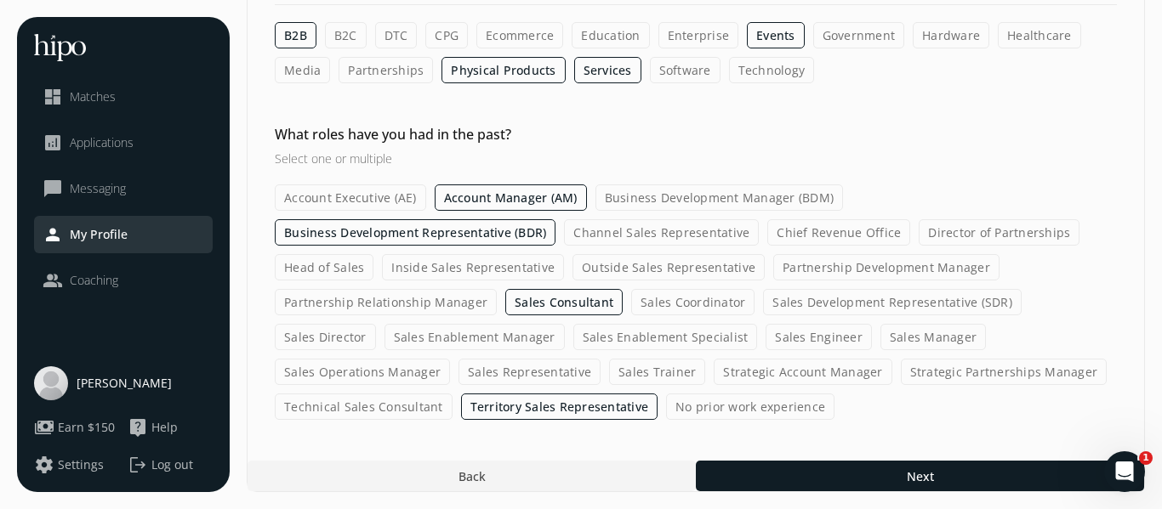
scroll to position [1041, 0]
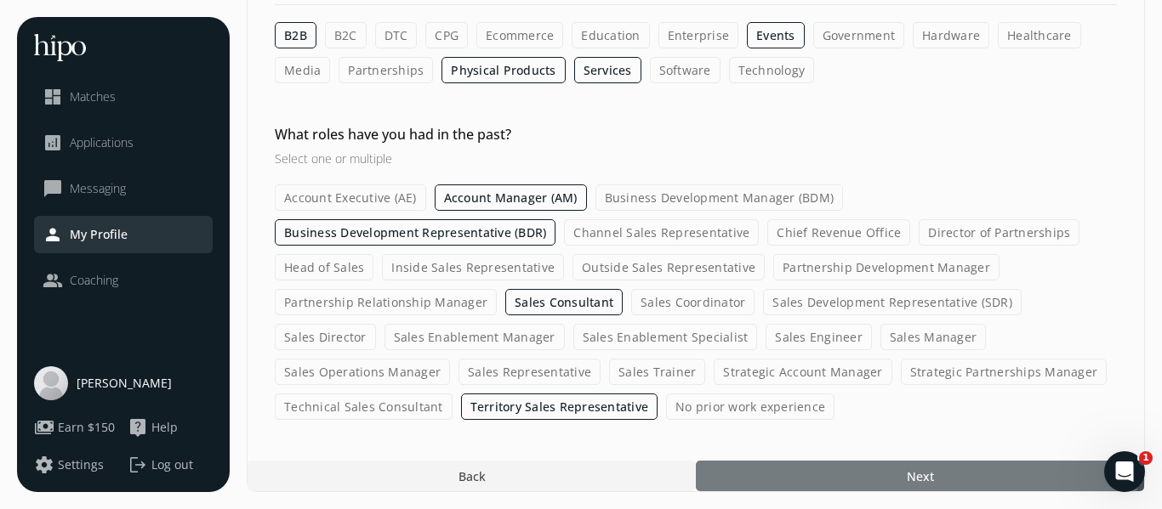
click at [808, 471] on div at bounding box center [920, 476] width 448 height 31
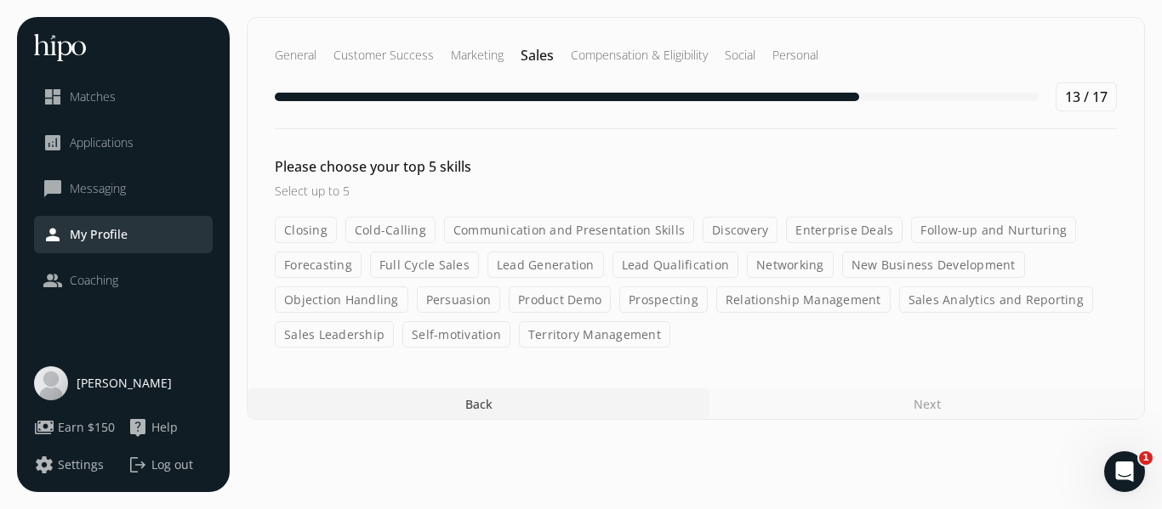
scroll to position [128, 0]
click at [337, 243] on label "Closing" at bounding box center [306, 230] width 62 height 26
click at [0, 0] on input "Closing" at bounding box center [0, 0] width 0 height 0
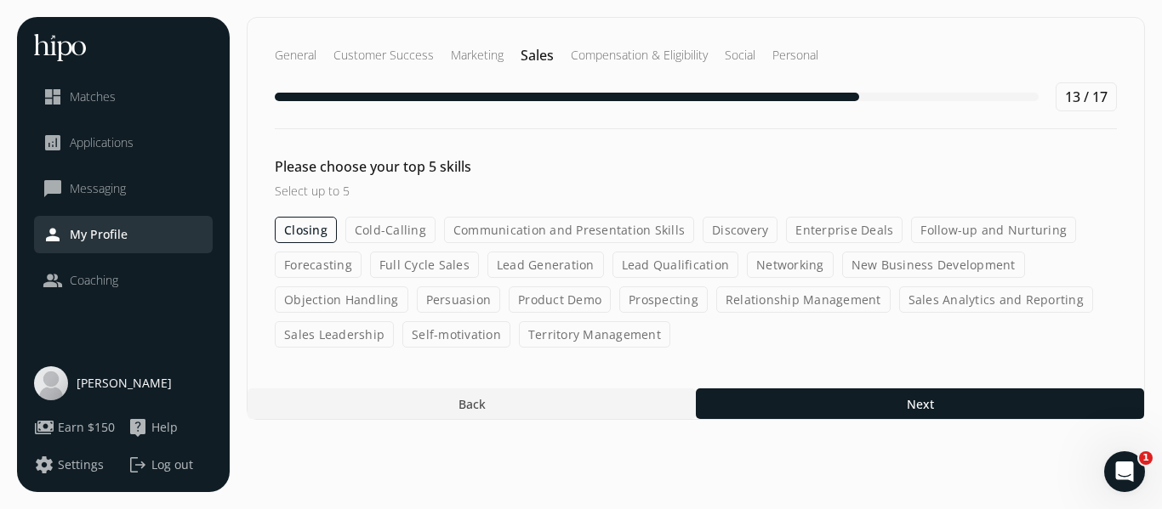
click at [435, 243] on label "Cold-Calling" at bounding box center [390, 230] width 90 height 26
click at [0, 0] on input "Cold-Calling" at bounding box center [0, 0] width 0 height 0
click at [633, 243] on label "Communication and Presentation Skills" at bounding box center [569, 230] width 250 height 26
click at [0, 0] on input "Communication and Presentation Skills" at bounding box center [0, 0] width 0 height 0
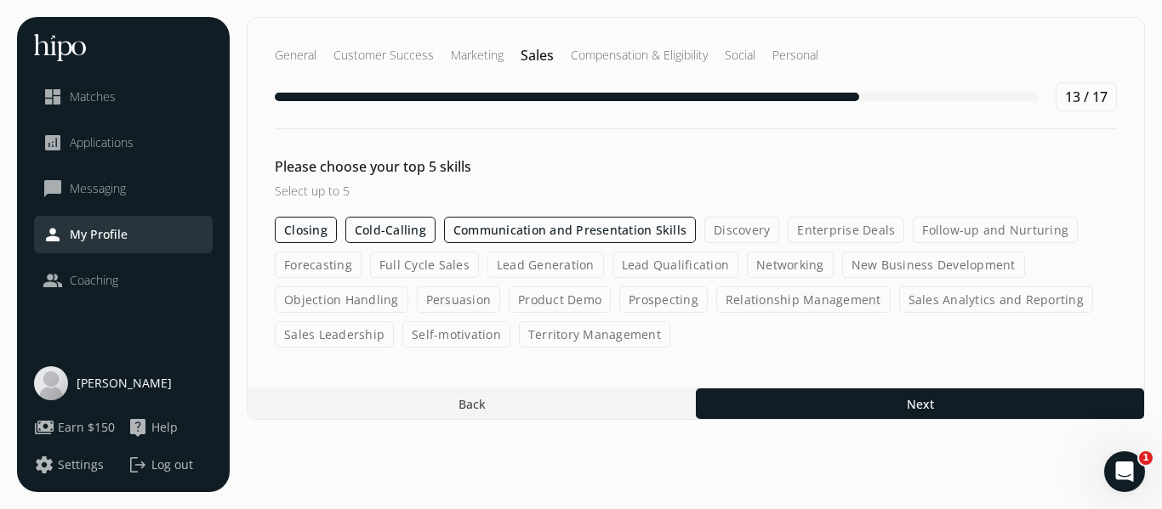
scroll to position [176, 0]
click at [645, 278] on label "Lead Qualification" at bounding box center [675, 265] width 127 height 26
click at [0, 0] on input "Lead Qualification" at bounding box center [0, 0] width 0 height 0
click at [435, 217] on label "Cold-Calling" at bounding box center [390, 230] width 90 height 26
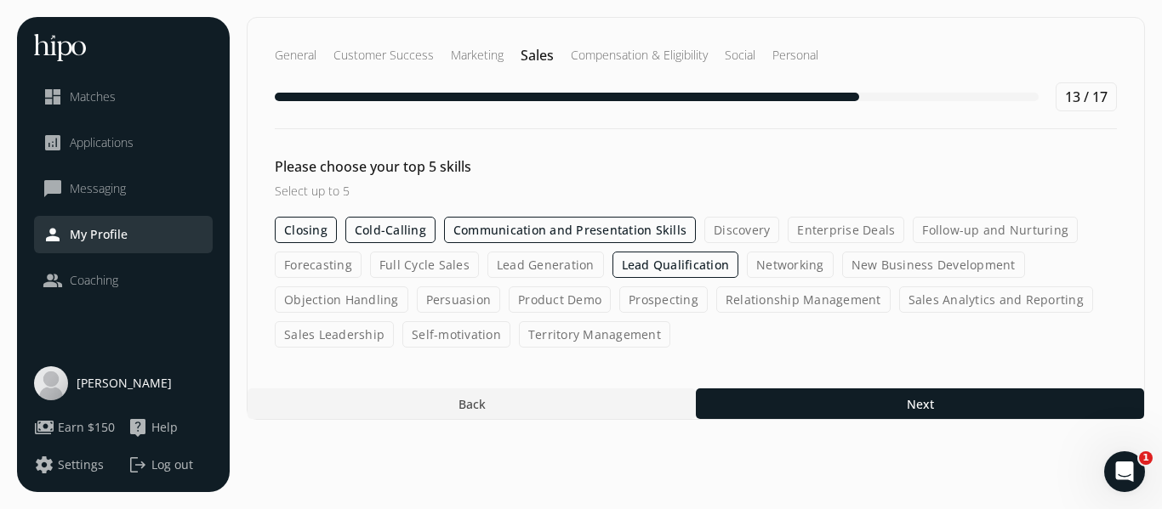
click at [0, 0] on input "Cold-Calling" at bounding box center [0, 0] width 0 height 0
click at [707, 307] on label "Prospecting" at bounding box center [663, 300] width 88 height 26
click at [0, 0] on input "Prospecting" at bounding box center [0, 0] width 0 height 0
click at [779, 217] on label "Discovery" at bounding box center [741, 230] width 75 height 26
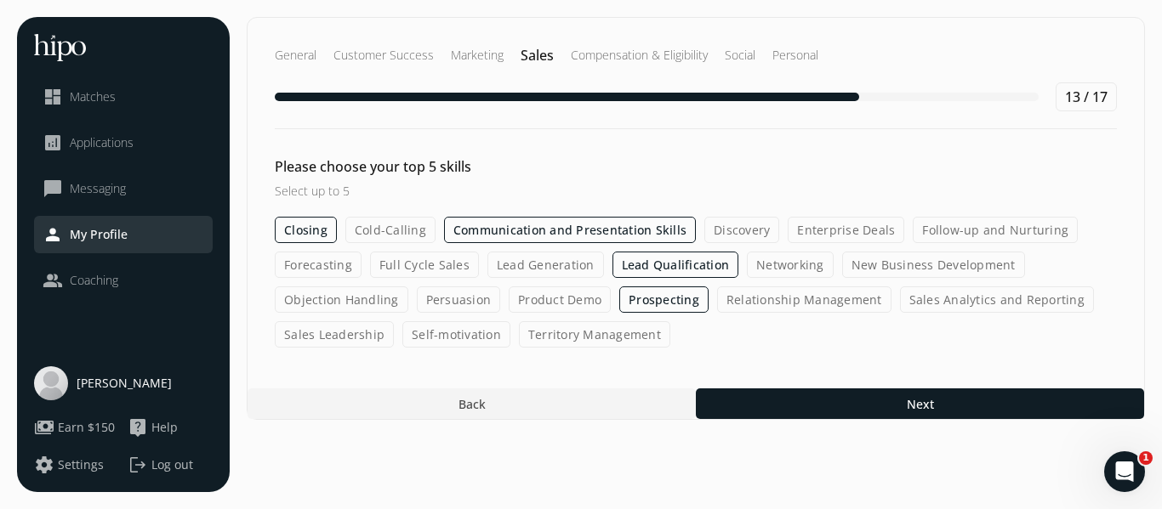
click at [0, 0] on input "Discovery" at bounding box center [0, 0] width 0 height 0
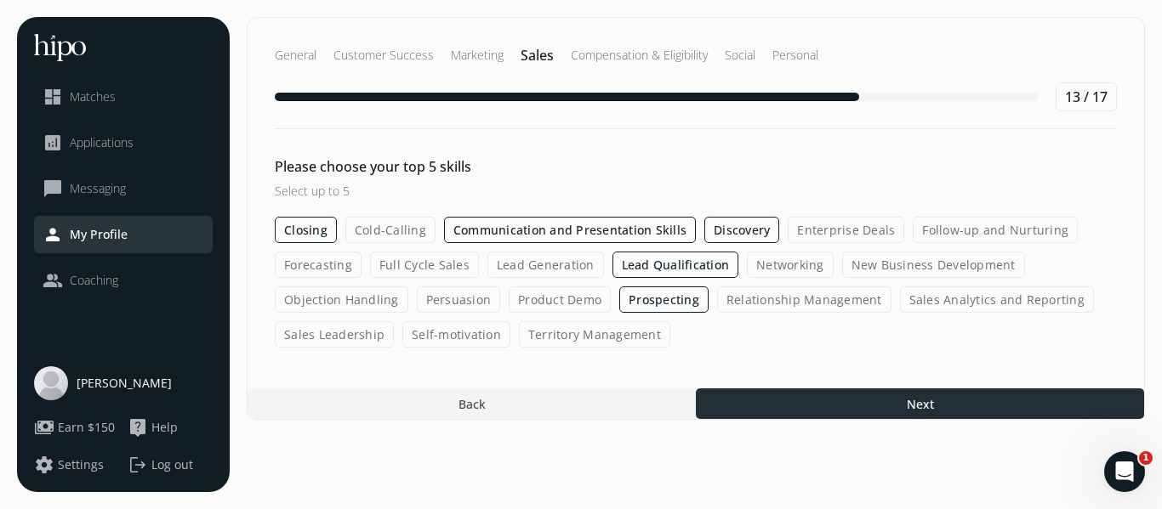
click at [852, 419] on div at bounding box center [920, 404] width 448 height 31
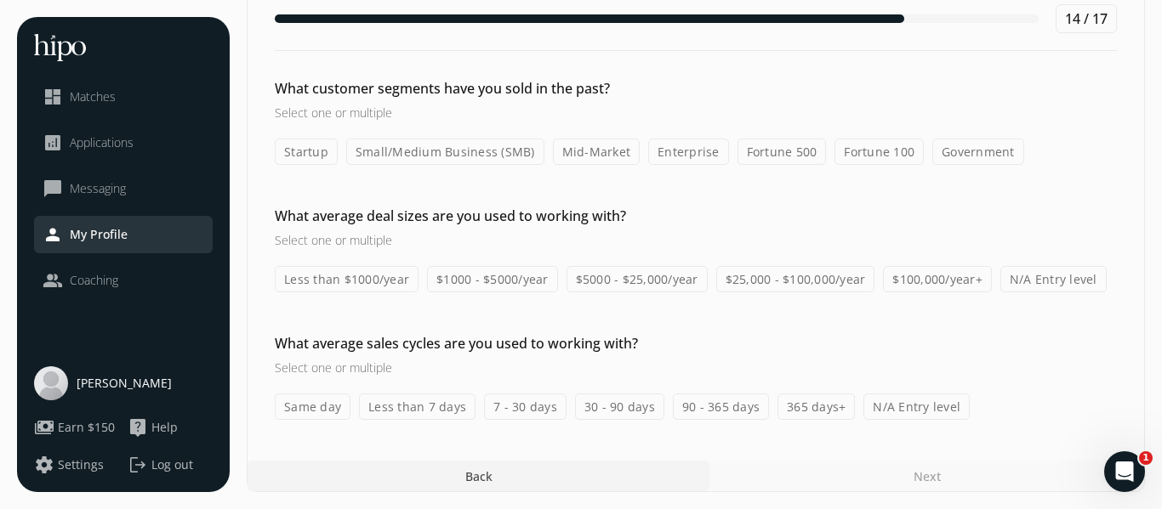
scroll to position [180, 0]
click at [338, 165] on label "Startup" at bounding box center [306, 152] width 63 height 26
click at [0, 0] on input "Startup" at bounding box center [0, 0] width 0 height 0
click at [500, 165] on label "Small/Medium Business (SMB)" at bounding box center [445, 152] width 198 height 26
click at [0, 0] on input "Small/Medium Business (SMB)" at bounding box center [0, 0] width 0 height 0
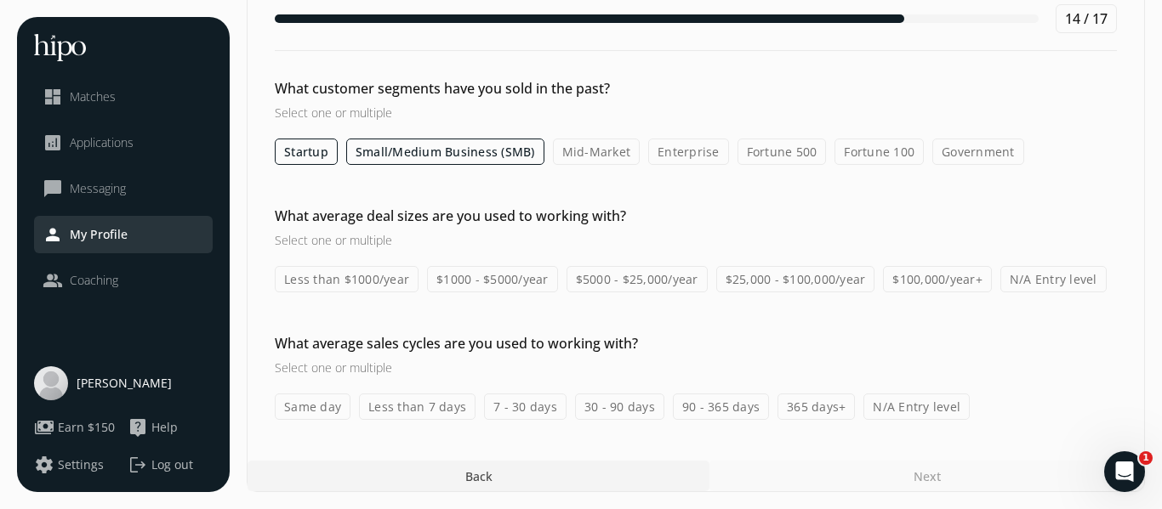
click at [640, 165] on label "Mid-Market" at bounding box center [597, 152] width 88 height 26
click at [0, 0] on input "Mid-Market" at bounding box center [0, 0] width 0 height 0
click at [707, 293] on label "$5000 - $25,000/year" at bounding box center [636, 279] width 141 height 26
click at [0, 0] on input "$5000 - $25,000/year" at bounding box center [0, 0] width 0 height 0
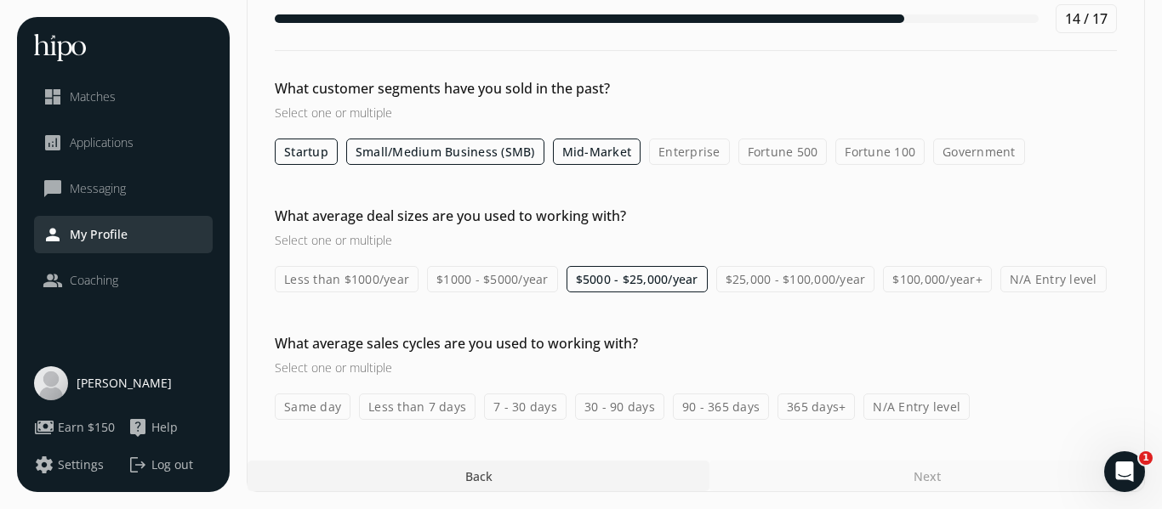
click at [716, 293] on label "$25,000 - $100,000/year" at bounding box center [795, 279] width 159 height 26
click at [0, 0] on input "$25,000 - $100,000/year" at bounding box center [0, 0] width 0 height 0
click at [769, 394] on label "90 - 365 days" at bounding box center [721, 407] width 96 height 26
click at [0, 0] on input "90 - 365 days" at bounding box center [0, 0] width 0 height 0
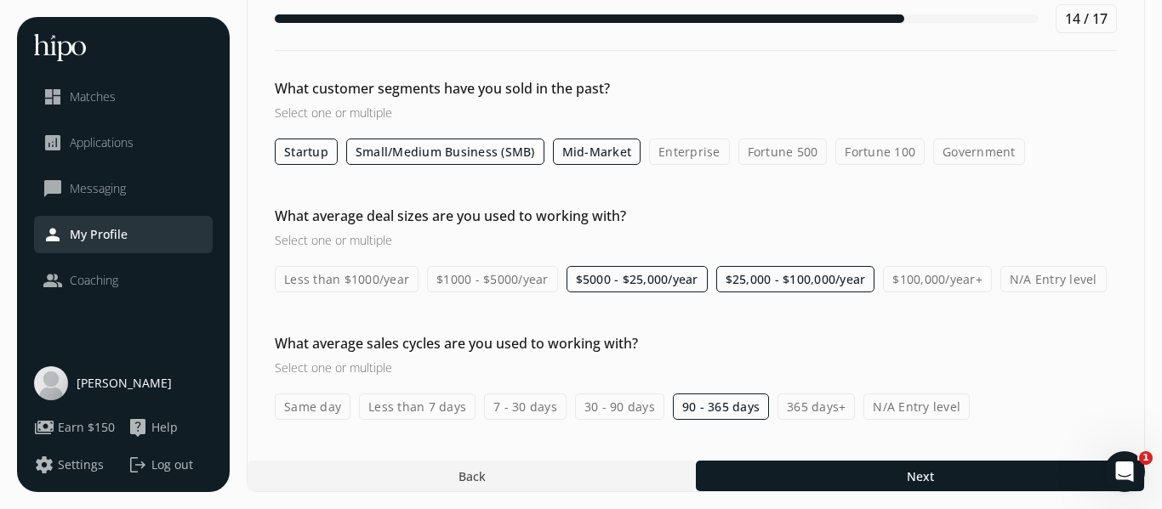
scroll to position [553, 0]
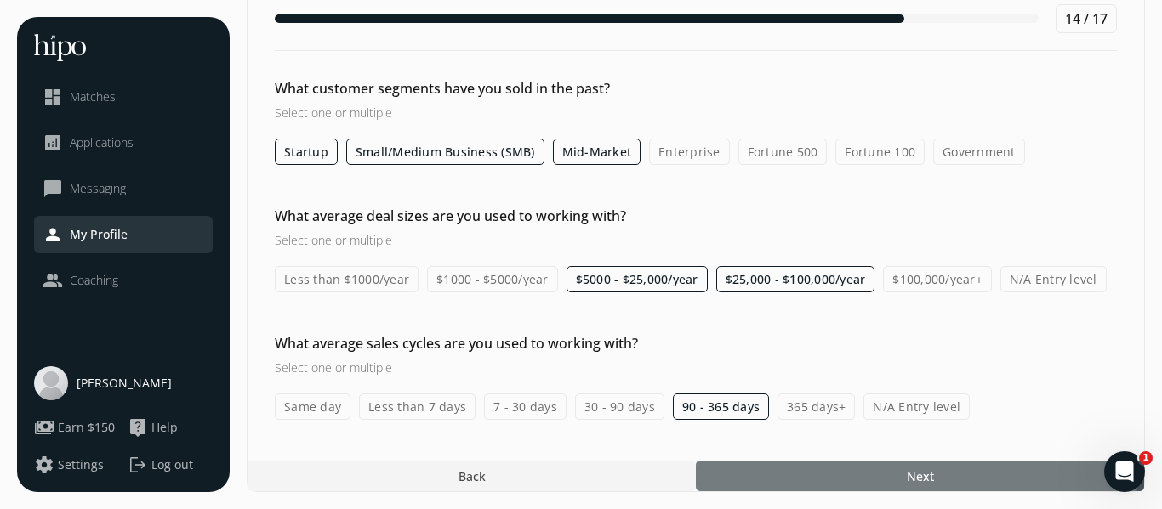
click at [843, 473] on div at bounding box center [920, 476] width 448 height 31
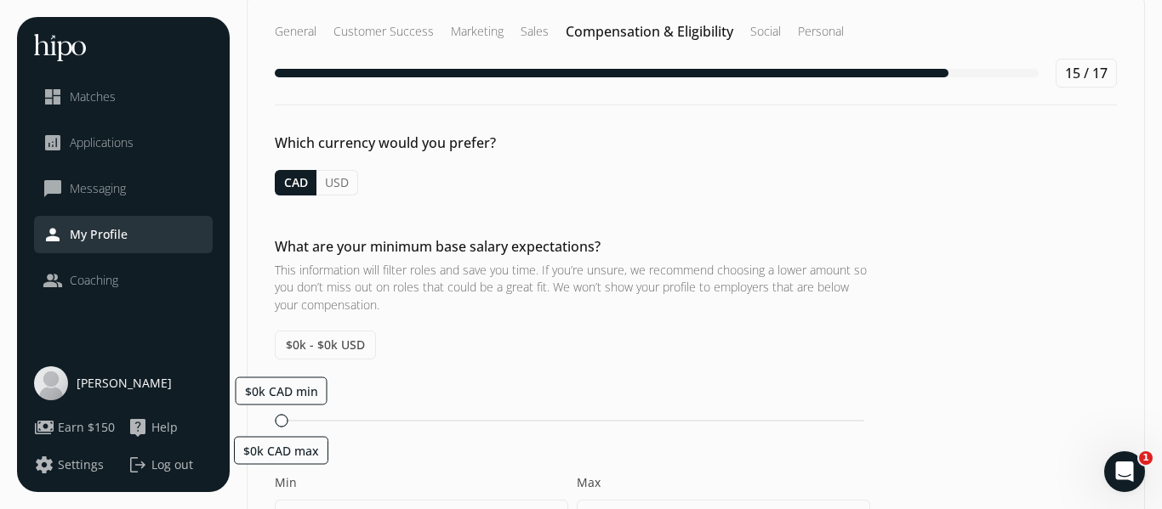
scroll to position [62, 0]
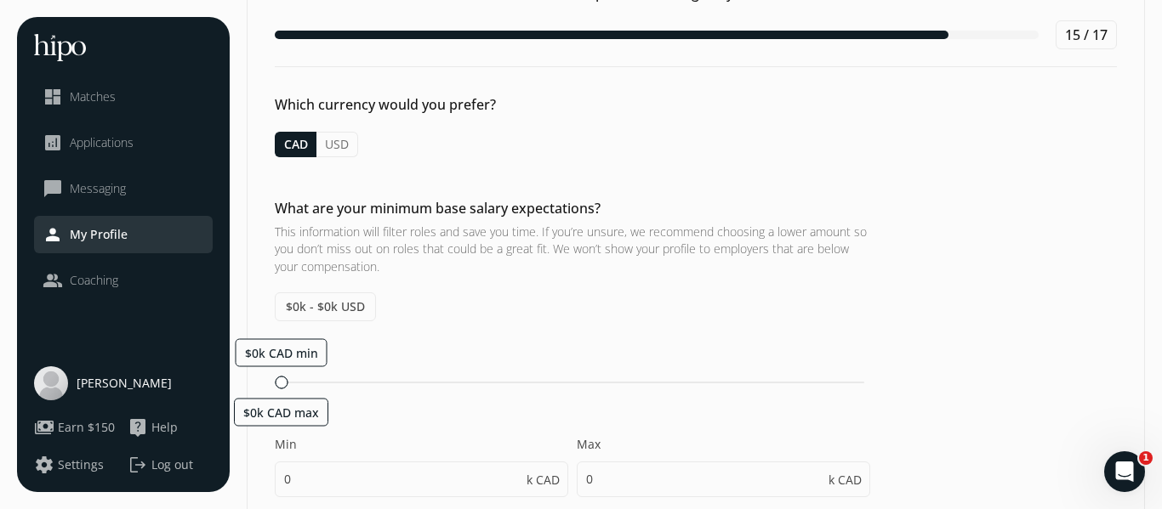
click at [358, 157] on button "USD" at bounding box center [337, 145] width 42 height 26
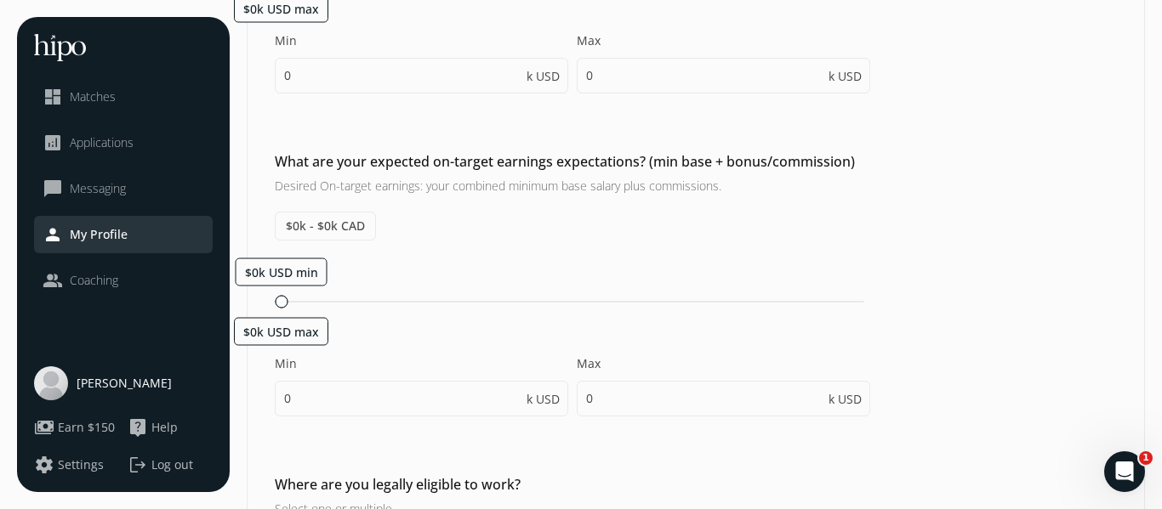
scroll to position [467, 0]
drag, startPoint x: 311, startPoint y: 249, endPoint x: 479, endPoint y: 259, distance: 167.8
click at [481, 110] on div "$30k USD min $60k USD [PERSON_NAME] 0 k USD Max 0 k USD" at bounding box center [572, 22] width 595 height 176
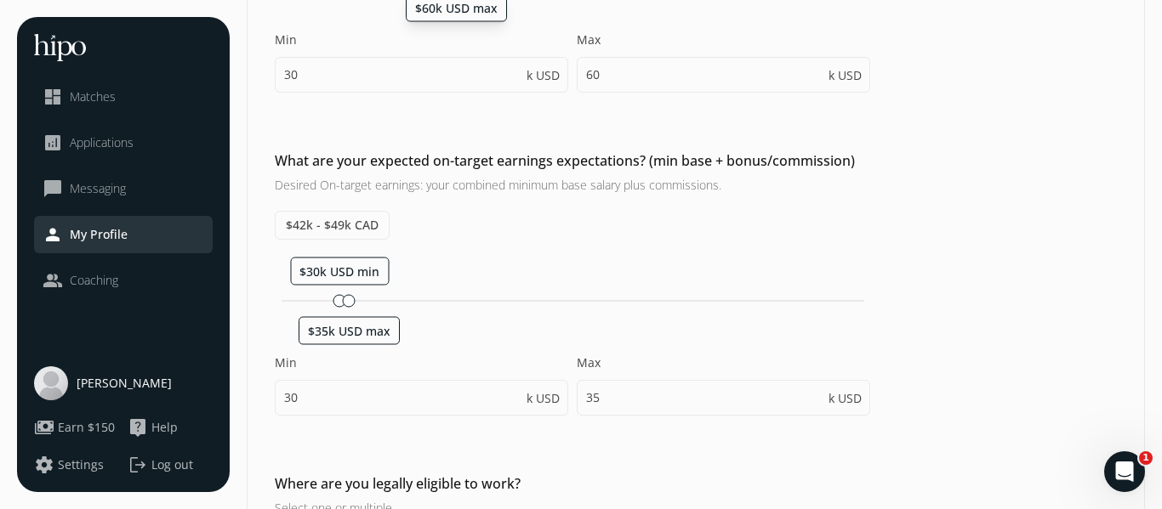
type input "30"
type input "60"
type input "30"
type input "35"
drag, startPoint x: 398, startPoint y: 254, endPoint x: 422, endPoint y: 257, distance: 23.9
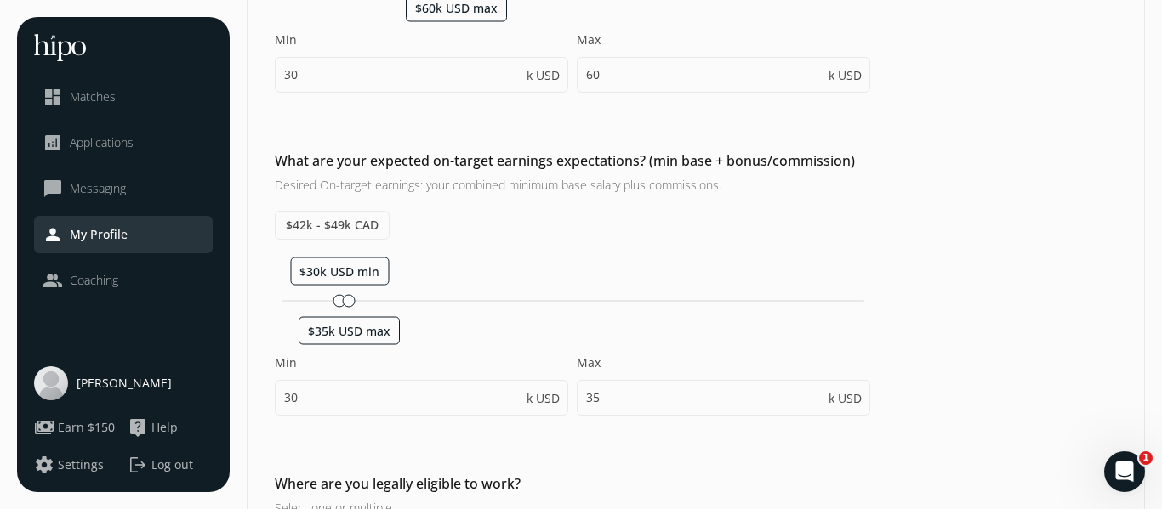
type input "40"
type input "45"
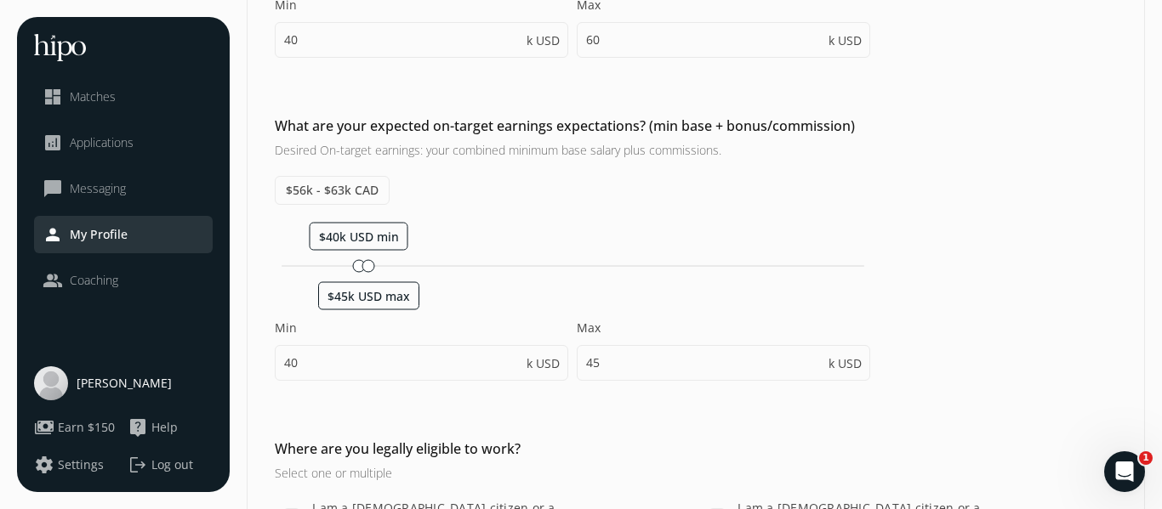
scroll to position [503, 0]
drag, startPoint x: 431, startPoint y: 214, endPoint x: 451, endPoint y: 213, distance: 19.6
type input "50"
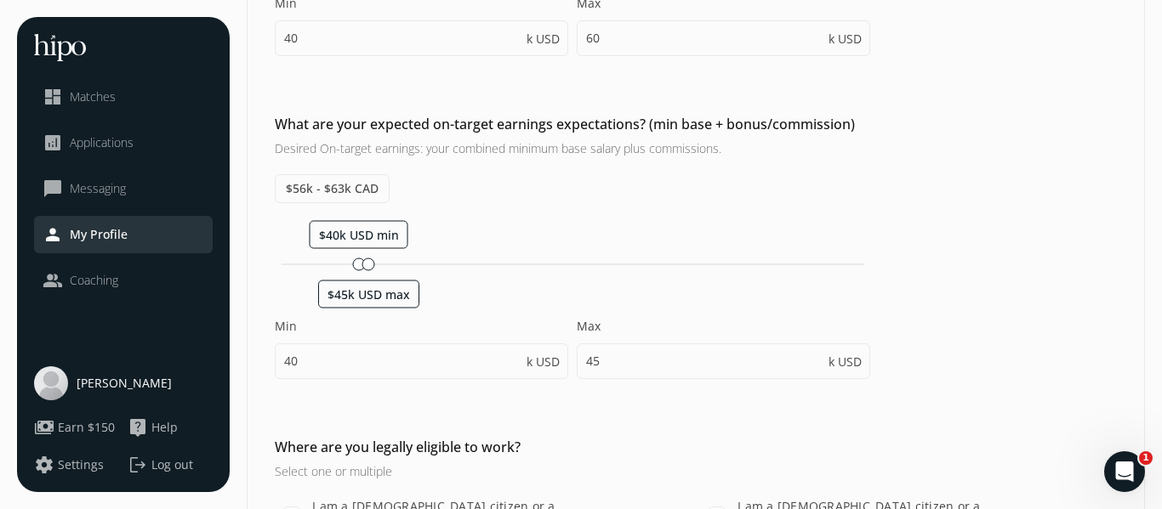
type input "55"
click at [424, 400] on div "Which currency would you prefer? CAD USD What is your hourly rate? $0 - $0 CAD …" at bounding box center [695, 136] width 896 height 967
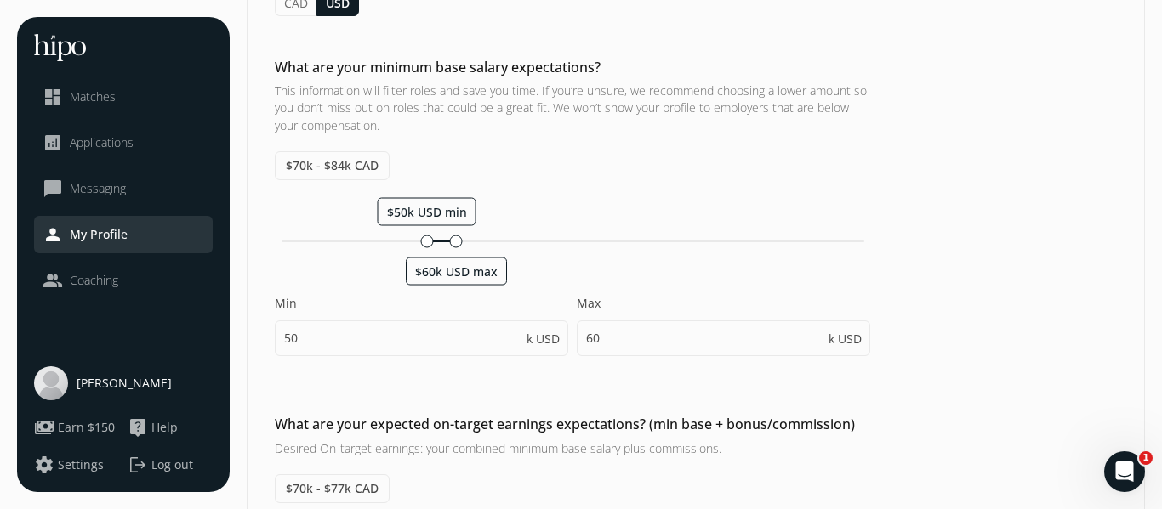
scroll to position [0, 0]
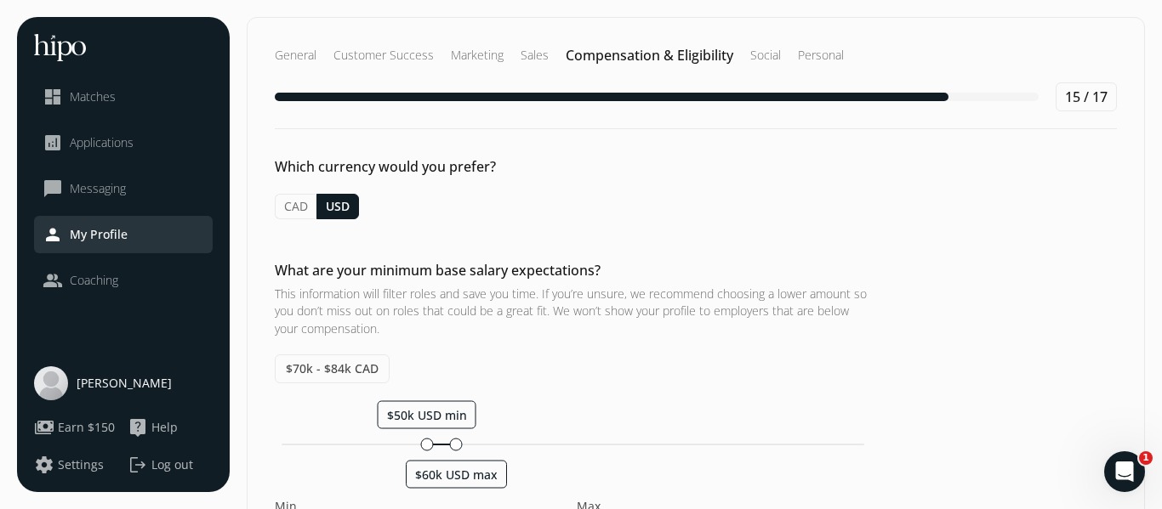
click at [316, 219] on button "CAD" at bounding box center [296, 207] width 42 height 26
type input "70"
type input "85"
type input "70"
type input "75"
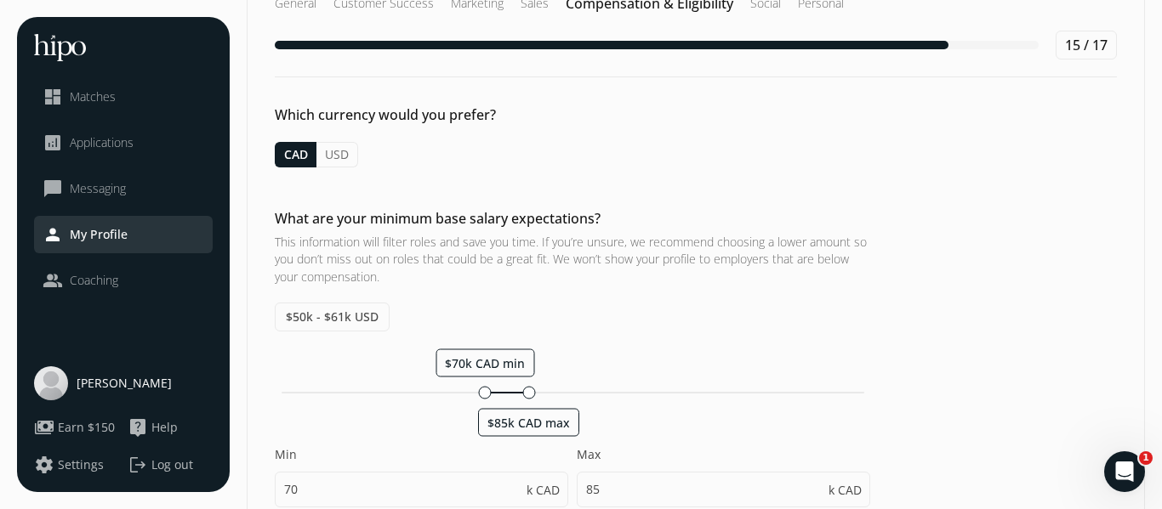
scroll to position [76, 0]
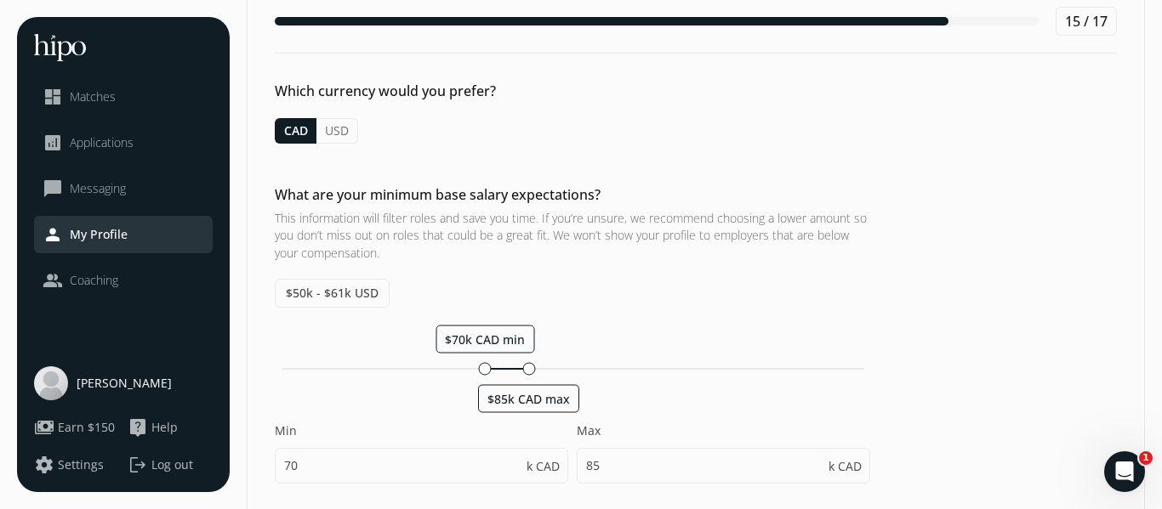
click at [358, 144] on button "USD" at bounding box center [337, 131] width 42 height 26
type input "50"
type input "60"
type input "50"
type input "55"
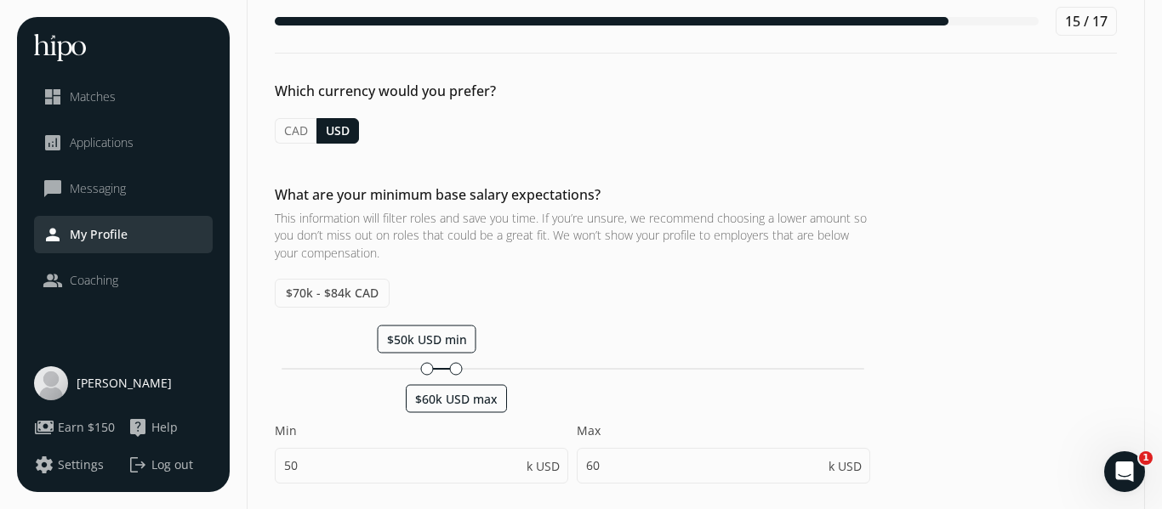
click at [316, 144] on button "CAD" at bounding box center [296, 131] width 42 height 26
type input "70"
type input "85"
type input "70"
type input "75"
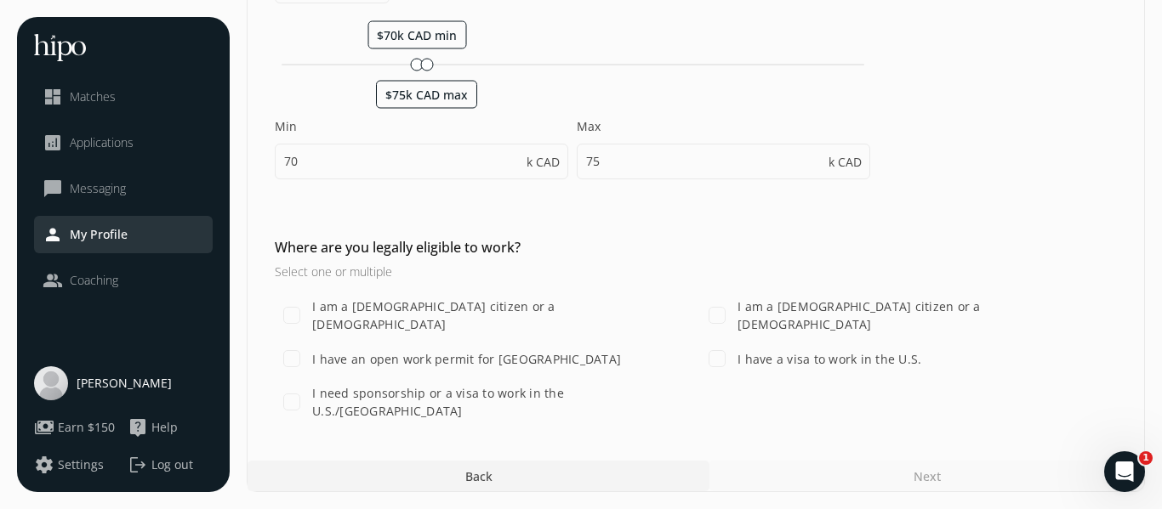
scroll to position [821, 0]
drag, startPoint x: 457, startPoint y: 396, endPoint x: 510, endPoint y: 389, distance: 53.2
click at [488, 71] on div at bounding box center [481, 64] width 13 height 13
type input "73"
type input "103"
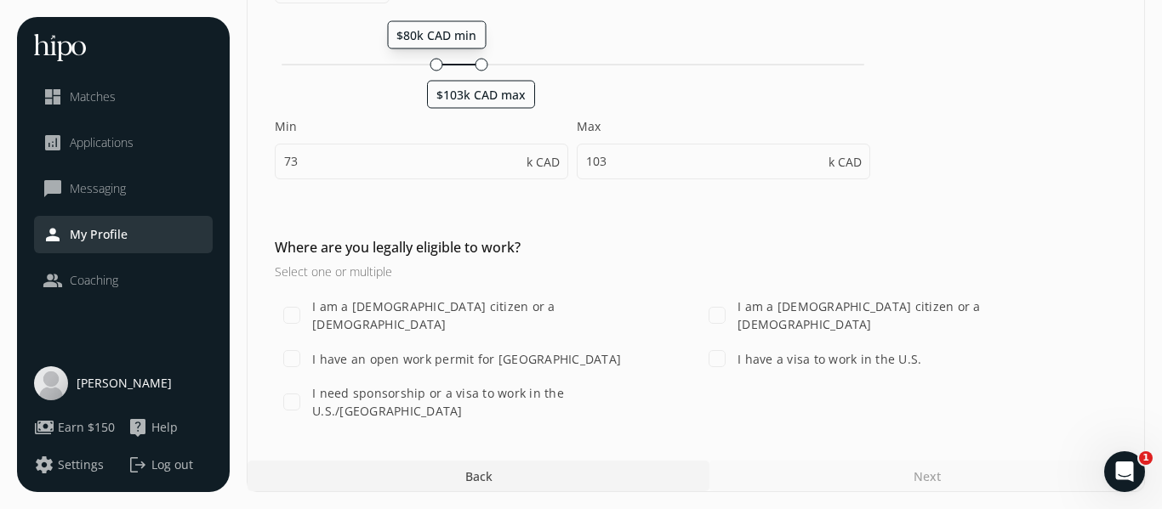
drag, startPoint x: 452, startPoint y: 397, endPoint x: 464, endPoint y: 397, distance: 11.9
click at [443, 71] on div at bounding box center [436, 64] width 13 height 13
type input "80"
click at [1124, 476] on icon "Open Intercom Messenger" at bounding box center [1122, 470] width 28 height 28
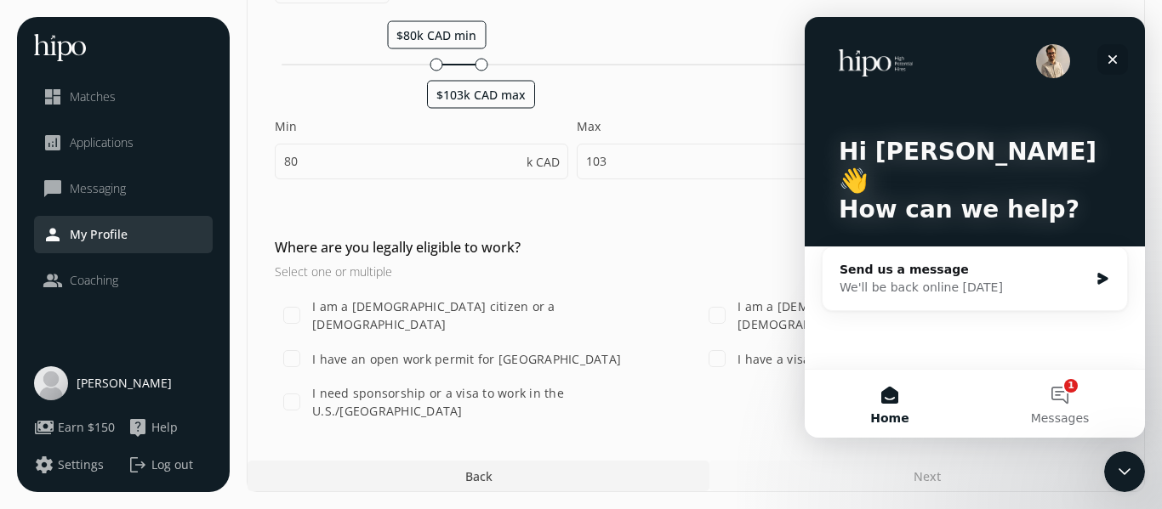
click at [1119, 58] on div "Close" at bounding box center [1112, 59] width 31 height 31
